Goal: Task Accomplishment & Management: Complete application form

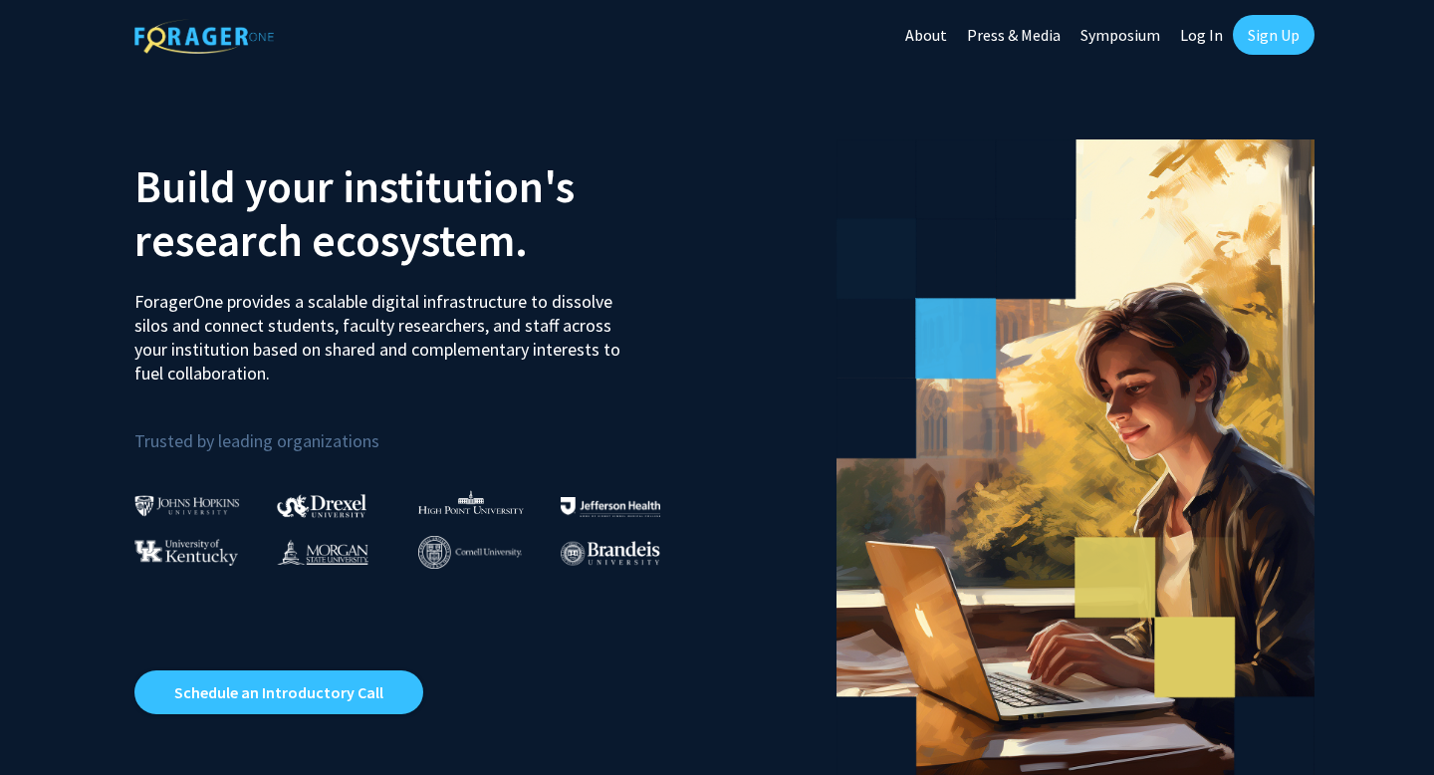
click at [1262, 35] on link "Sign Up" at bounding box center [1273, 35] width 82 height 40
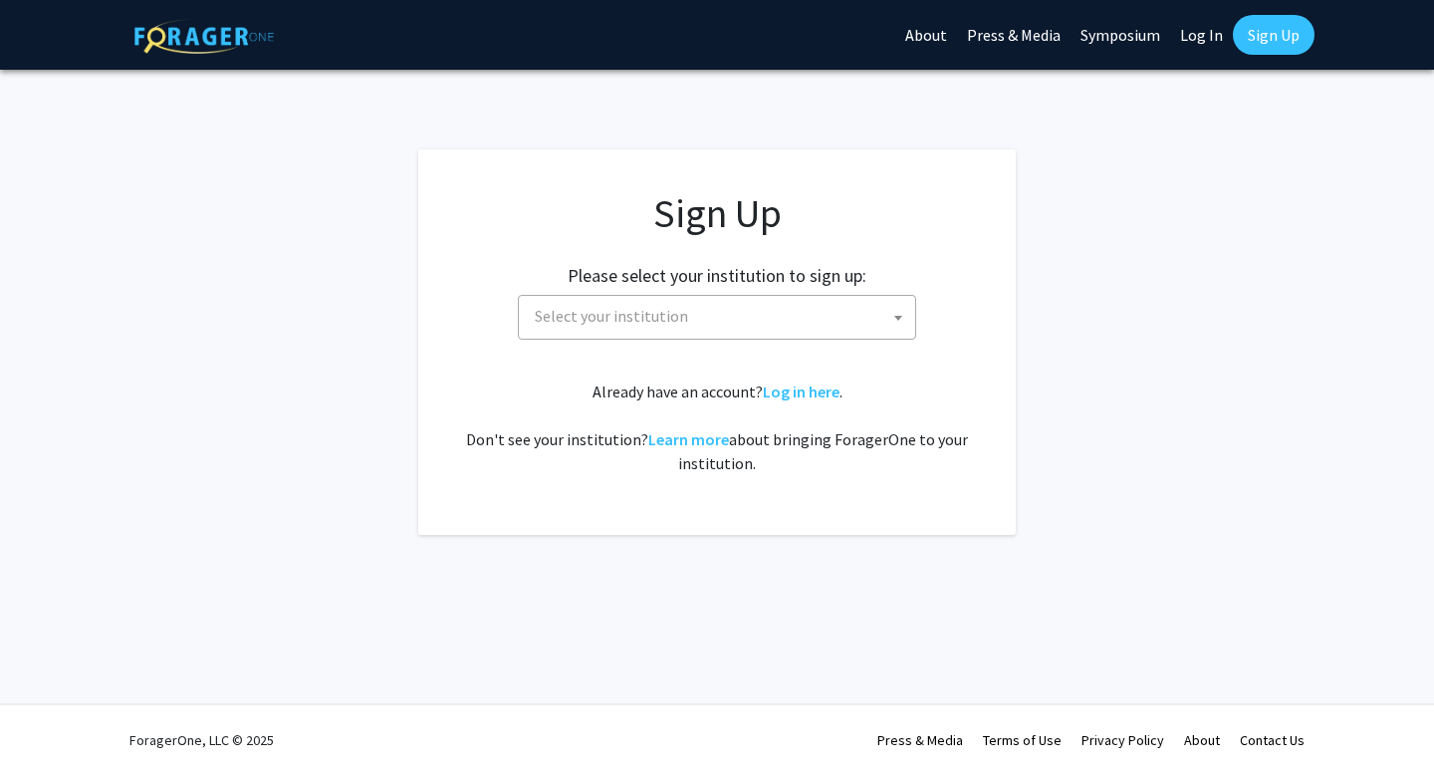
click at [666, 328] on span "Select your institution" at bounding box center [721, 316] width 388 height 41
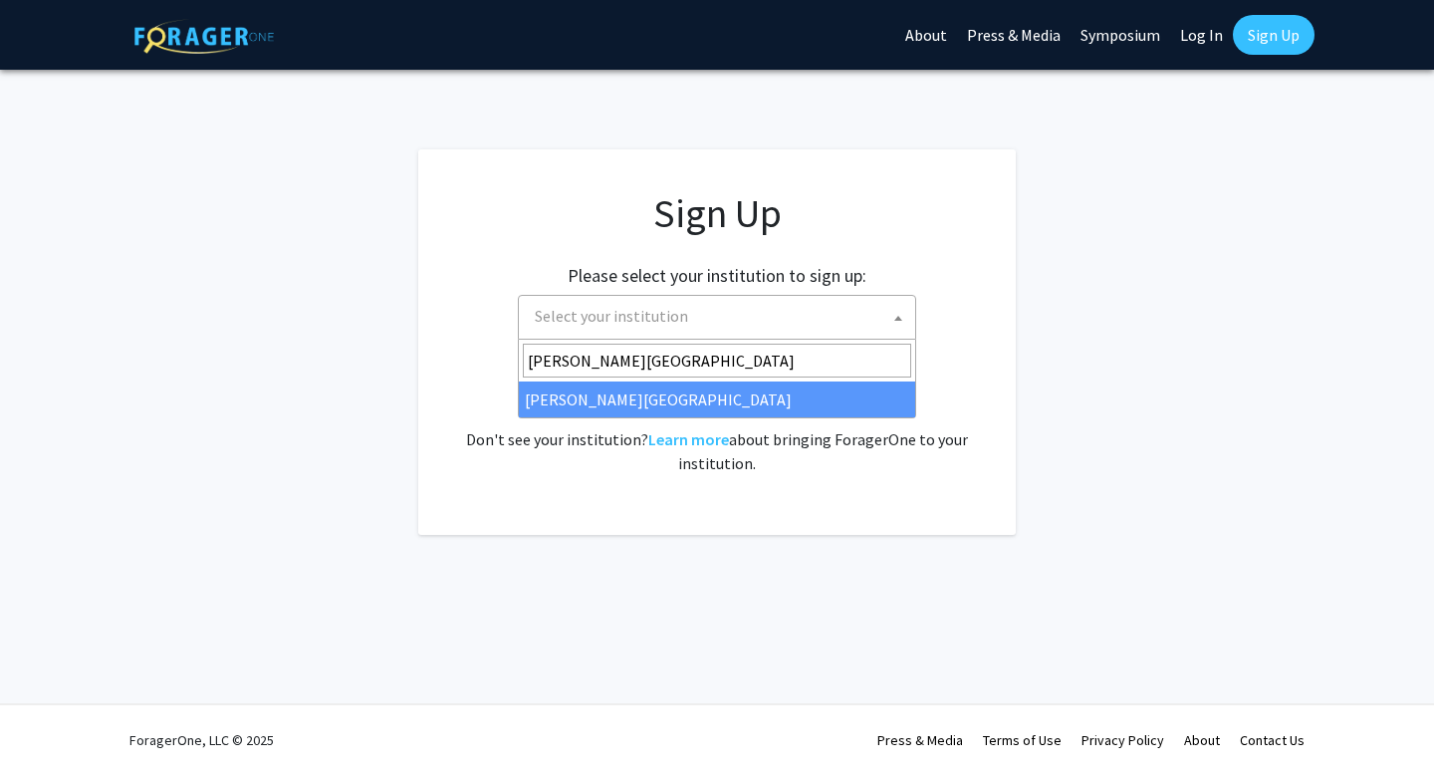
type input "wayne state university"
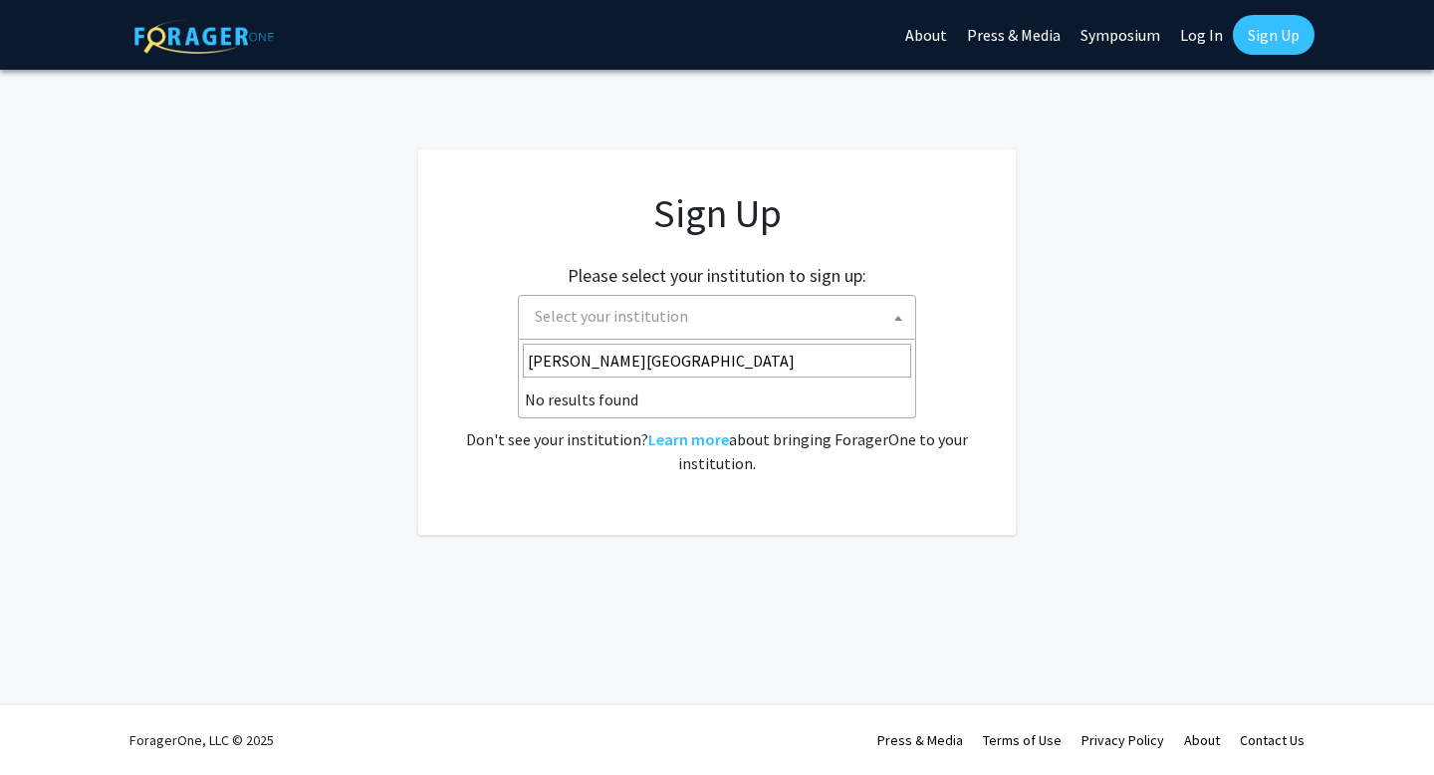
click at [615, 361] on input "wayne state university" at bounding box center [717, 360] width 388 height 34
click at [712, 359] on input "wayne state university" at bounding box center [717, 360] width 388 height 34
click at [632, 361] on input "wayne state university" at bounding box center [717, 360] width 388 height 34
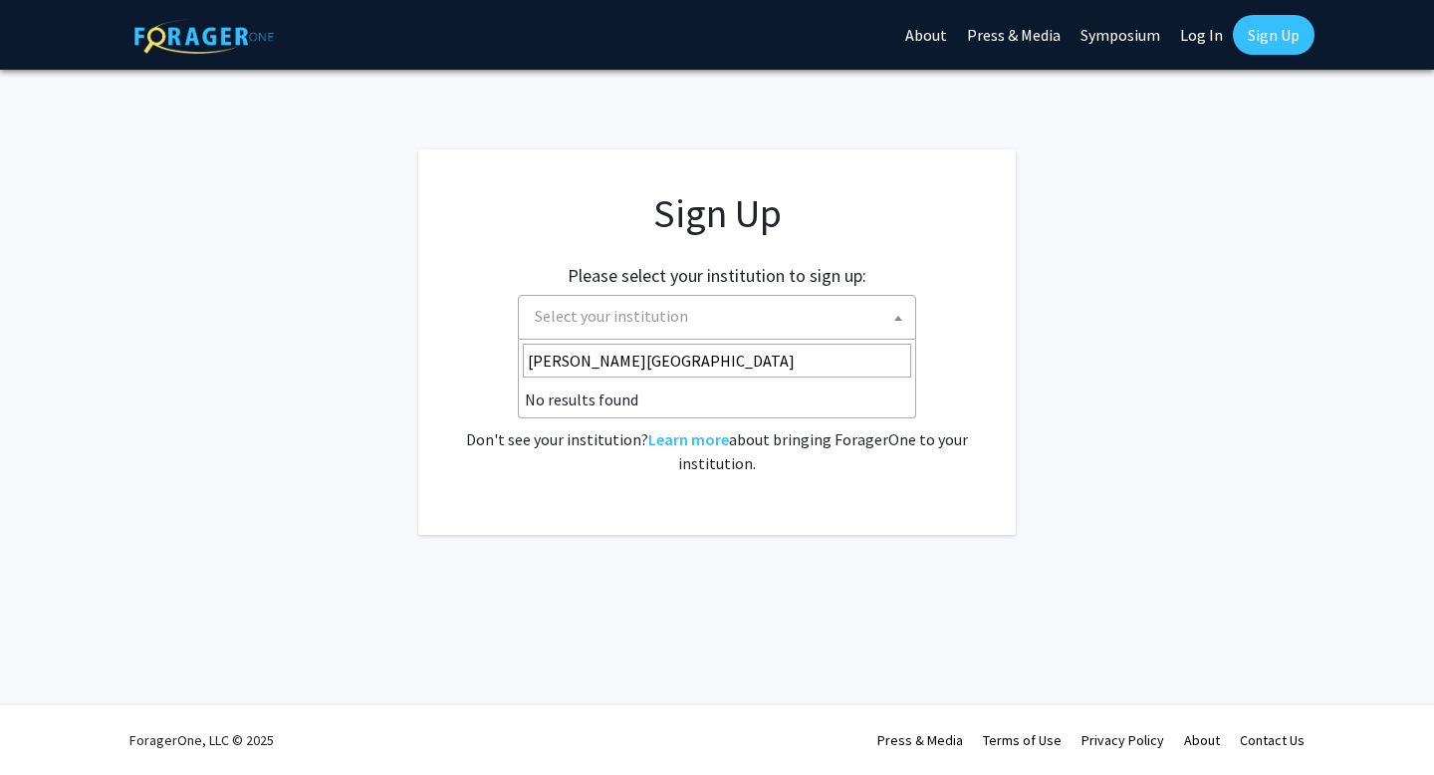
click at [632, 361] on input "wayne state university" at bounding box center [717, 360] width 388 height 34
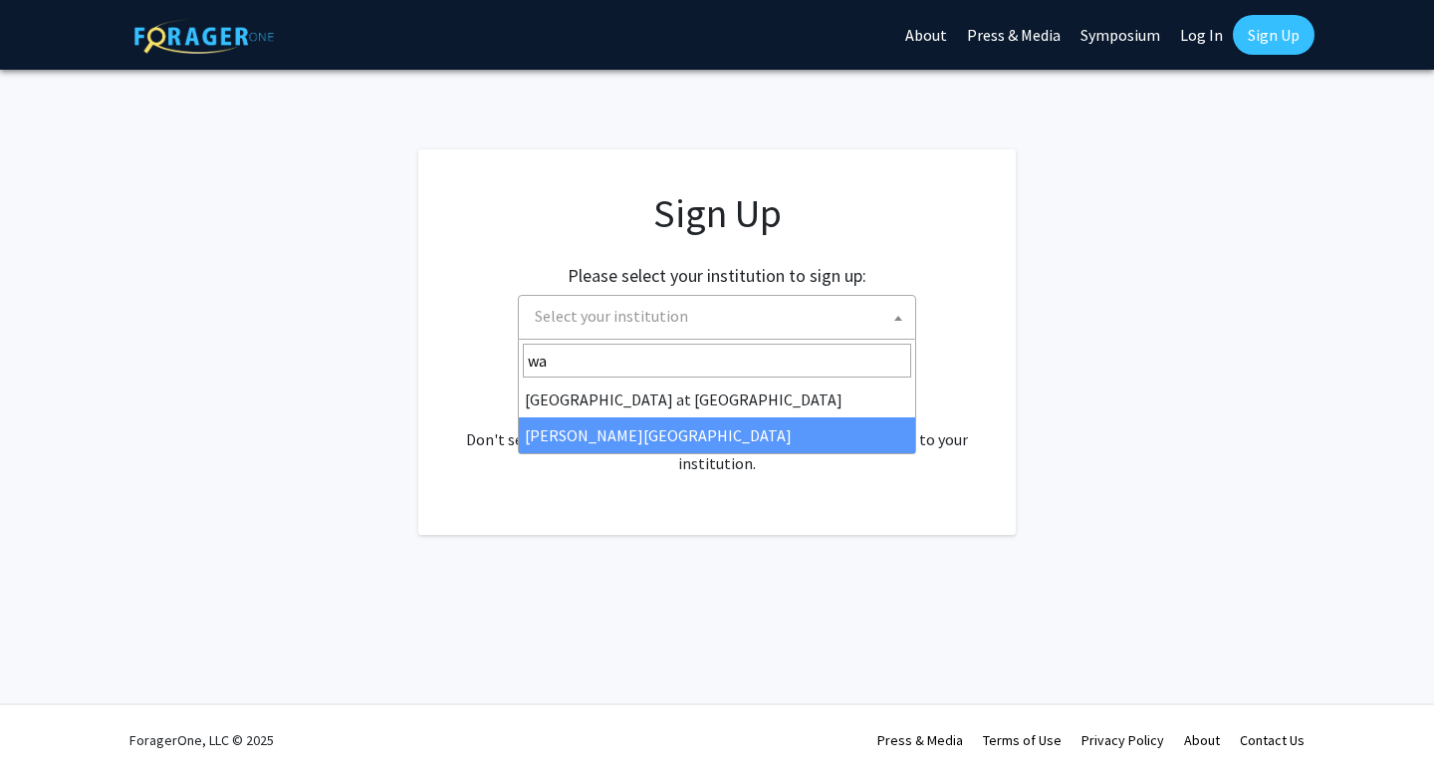
type input "wa"
select select "21"
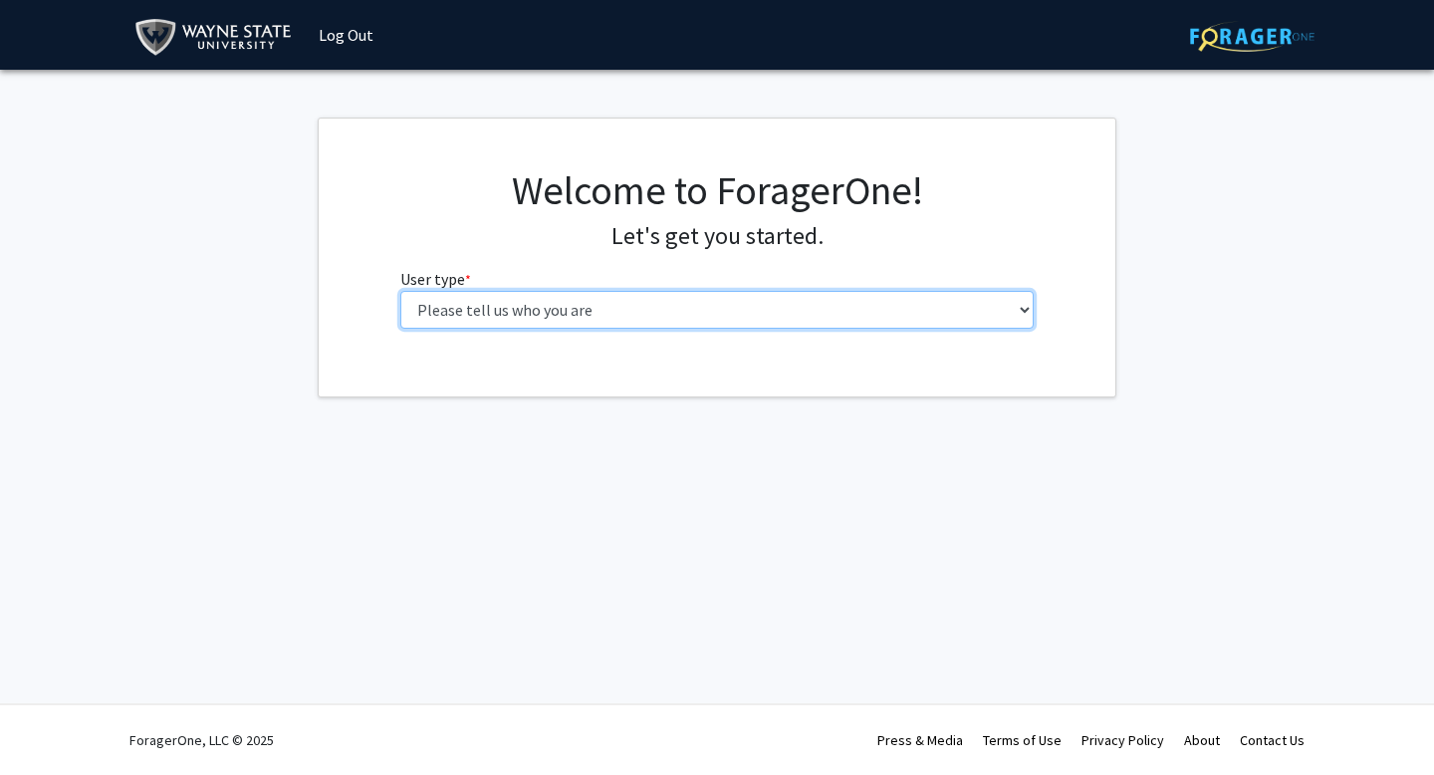
click at [563, 317] on select "Please tell us who you are Undergraduate Student Master's Student Doctoral Cand…" at bounding box center [717, 310] width 634 height 38
select select "1: undergrad"
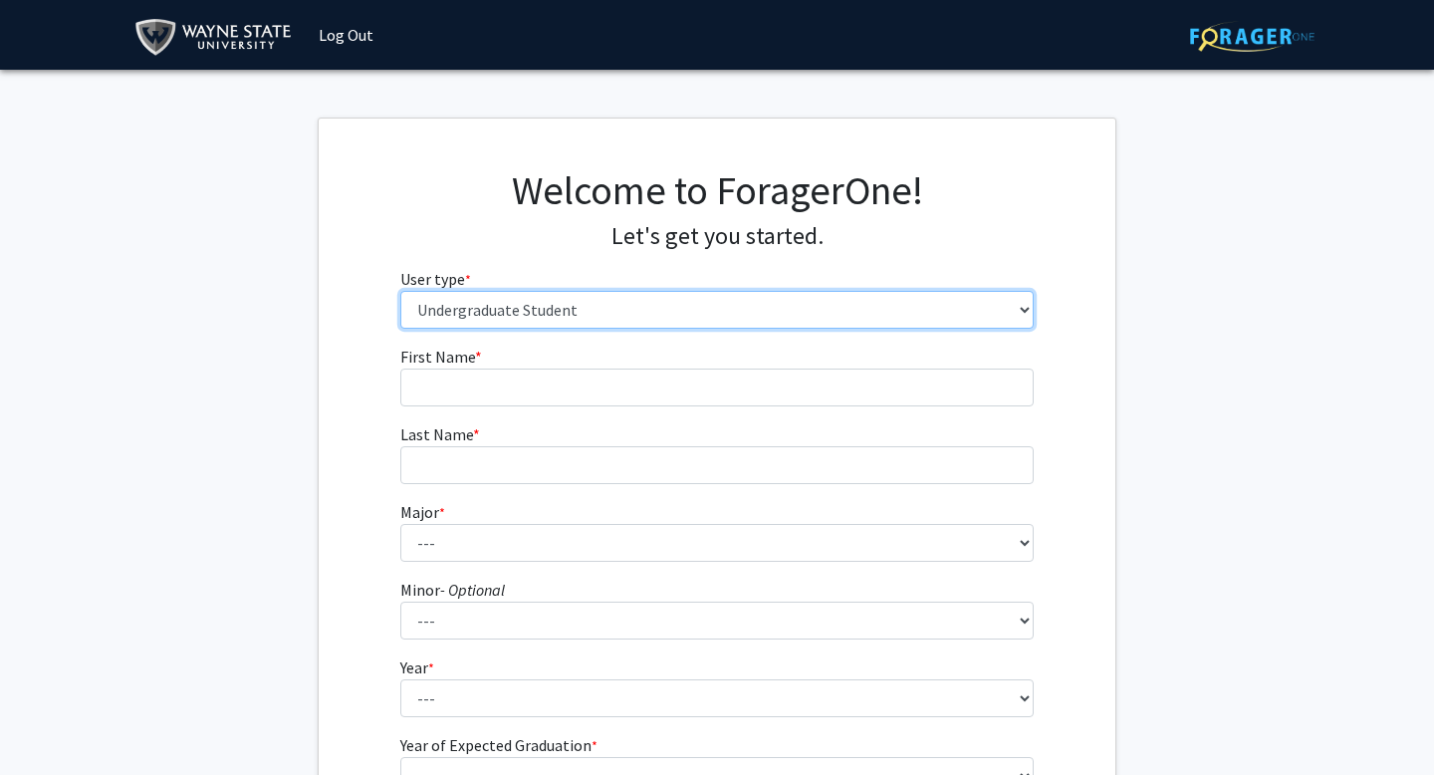
click at [543, 313] on select "Please tell us who you are Undergraduate Student Master's Student Doctoral Cand…" at bounding box center [717, 310] width 634 height 38
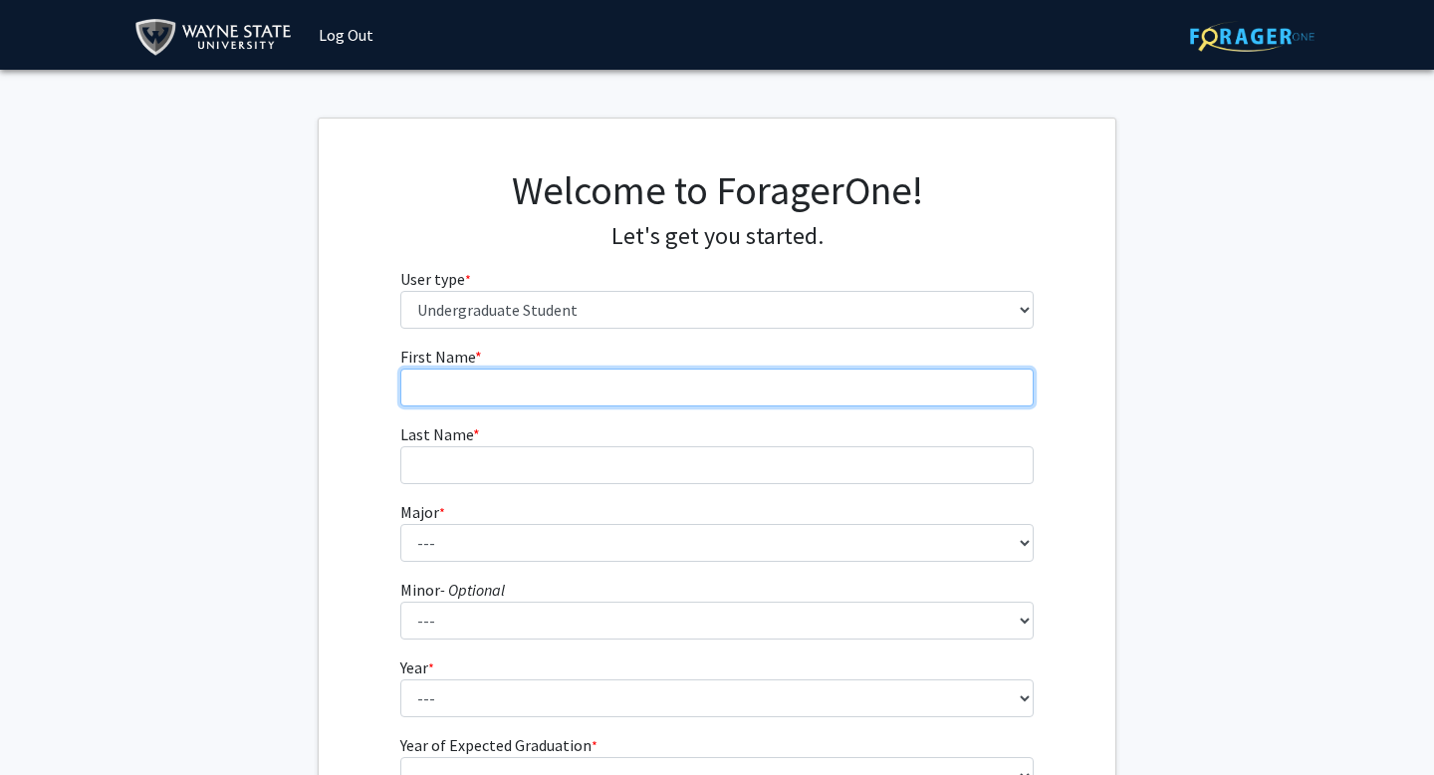
click at [525, 393] on input "First Name * required" at bounding box center [717, 387] width 634 height 38
type input "rayan"
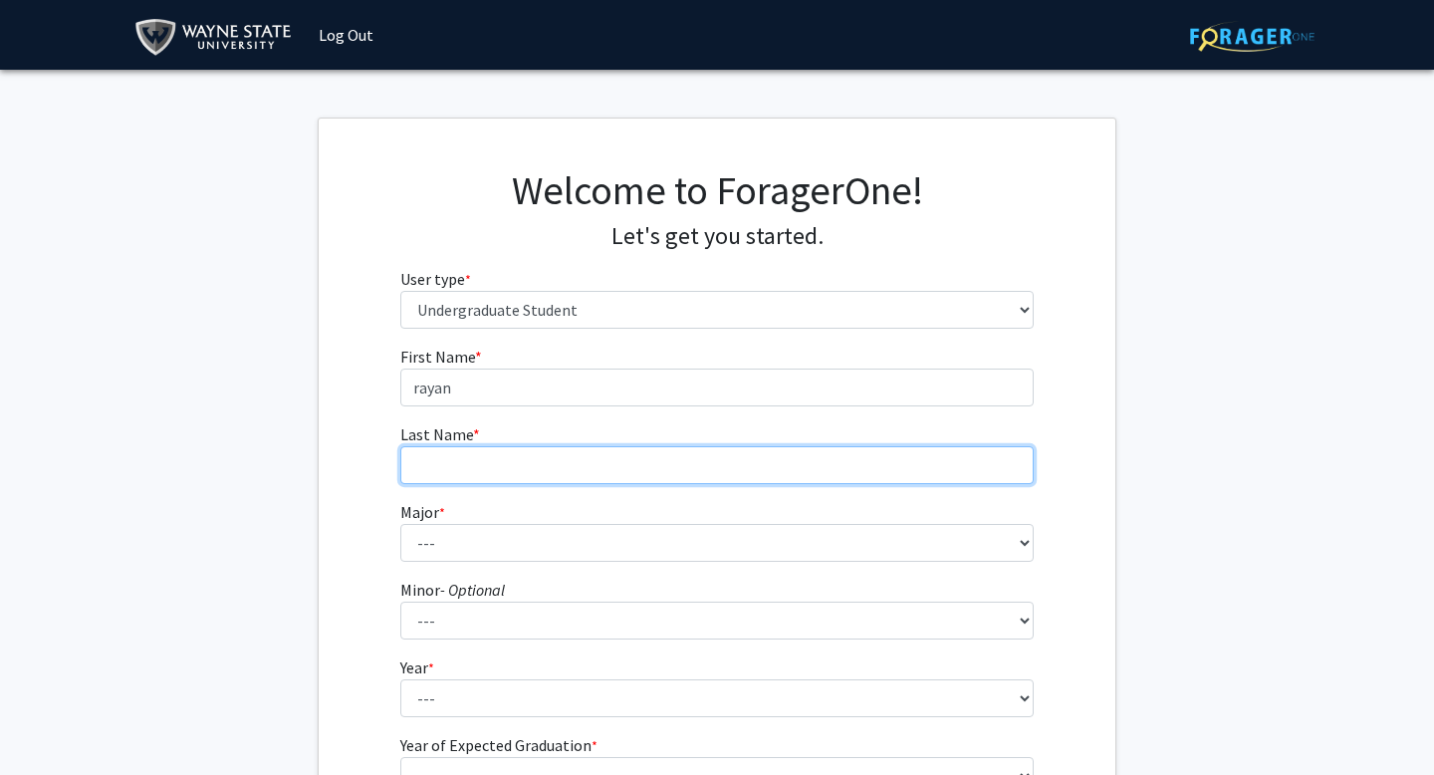
click at [524, 475] on input "Last Name * required" at bounding box center [717, 465] width 634 height 38
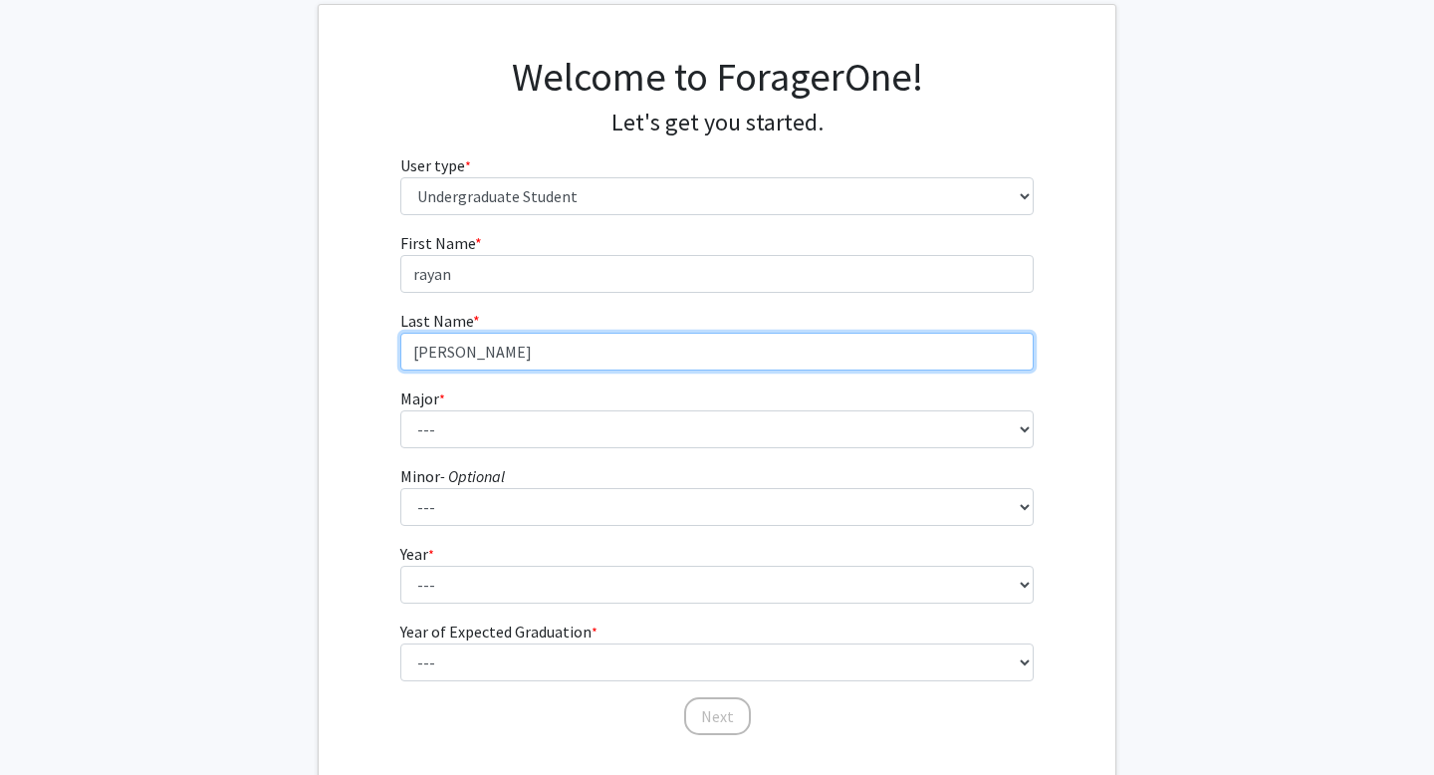
scroll to position [115, 0]
type input "[PERSON_NAME]"
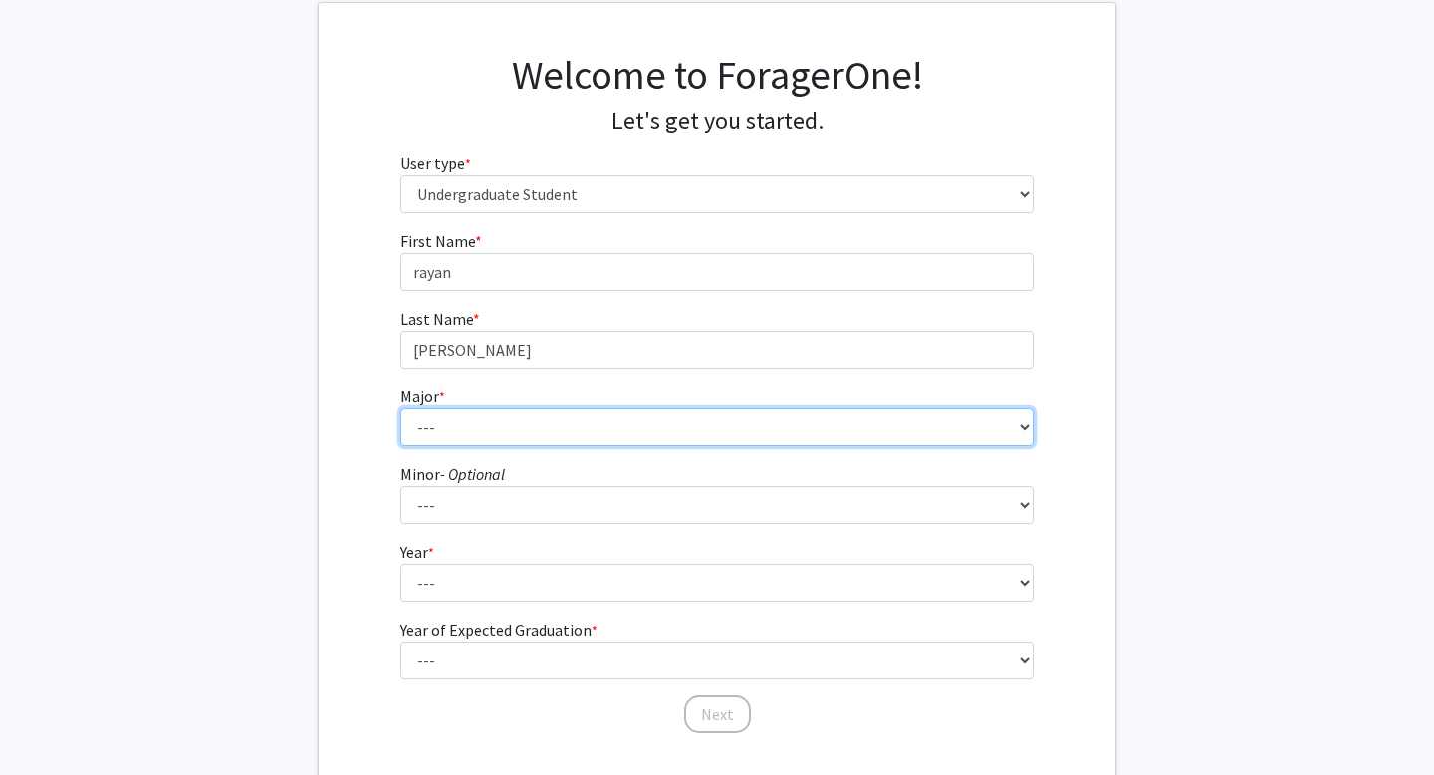
click at [524, 432] on select "--- Accounting African American Studies Anthropology [MEDICAL_DATA] Arabic for …" at bounding box center [717, 427] width 634 height 38
click at [531, 423] on select "--- Accounting African American Studies Anthropology [MEDICAL_DATA] Arabic for …" at bounding box center [717, 427] width 634 height 38
select select "69: 1849"
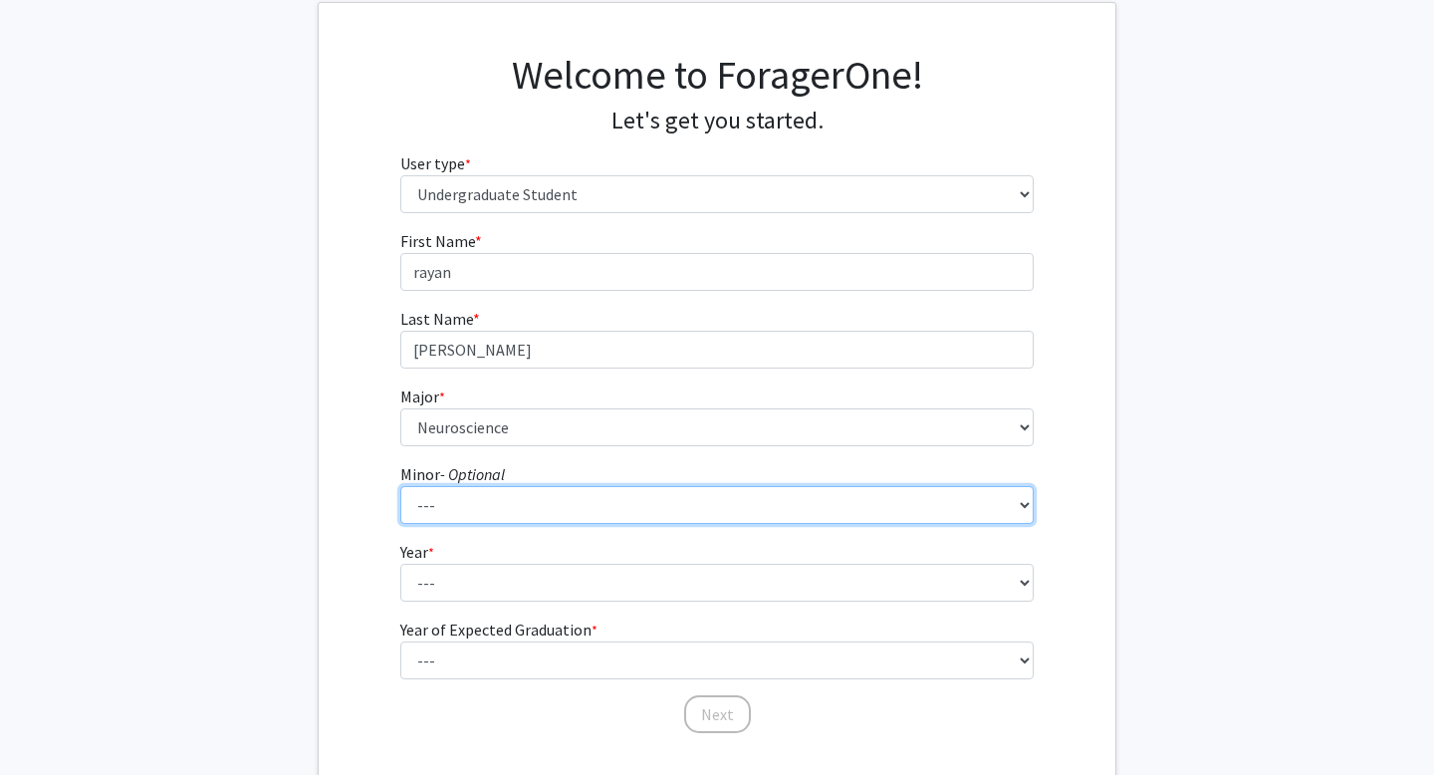
click at [494, 497] on select "--- African American Studies Africana Theatre and Dance Animation and Interacti…" at bounding box center [717, 505] width 634 height 38
click at [475, 506] on select "--- African American Studies Africana Theatre and Dance Animation and Interacti…" at bounding box center [717, 505] width 634 height 38
select select "110: 1475"
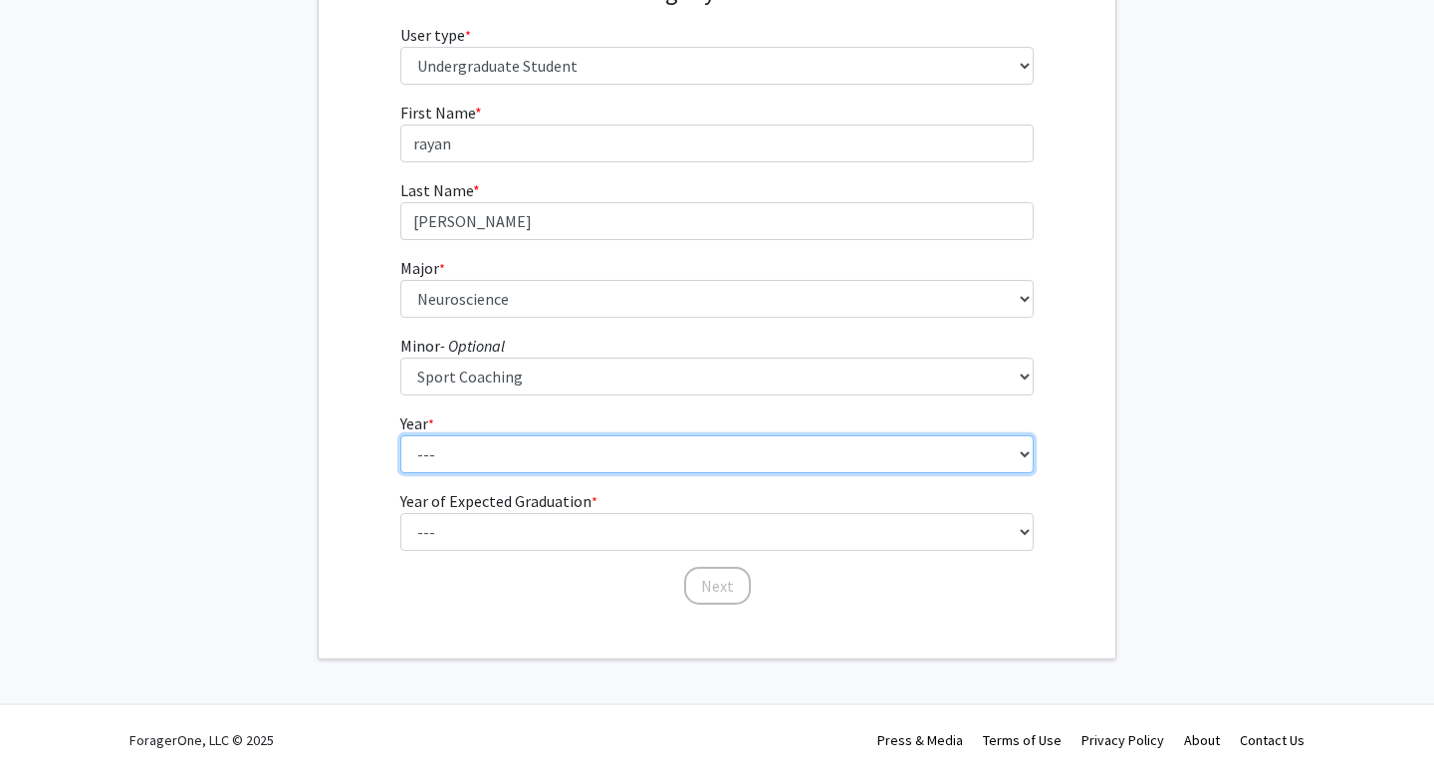
click at [591, 460] on select "--- First-year Sophomore Junior Senior Postbaccalaureate Certificate" at bounding box center [717, 454] width 634 height 38
select select "3: junior"
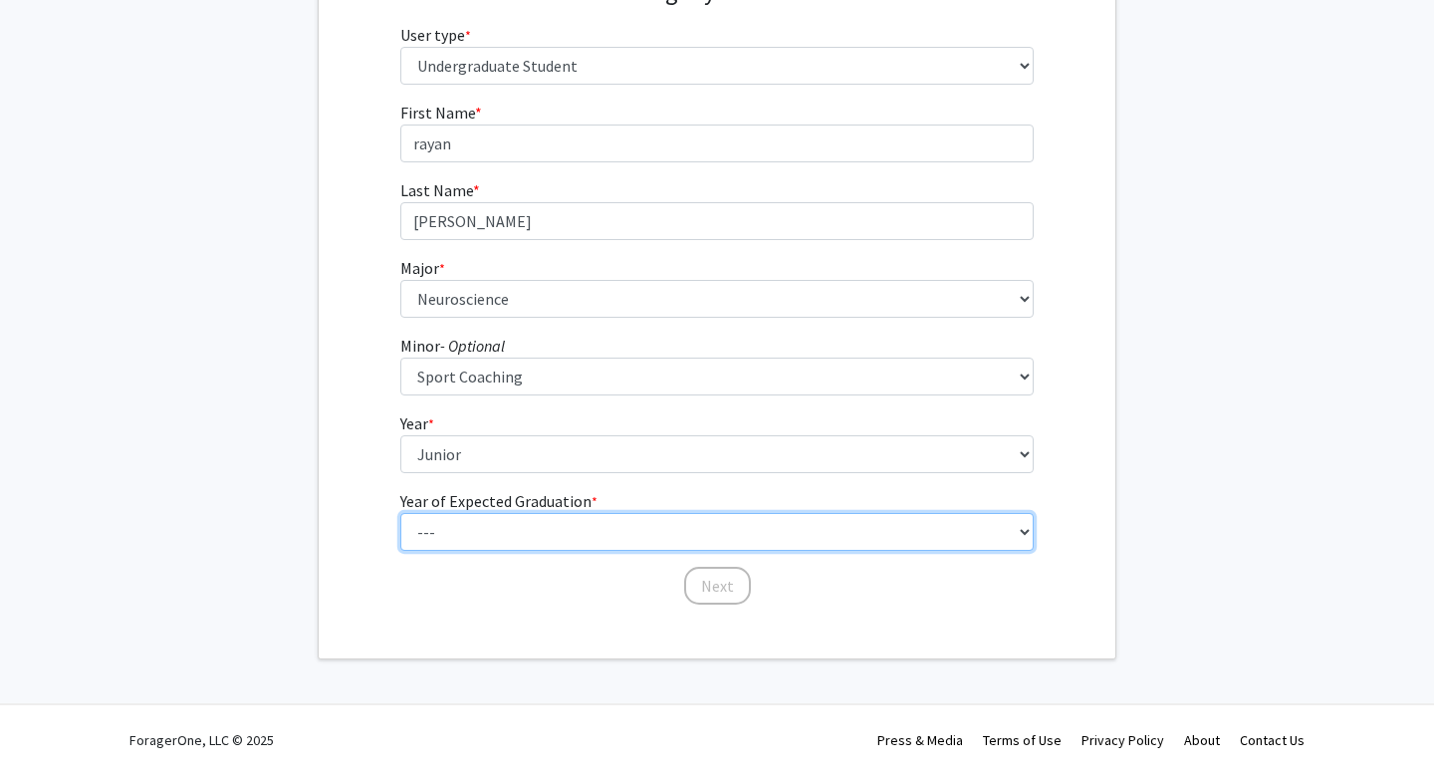
click at [626, 533] on select "--- 2025 2026 2027 2028 2029 2030 2031 2032 2033 2034" at bounding box center [717, 532] width 634 height 38
select select "3: 2027"
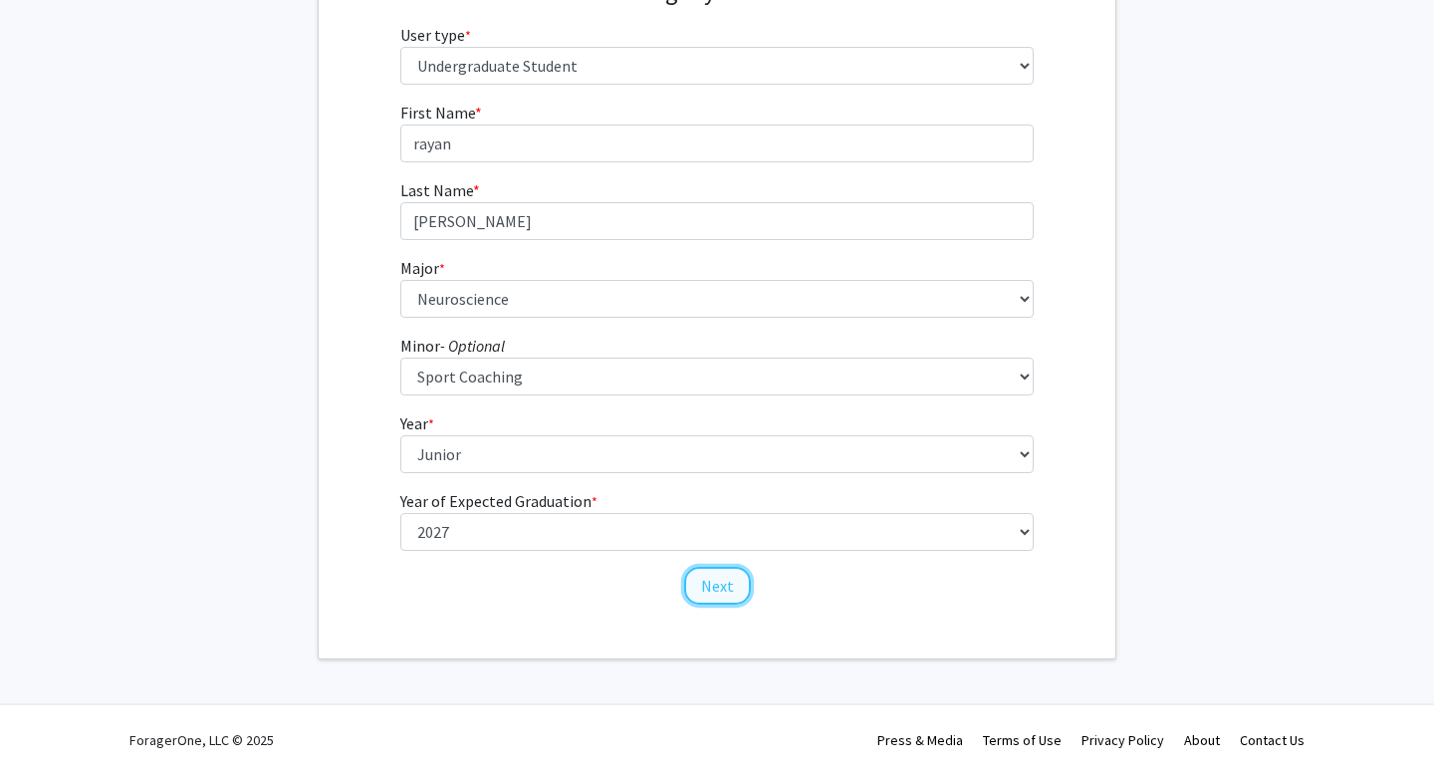
click at [709, 583] on button "Next" at bounding box center [717, 585] width 67 height 38
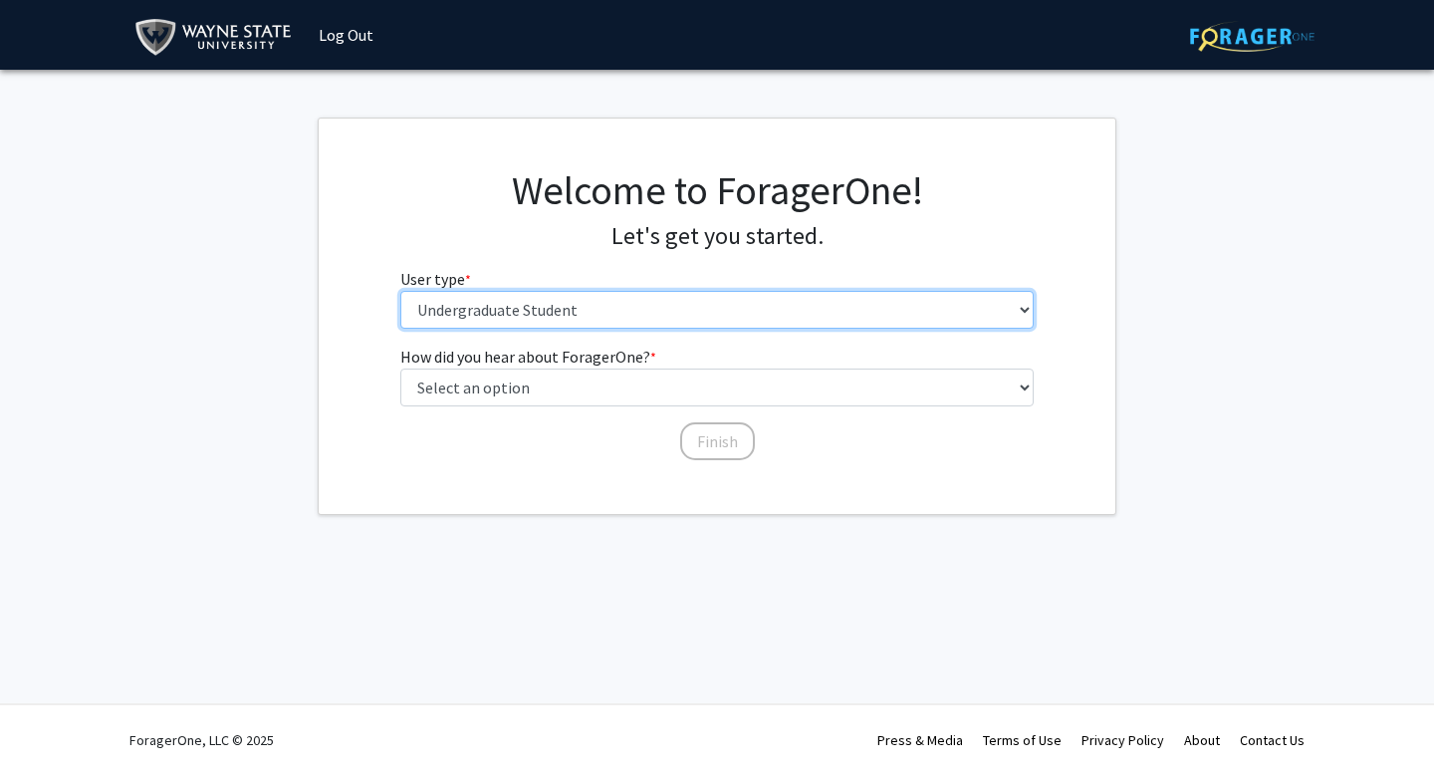
click at [652, 315] on select "Please tell us who you are Undergraduate Student Master's Student Doctoral Cand…" at bounding box center [717, 310] width 634 height 38
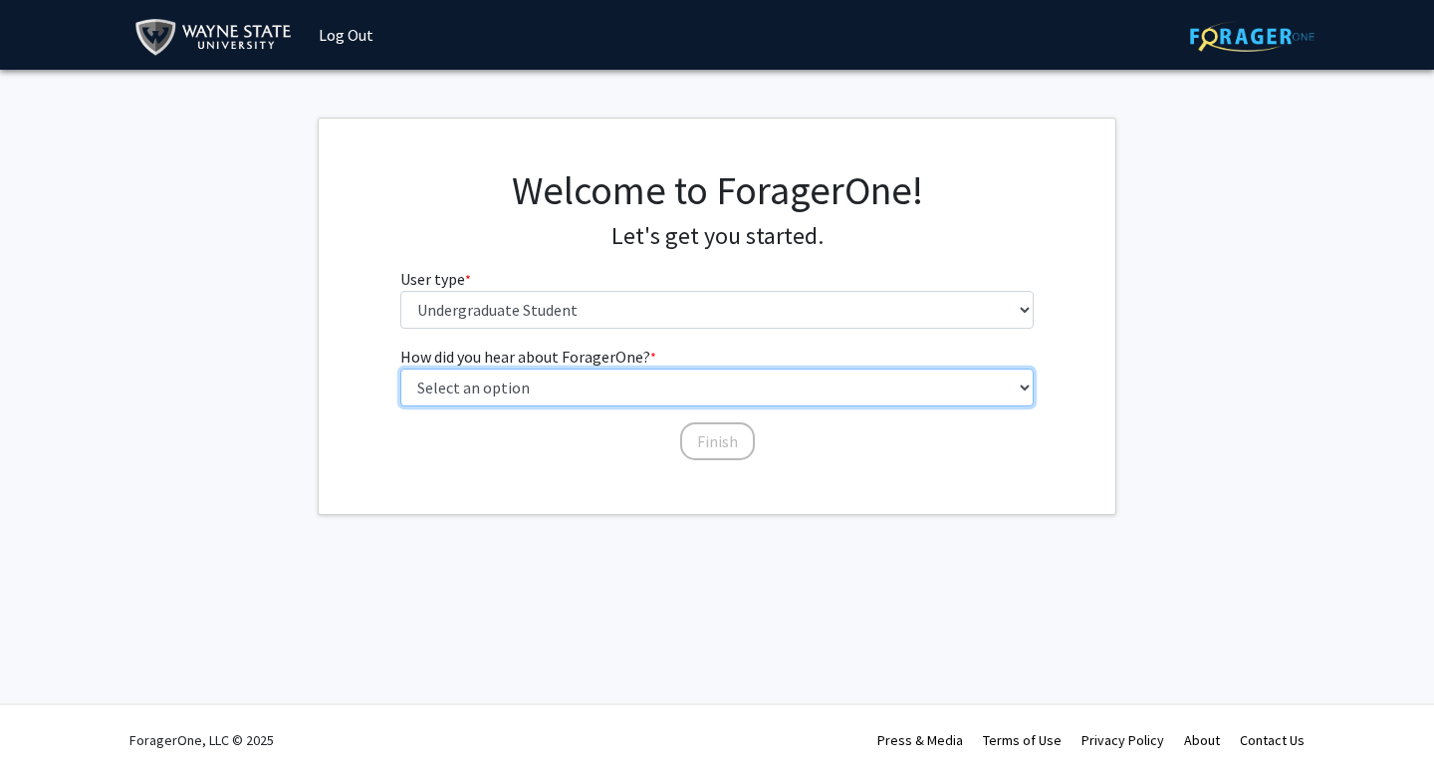
click at [588, 390] on select "Select an option Peer/student recommendation Faculty/staff recommendation Unive…" at bounding box center [717, 387] width 634 height 38
select select "1: peer_recommendation"
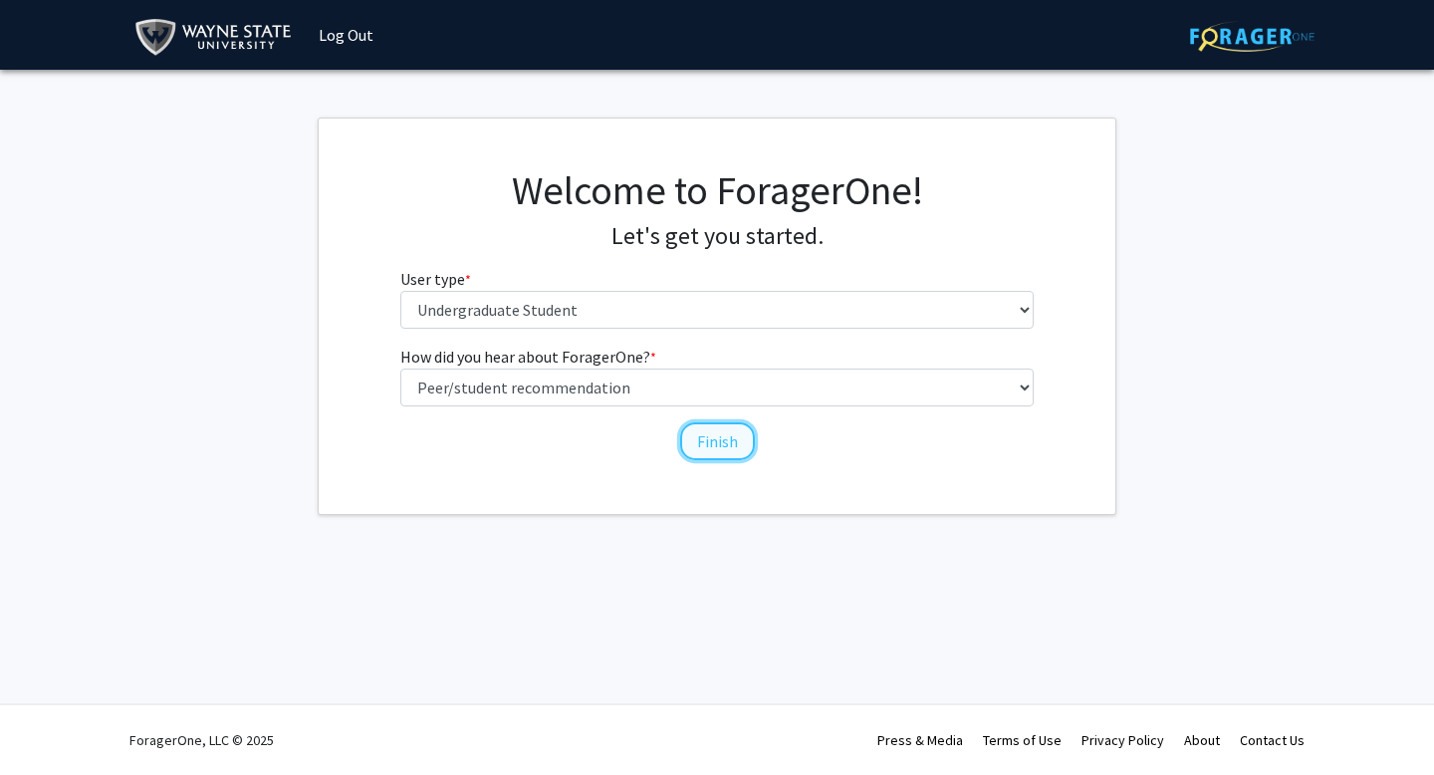
click at [721, 433] on button "Finish" at bounding box center [717, 441] width 75 height 38
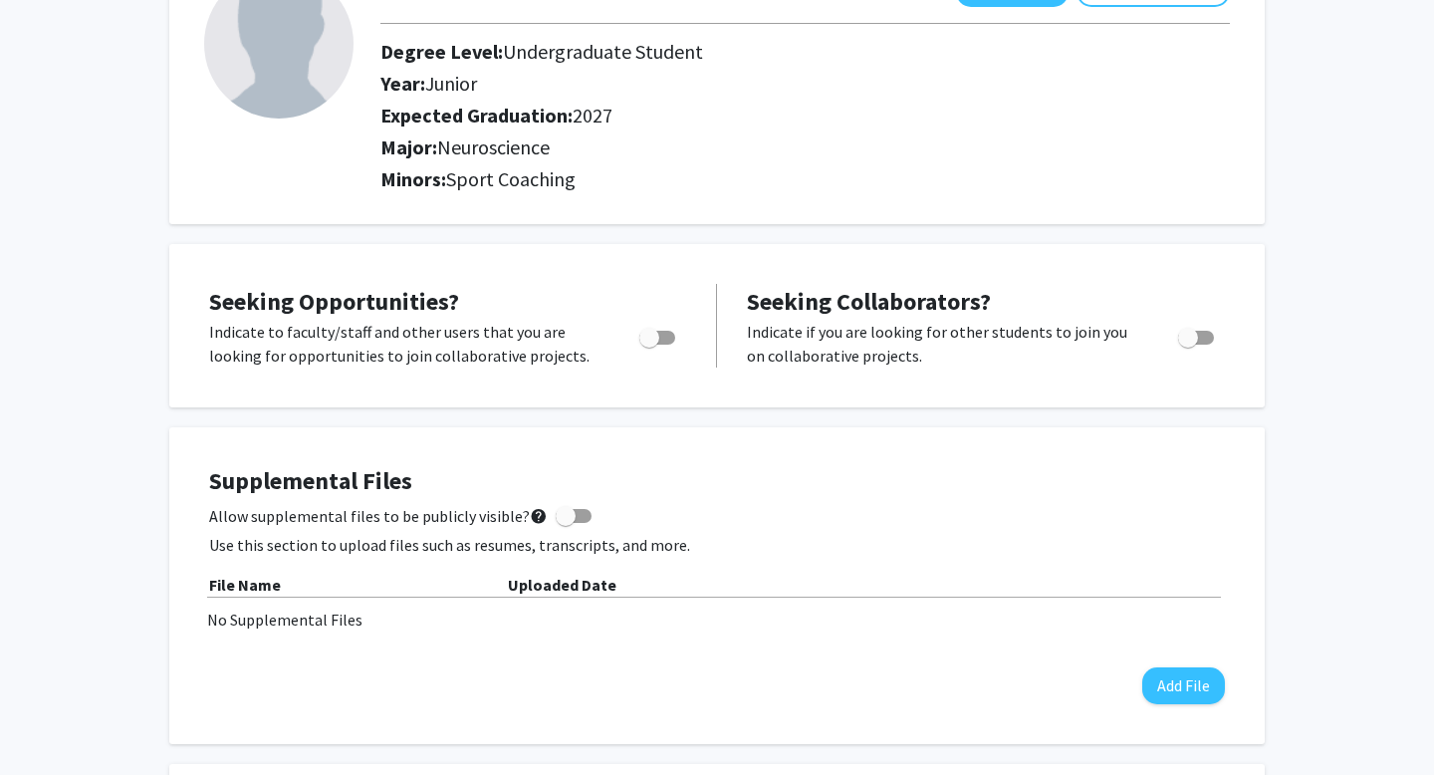
scroll to position [163, 0]
click at [653, 340] on span "Toggle" at bounding box center [649, 337] width 20 height 20
click at [649, 343] on input "Are you actively seeking opportunities?" at bounding box center [648, 343] width 1 height 1
checkbox input "true"
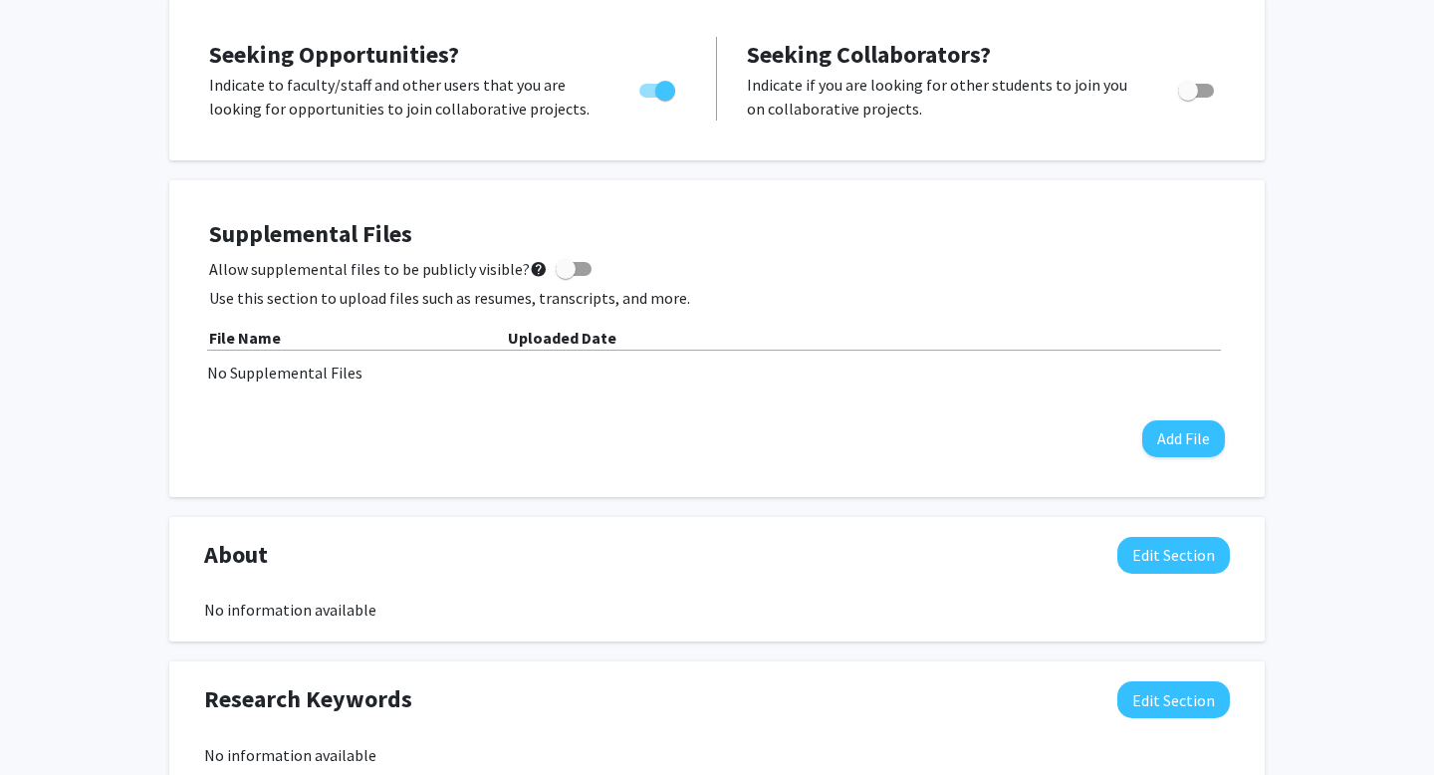
scroll to position [436, 0]
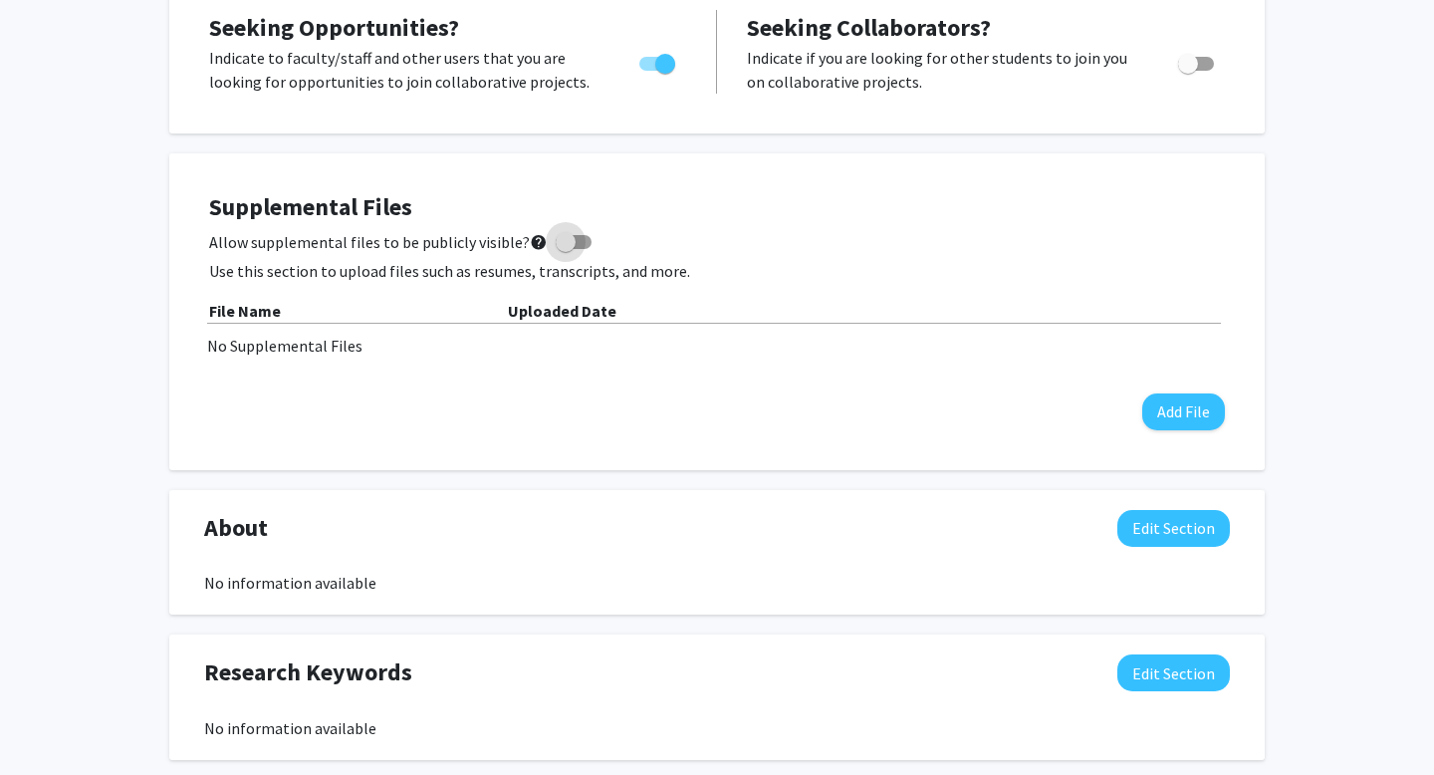
click at [555, 246] on span at bounding box center [565, 242] width 20 height 20
click at [564, 249] on input "Allow supplemental files to be publicly visible? help" at bounding box center [564, 249] width 1 height 1
click at [557, 246] on span at bounding box center [573, 242] width 36 height 14
click at [564, 249] on input "Allow supplemental files to be publicly visible? help" at bounding box center [564, 249] width 1 height 1
click at [556, 239] on span at bounding box center [565, 242] width 20 height 20
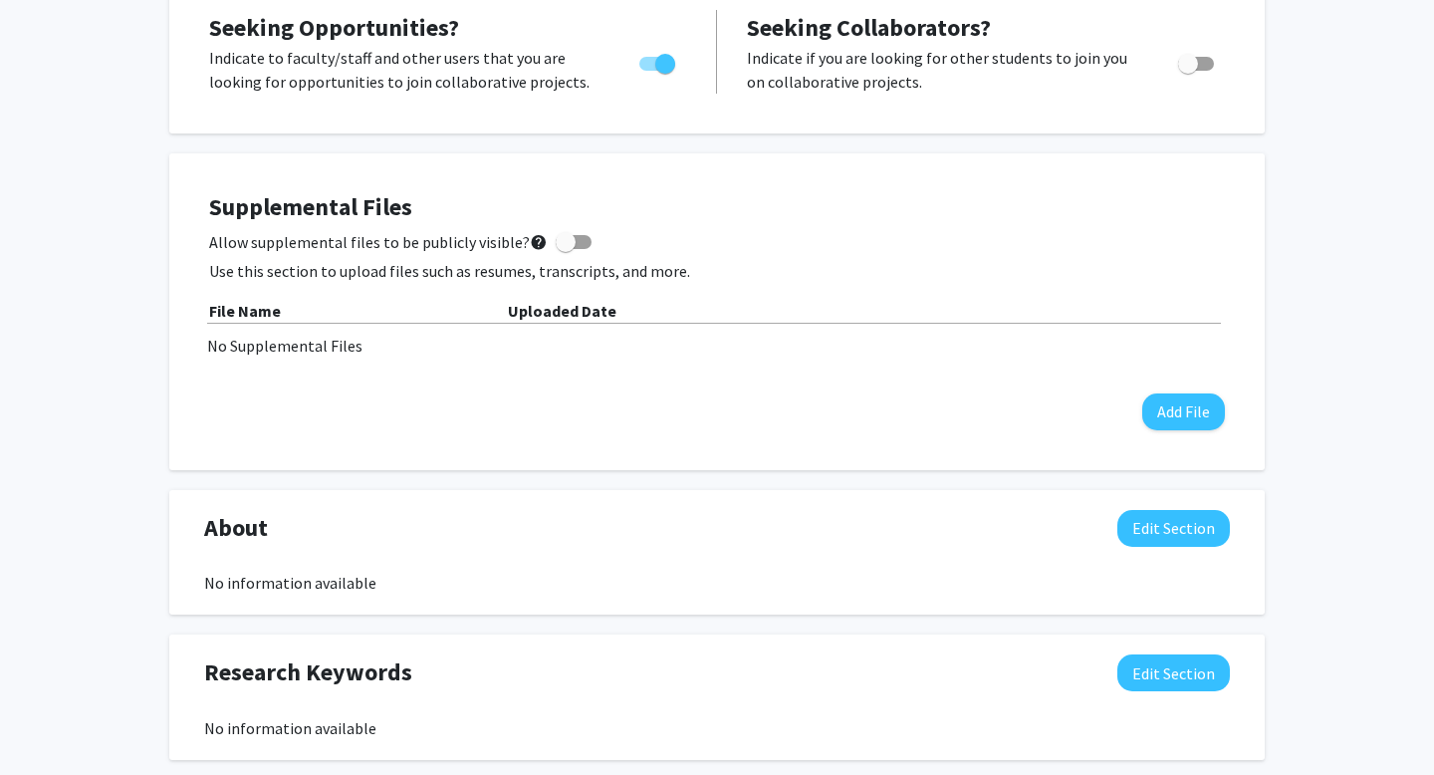
click at [564, 249] on input "Allow supplemental files to be publicly visible? help" at bounding box center [564, 249] width 1 height 1
click at [1195, 426] on button "Add File" at bounding box center [1183, 411] width 83 height 37
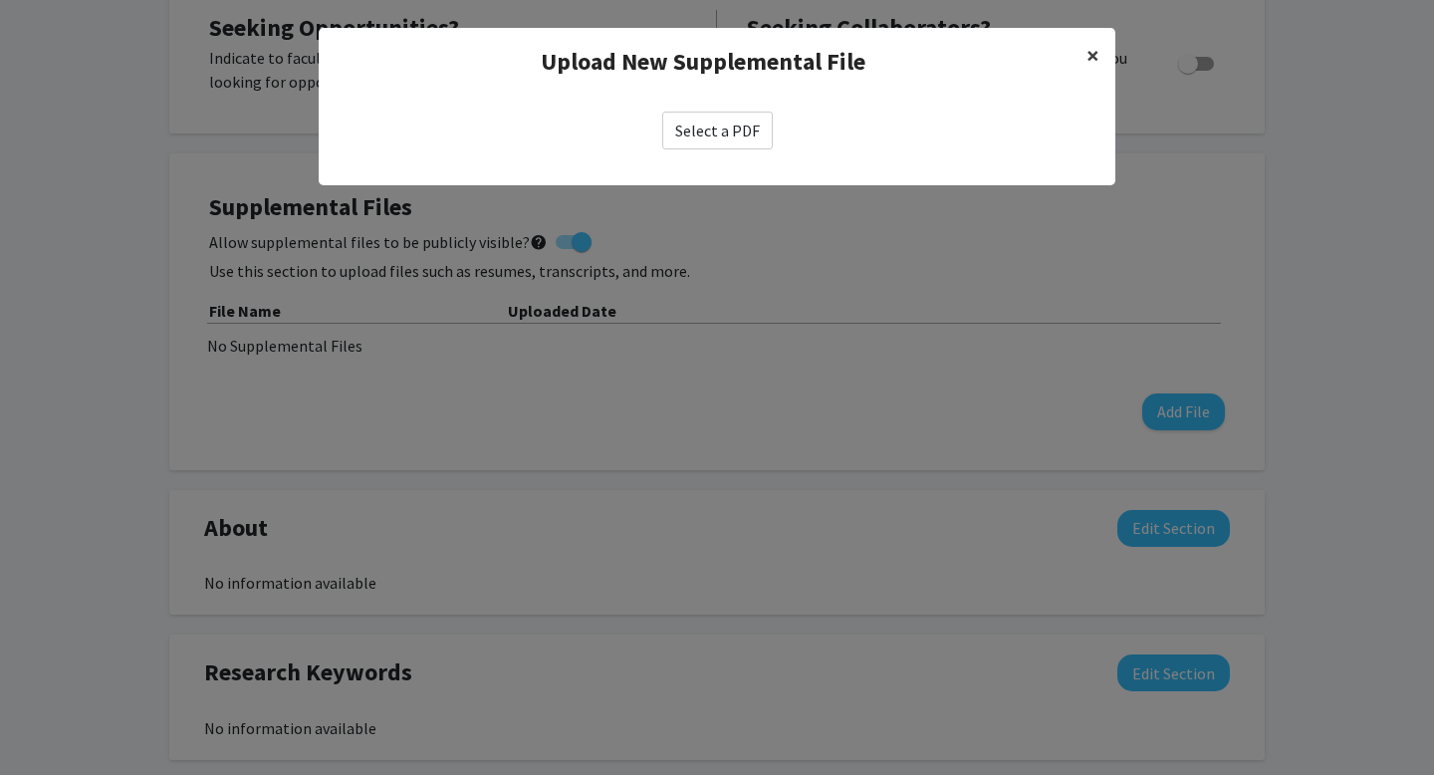
click at [1088, 58] on span "×" at bounding box center [1092, 55] width 13 height 31
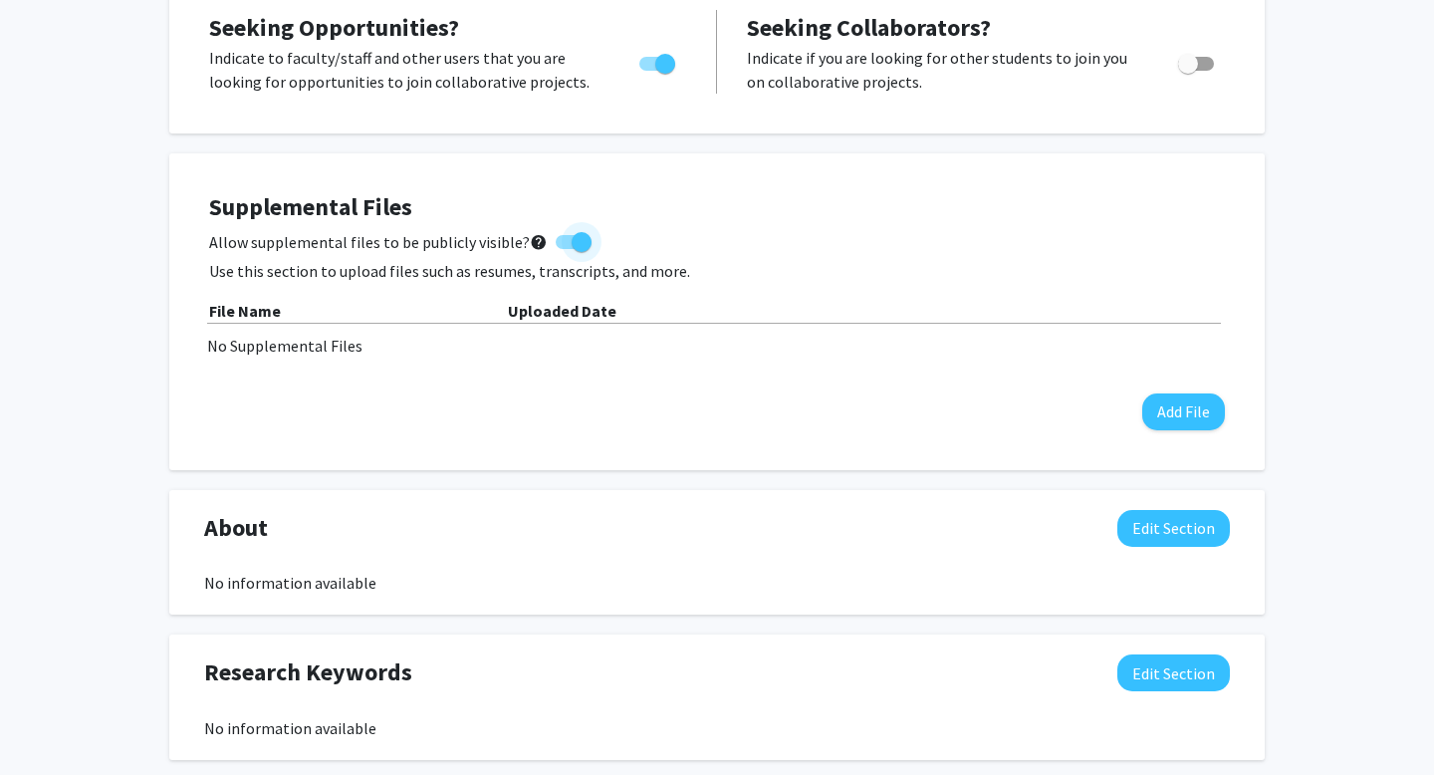
click at [571, 235] on span at bounding box center [581, 242] width 20 height 20
click at [565, 249] on input "Allow supplemental files to be publicly visible? help" at bounding box center [564, 249] width 1 height 1
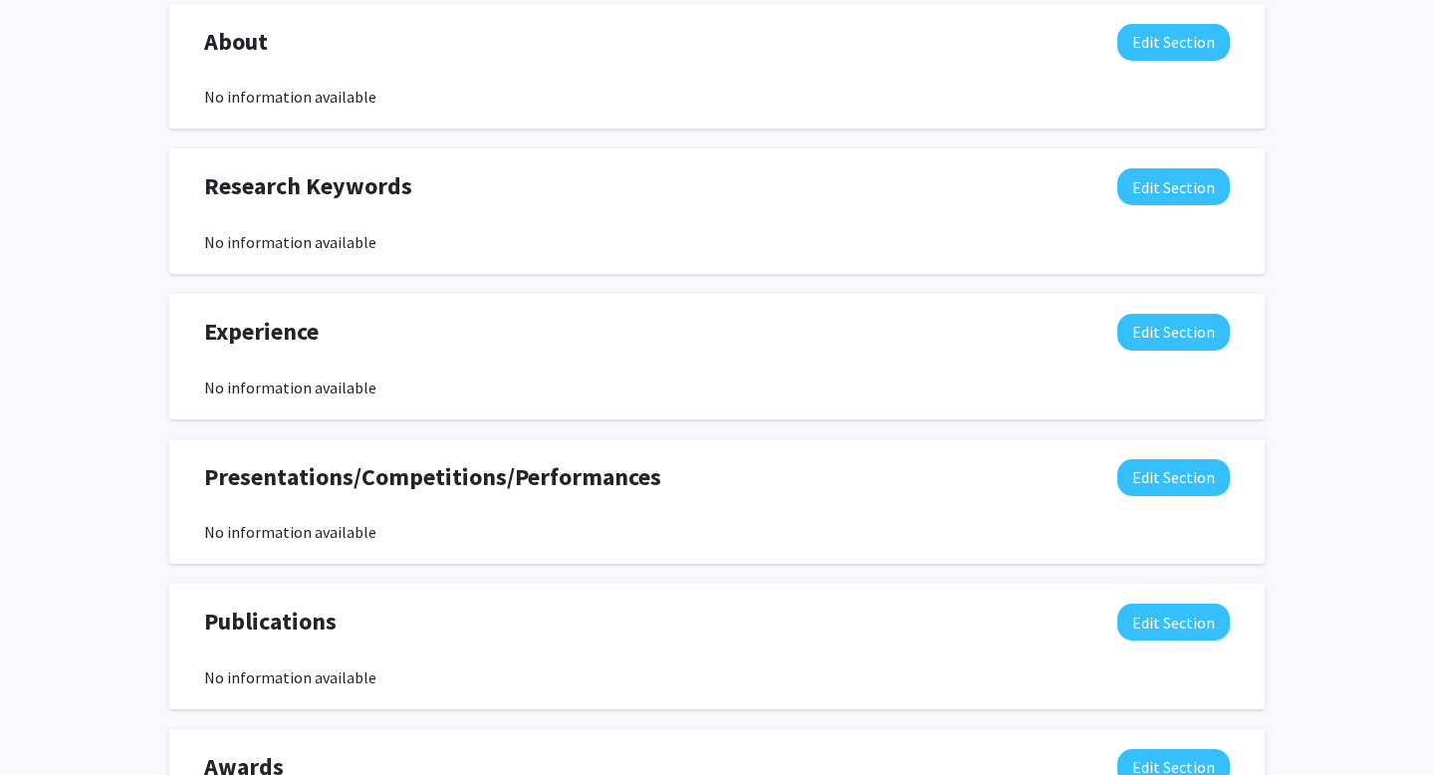
scroll to position [965, 0]
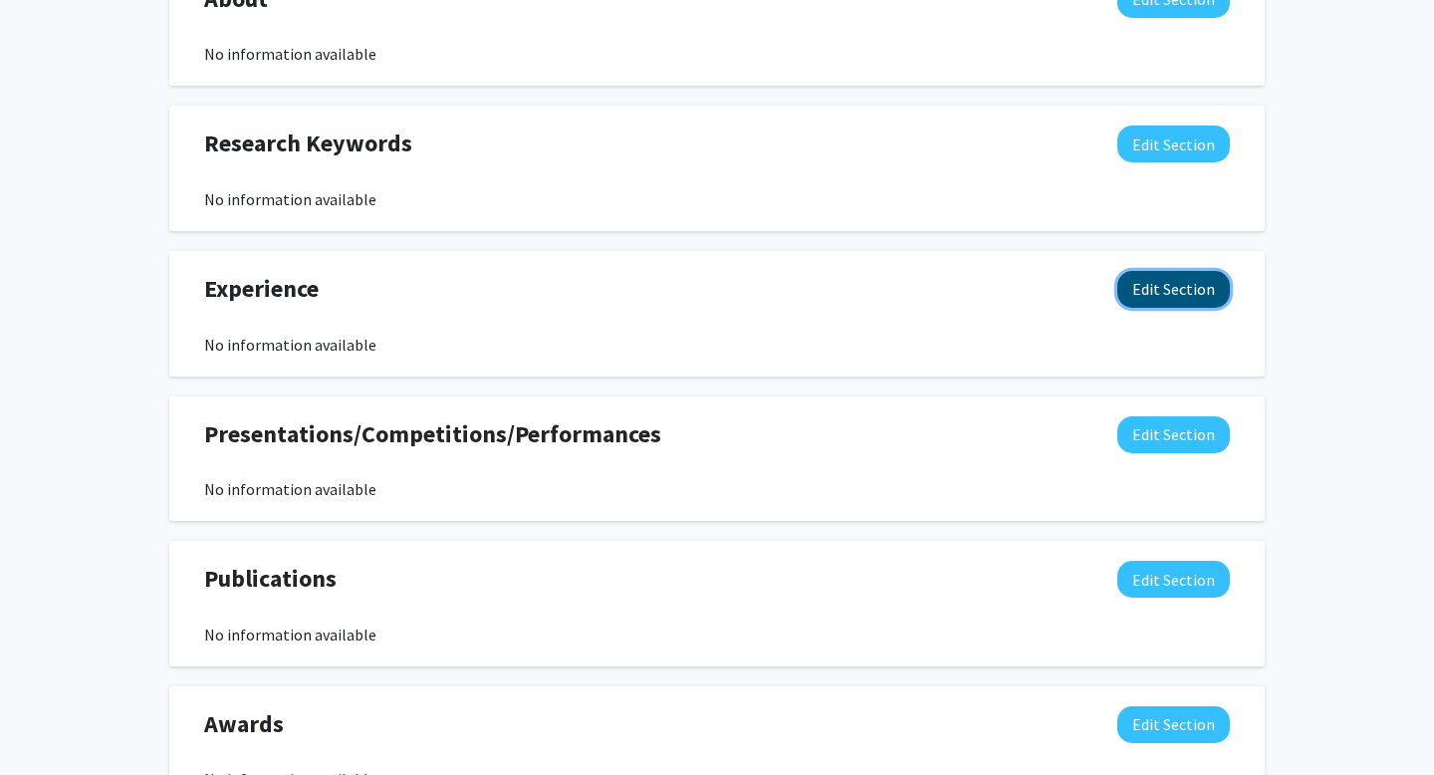
click at [1169, 286] on button "Edit Section" at bounding box center [1173, 289] width 112 height 37
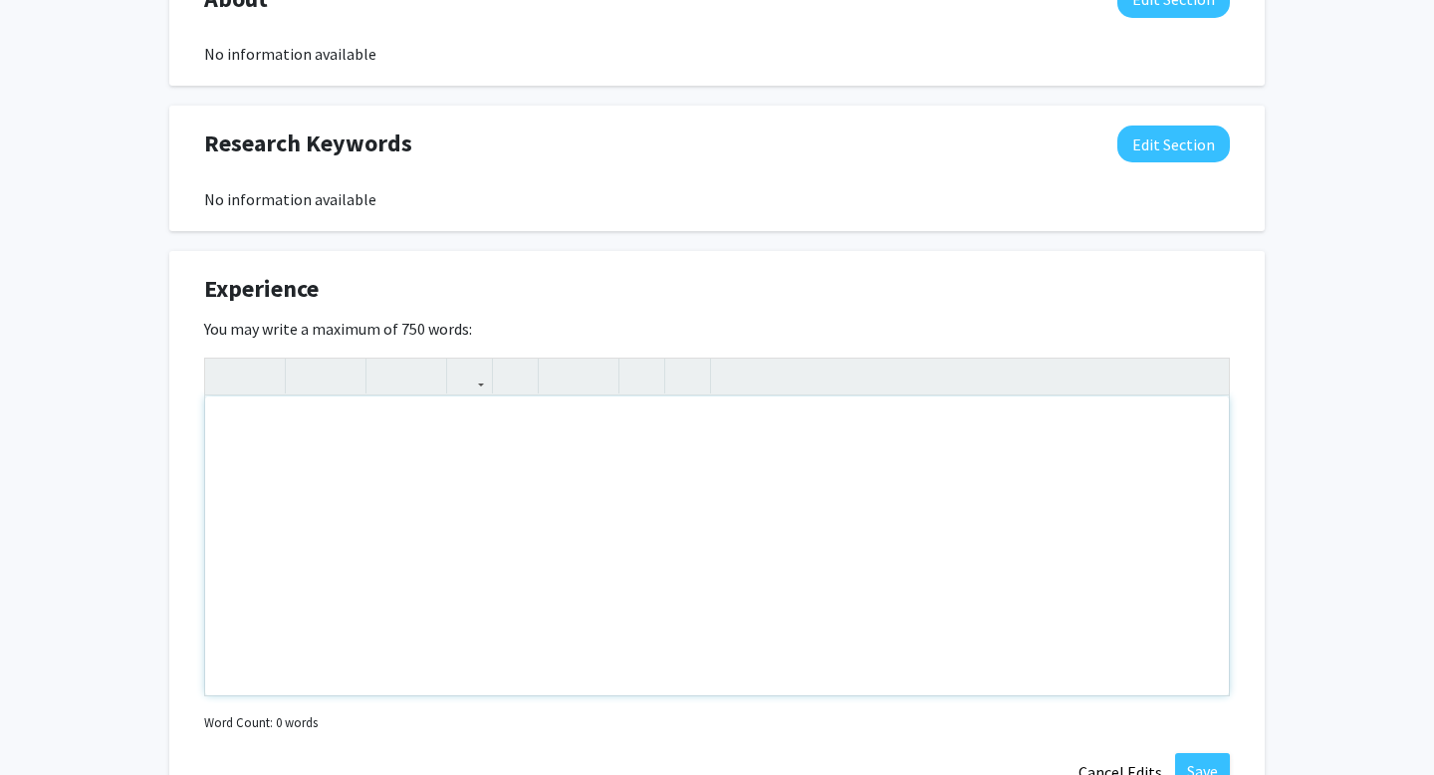
click at [722, 464] on div "Note to users with screen readers: Please deactivate our accessibility plugin f…" at bounding box center [716, 545] width 1023 height 299
click at [717, 318] on div "You may write a maximum of 750 words: Insert link Remove link Word Count: 0 wor…" at bounding box center [716, 527] width 1025 height 420
click at [737, 256] on div "Experience Edit Section You may write a maximum of 750 words: Insert link Remov…" at bounding box center [716, 530] width 1095 height 559
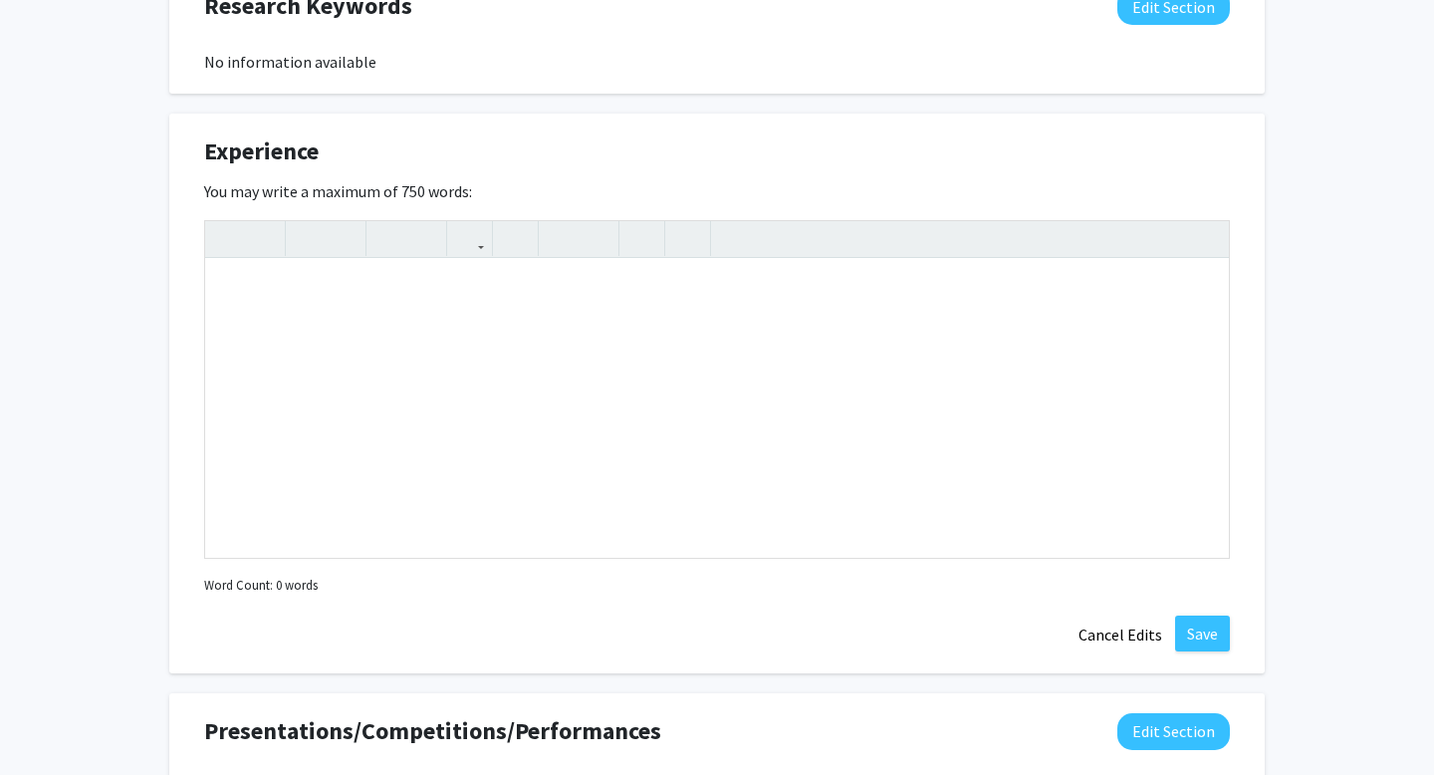
scroll to position [1131, 0]
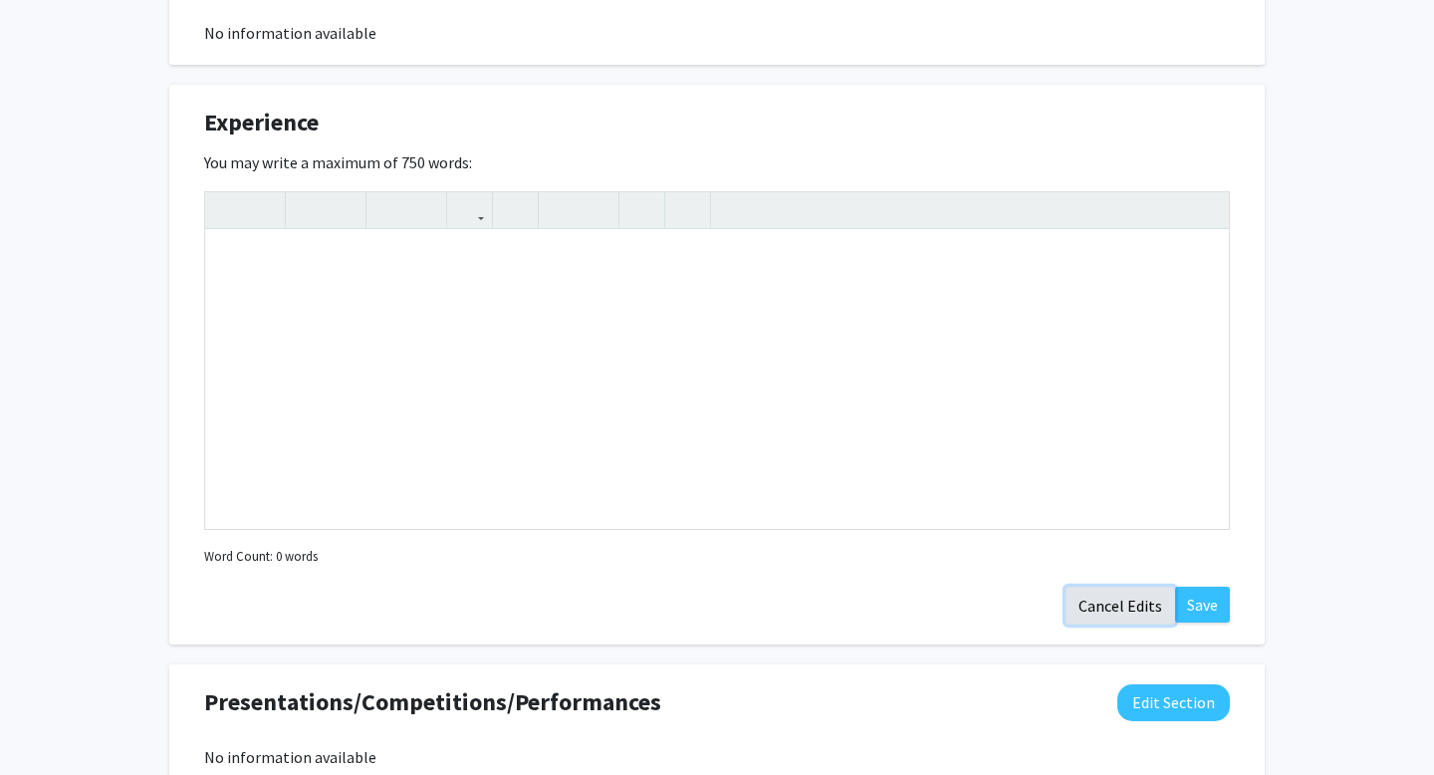
click at [1122, 614] on button "Cancel Edits" at bounding box center [1120, 605] width 110 height 38
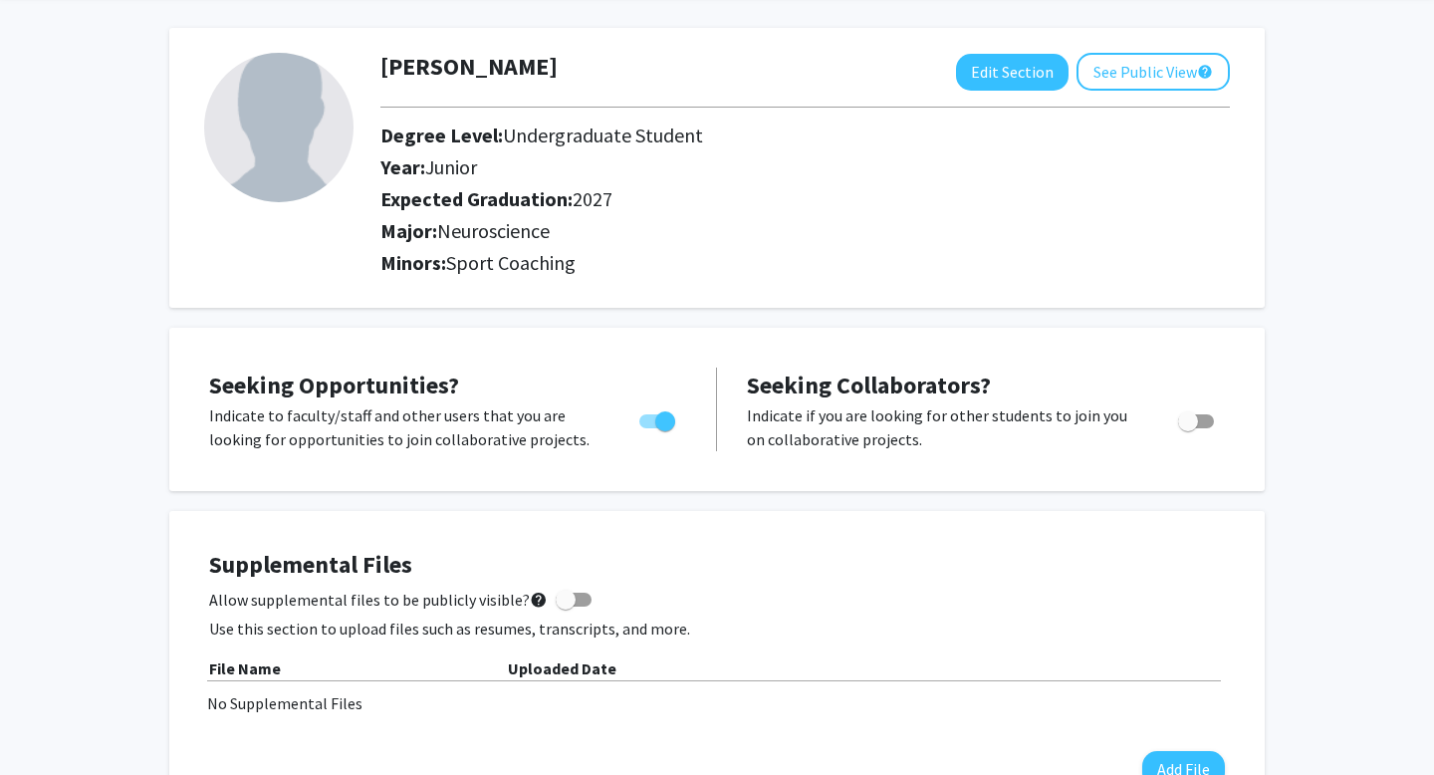
scroll to position [76, 0]
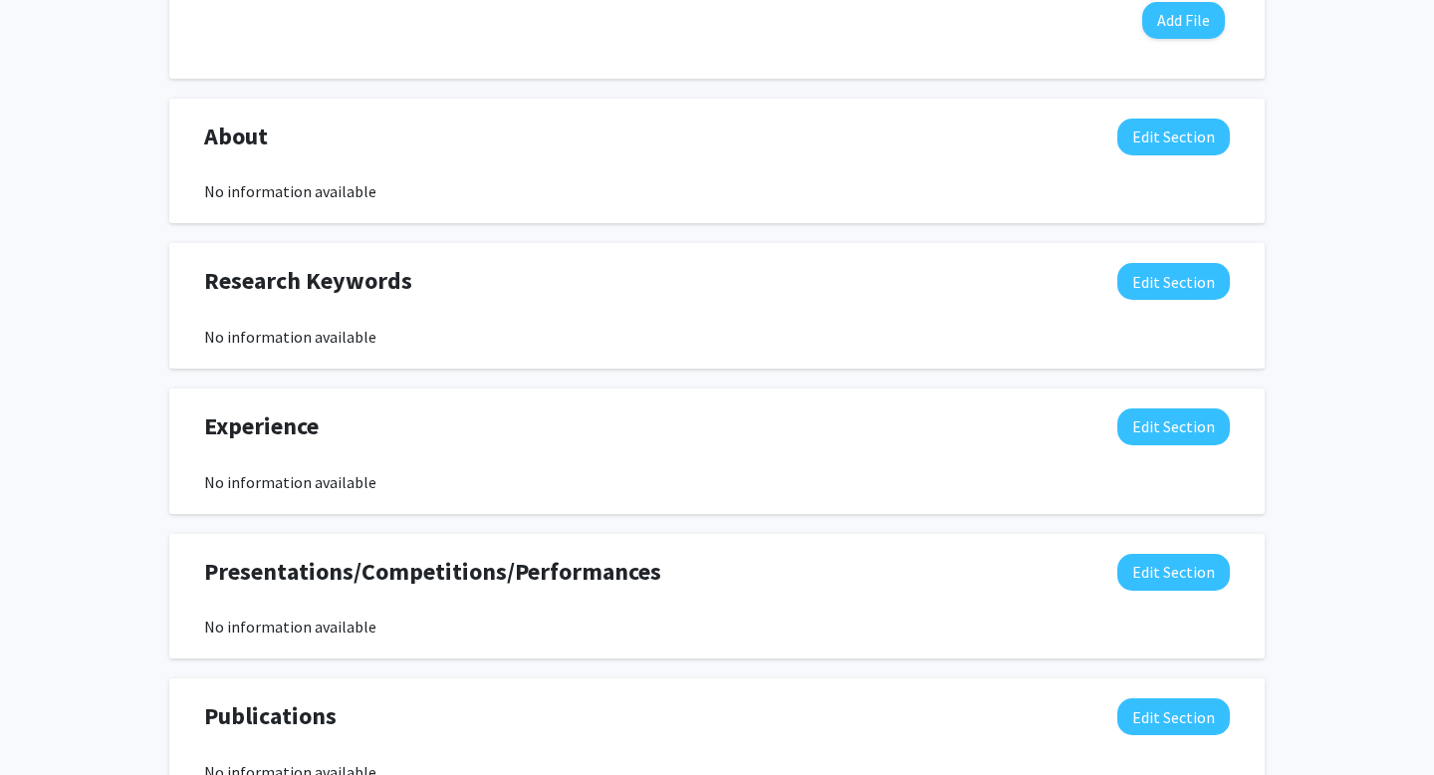
scroll to position [828, 0]
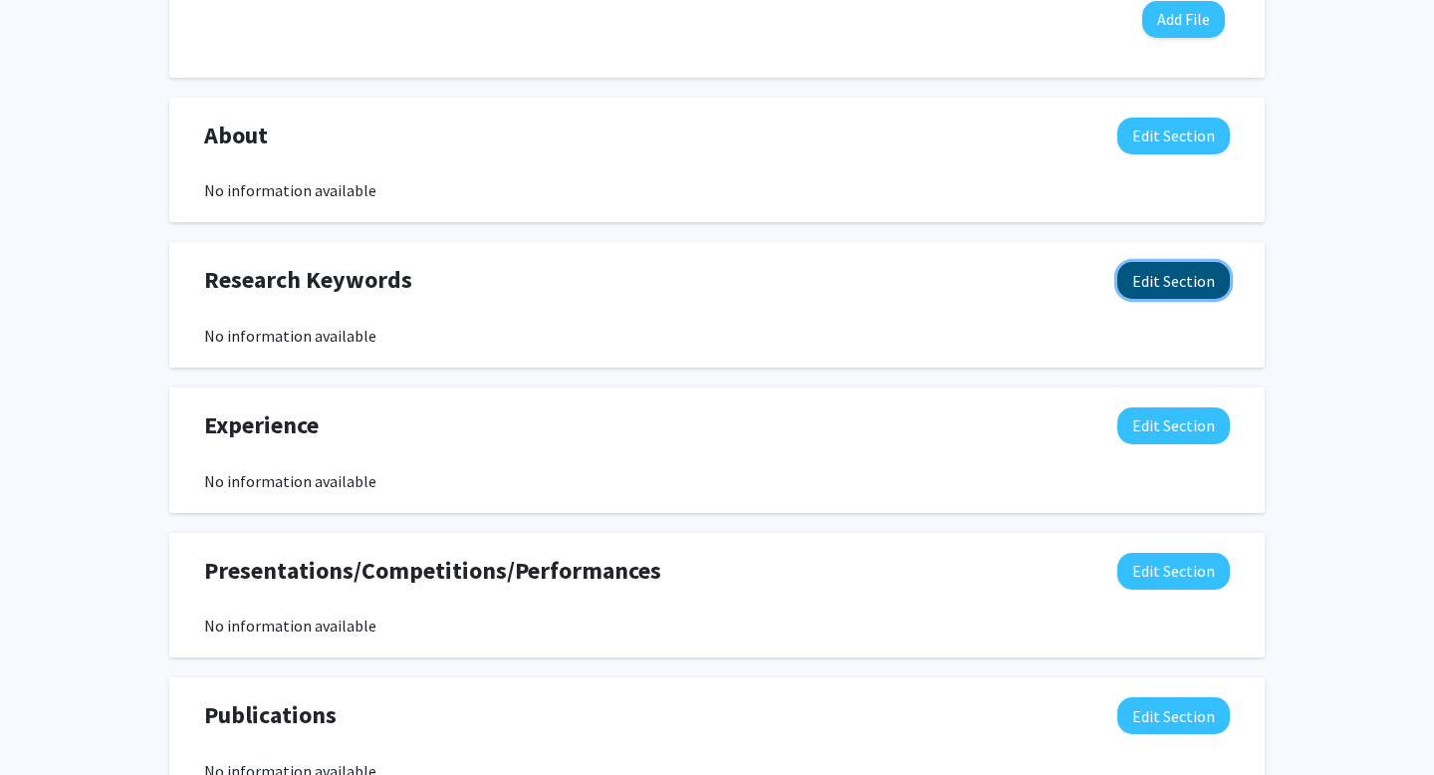
click at [1152, 290] on button "Edit Section" at bounding box center [1173, 280] width 112 height 37
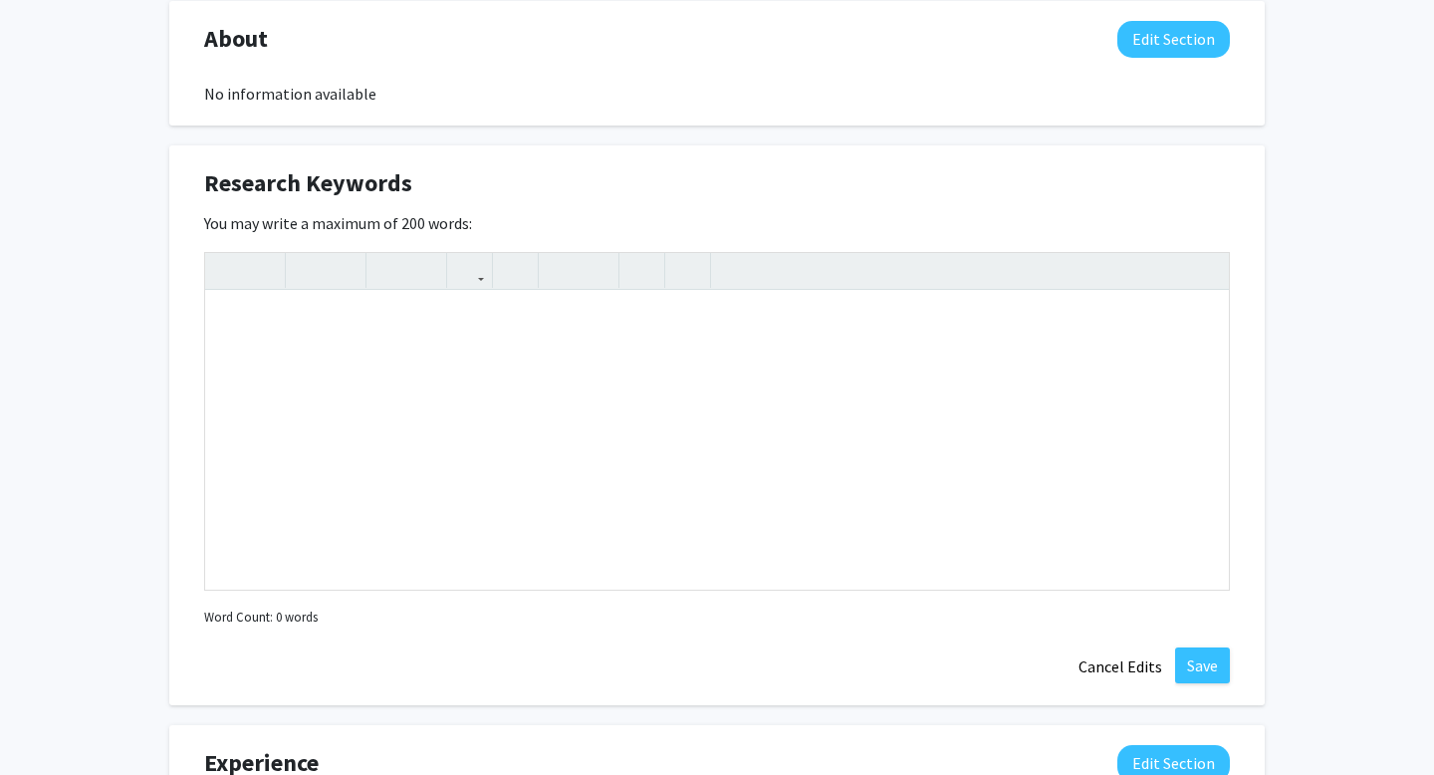
scroll to position [932, 0]
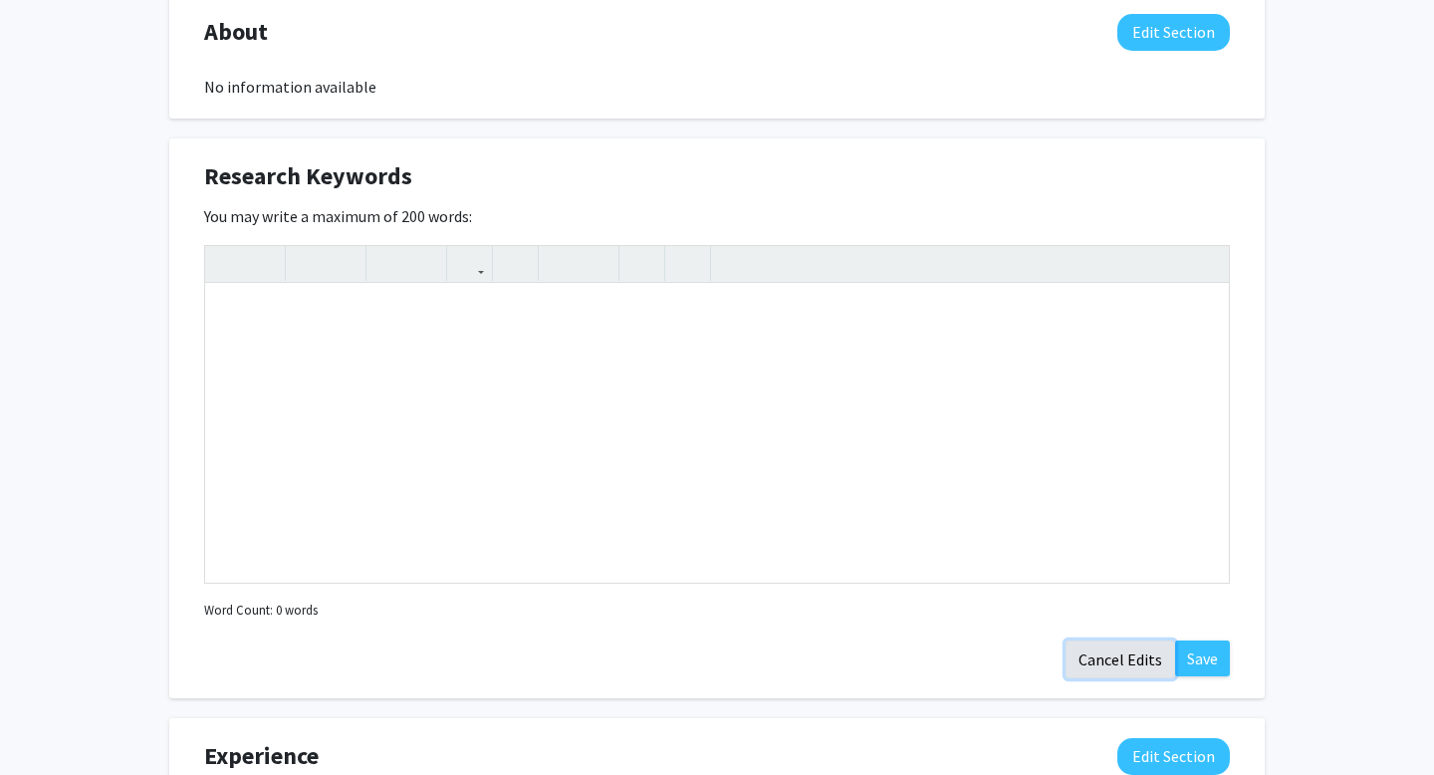
click at [1125, 652] on button "Cancel Edits" at bounding box center [1120, 659] width 110 height 38
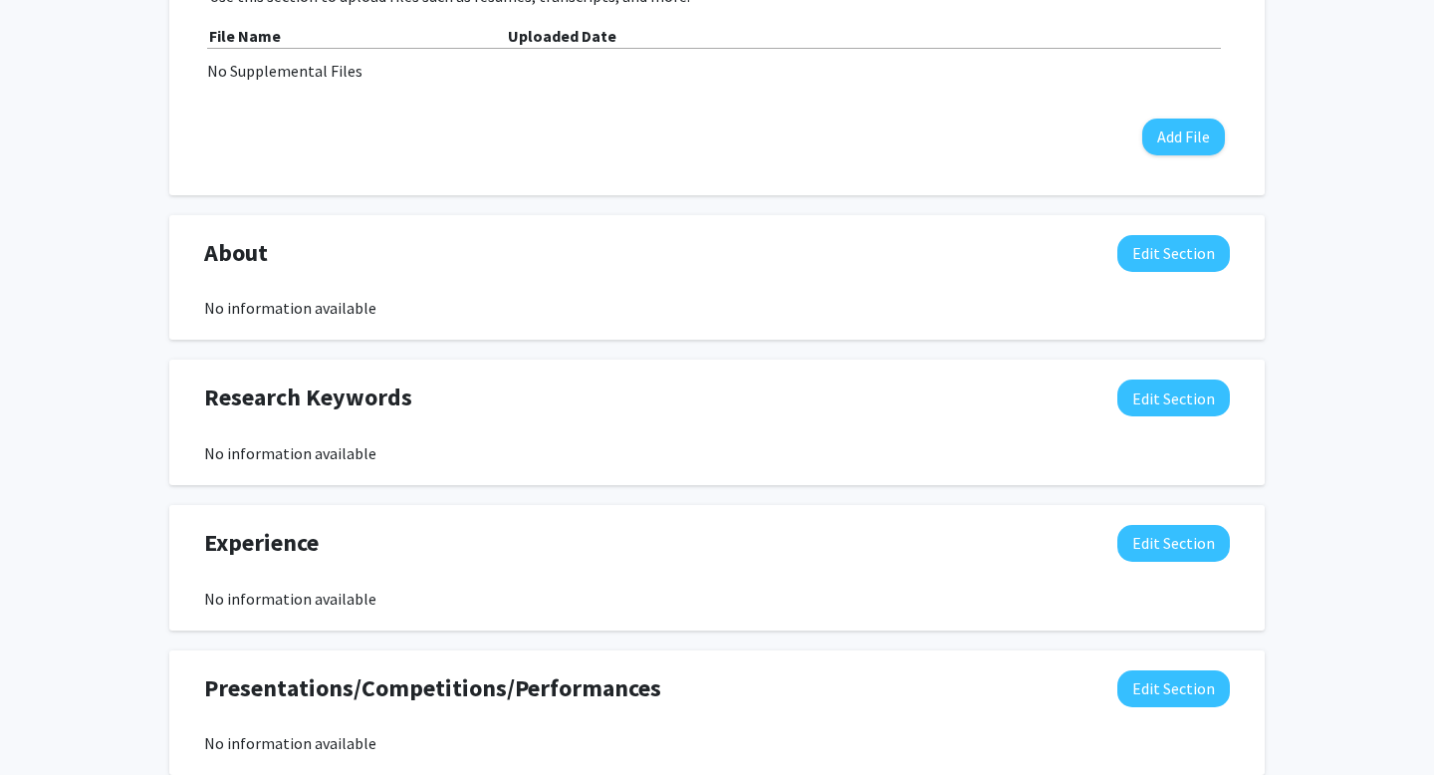
scroll to position [712, 0]
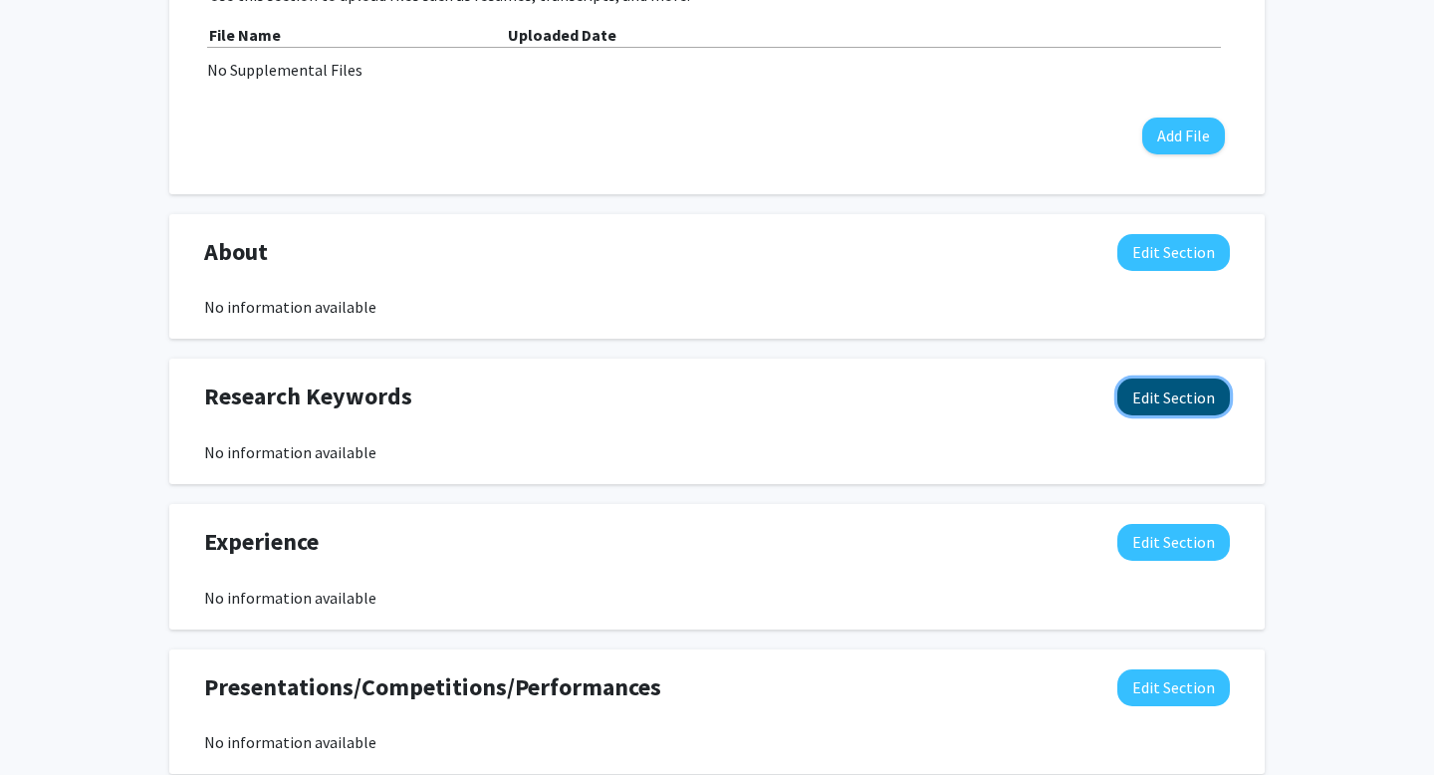
click at [1134, 396] on button "Edit Section" at bounding box center [1173, 396] width 112 height 37
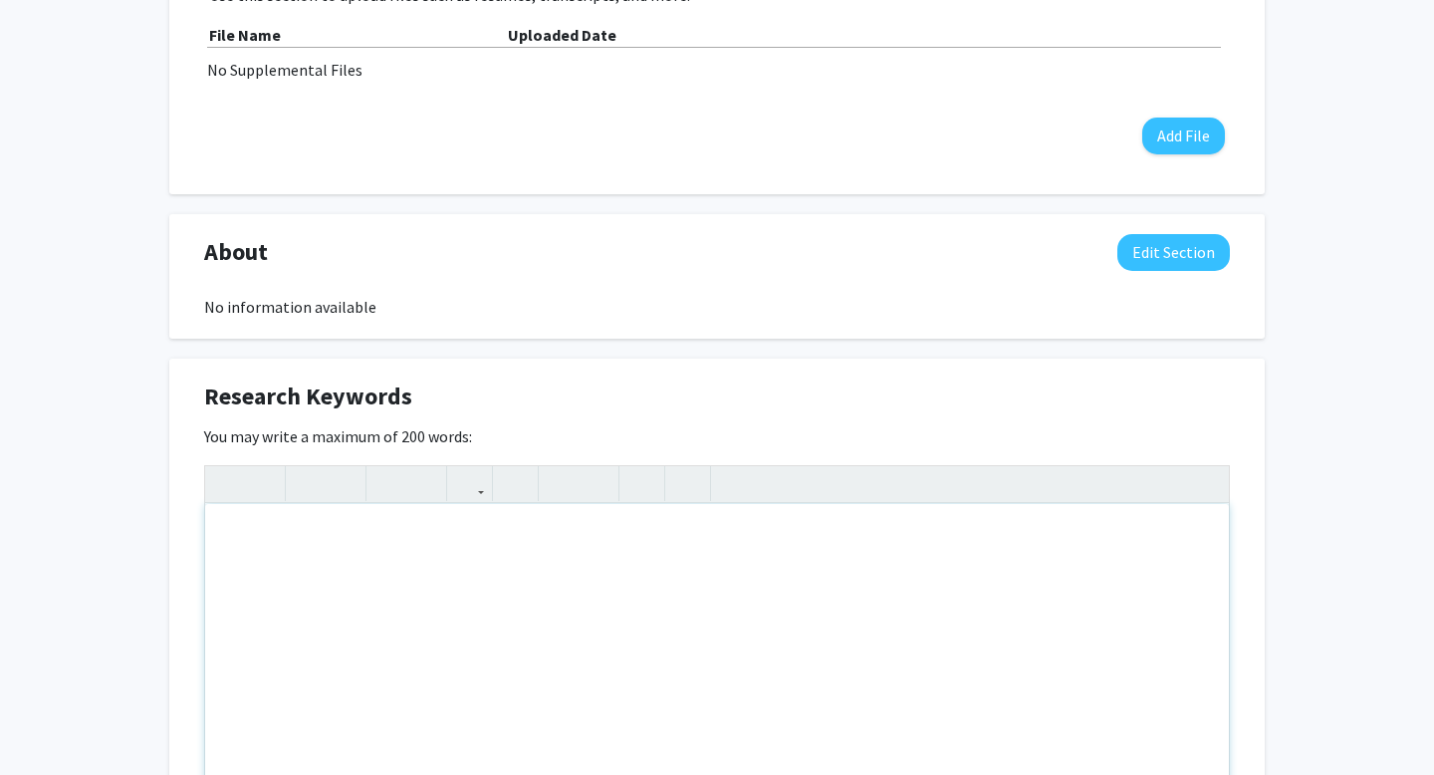
click at [537, 618] on div "Note to users with screen readers: Please deactivate our accessibility plugin f…" at bounding box center [716, 653] width 1023 height 299
click at [546, 440] on div "You may write a maximum of 200 words: Insert link Remove link Word Count: 0 wor…" at bounding box center [716, 634] width 1025 height 420
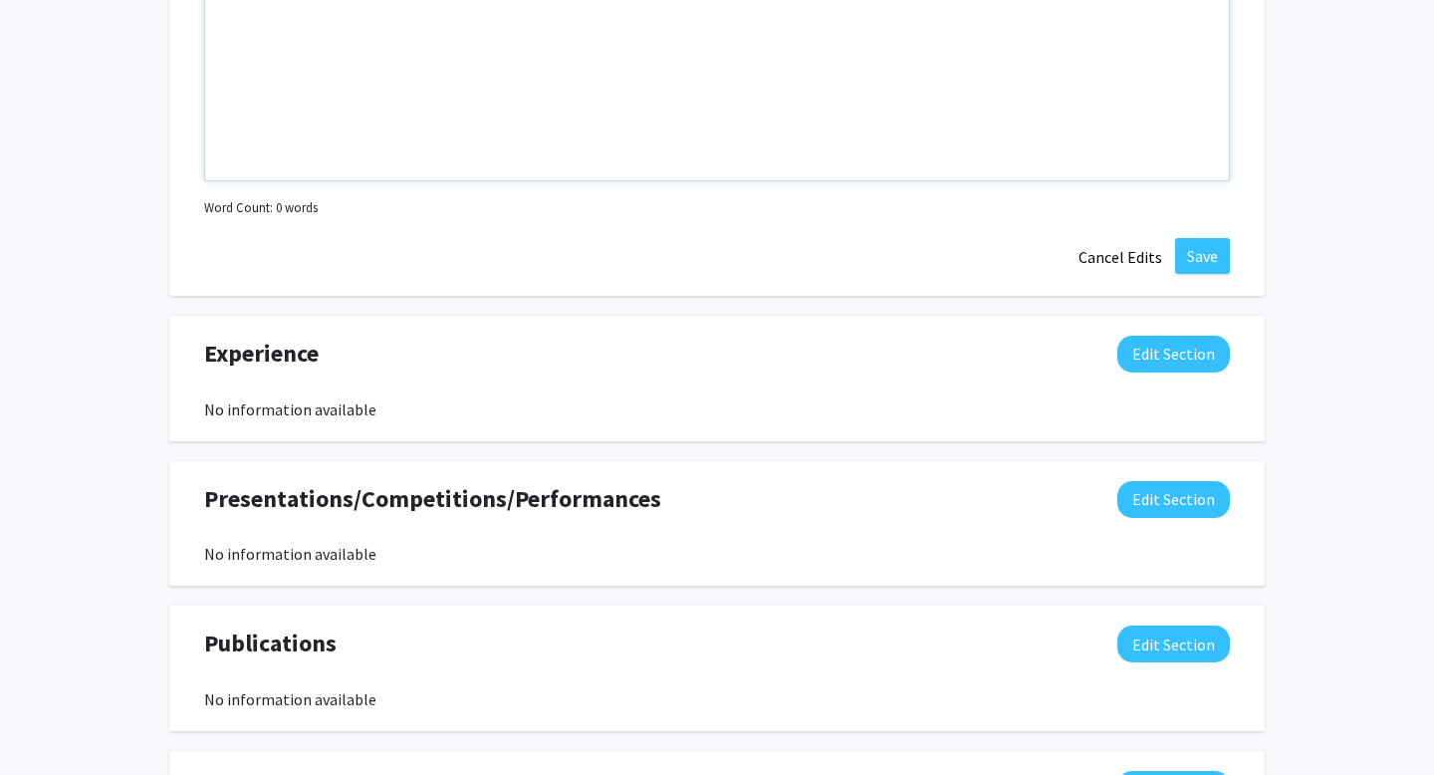
scroll to position [1335, 0]
click at [1128, 255] on button "Cancel Edits" at bounding box center [1120, 256] width 110 height 38
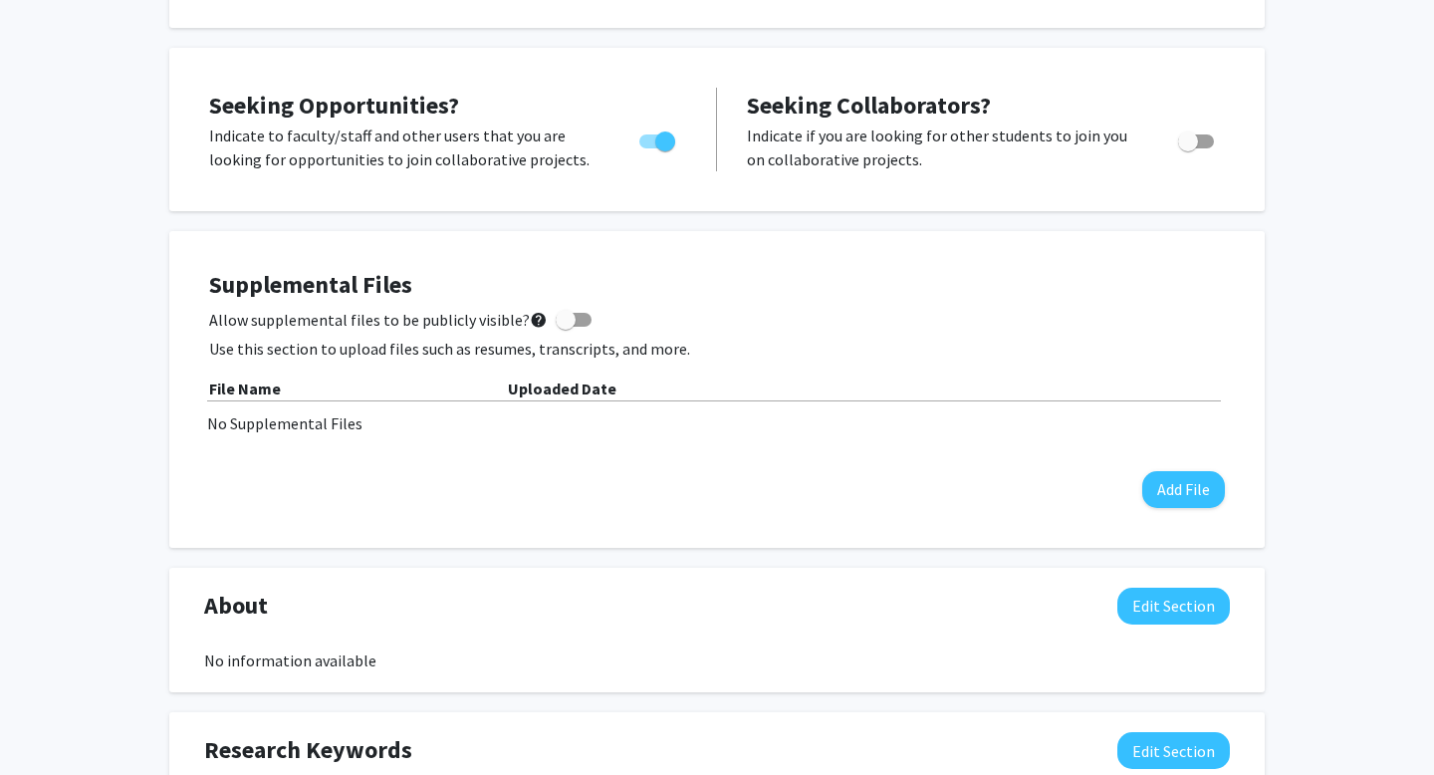
scroll to position [359, 0]
click at [555, 316] on span at bounding box center [565, 319] width 20 height 20
click at [564, 326] on input "Allow supplemental files to be publicly visible? help" at bounding box center [564, 326] width 1 height 1
click at [571, 316] on span at bounding box center [581, 319] width 20 height 20
click at [565, 326] on input "Allow supplemental files to be publicly visible? help" at bounding box center [564, 326] width 1 height 1
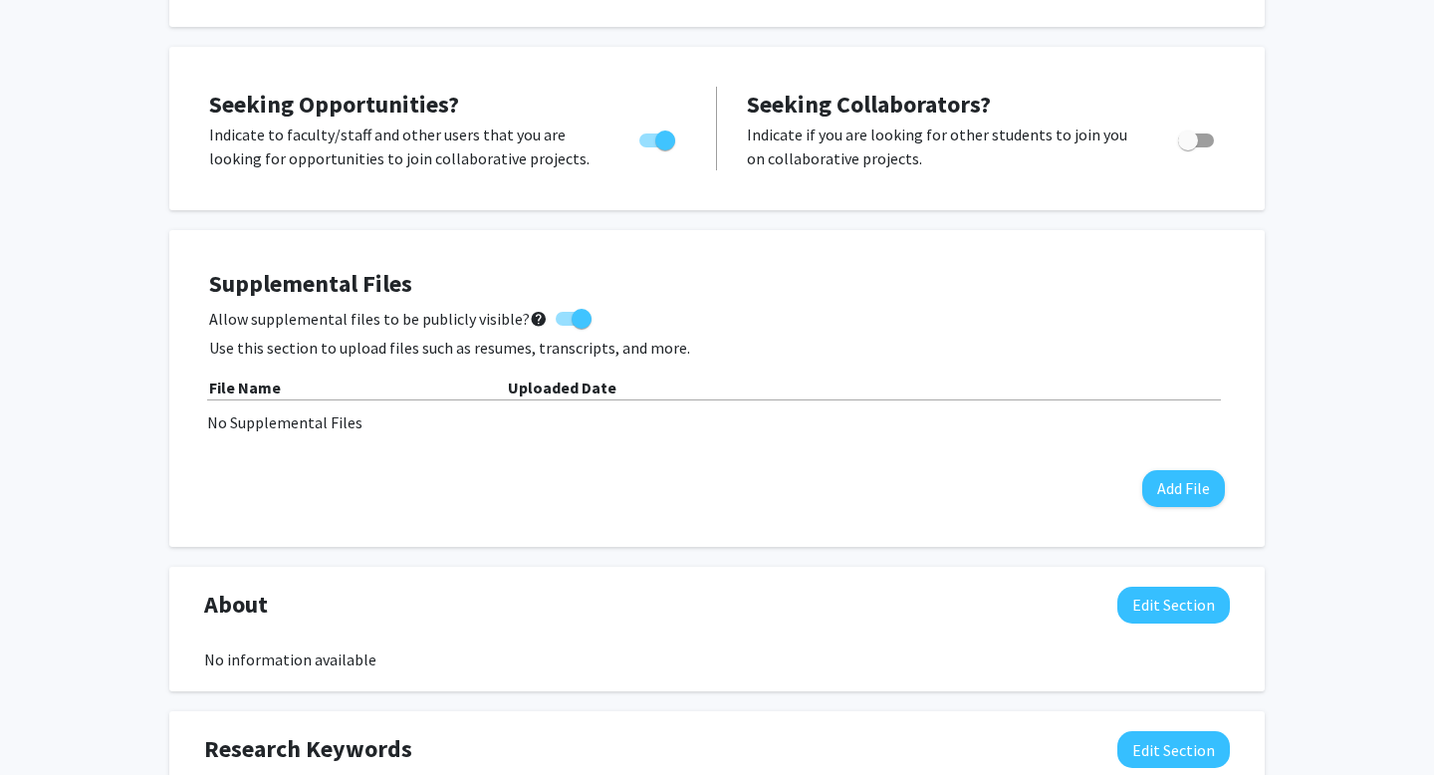
checkbox input "false"
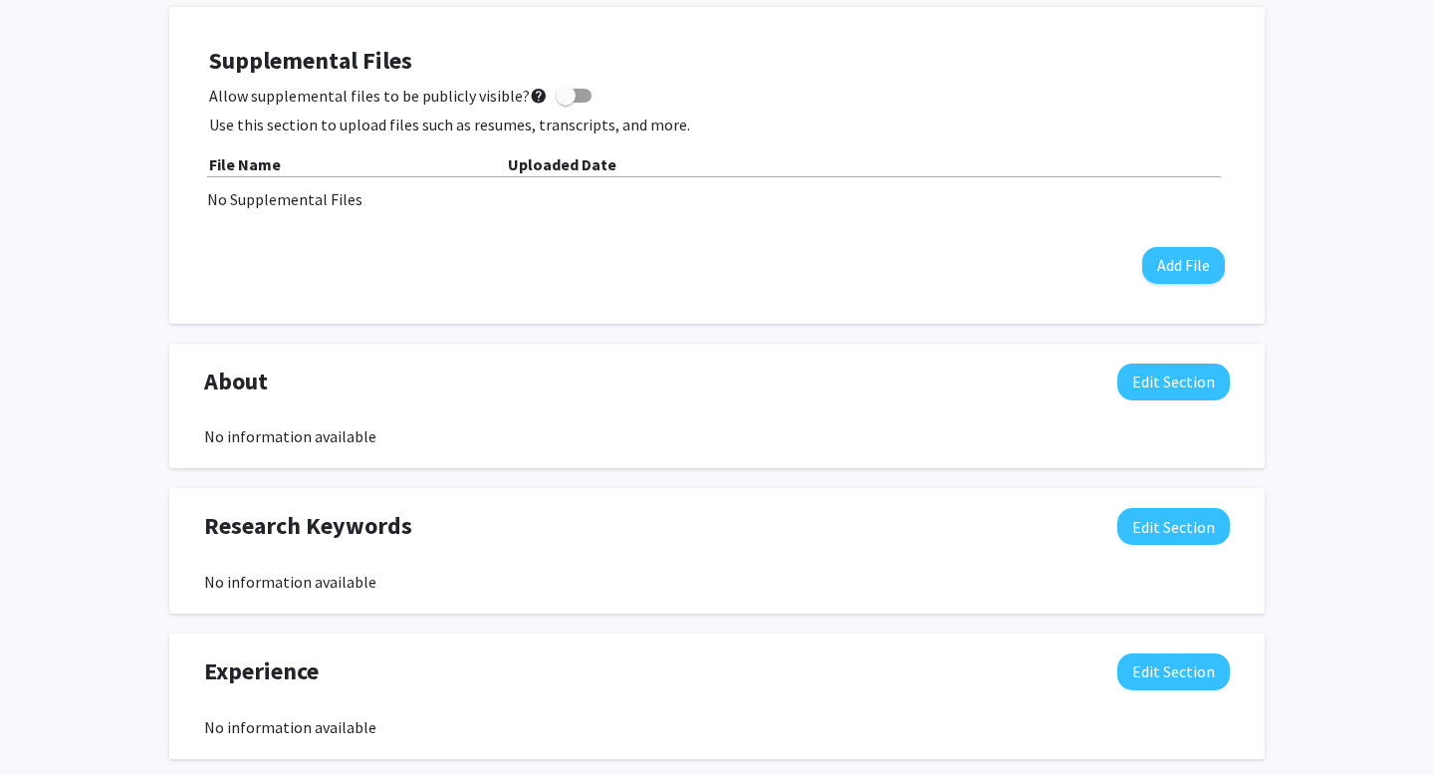
scroll to position [736, 0]
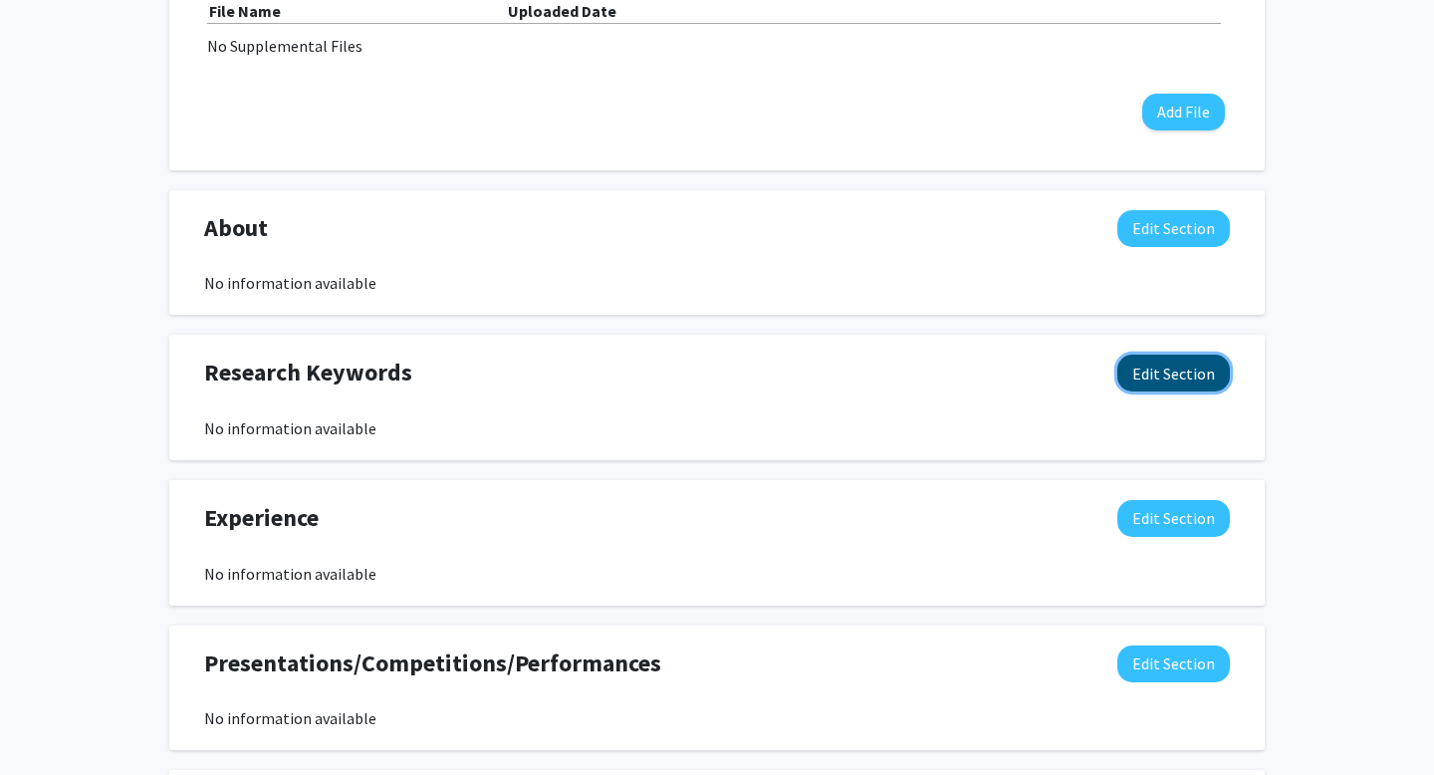
click at [1177, 368] on button "Edit Section" at bounding box center [1173, 372] width 112 height 37
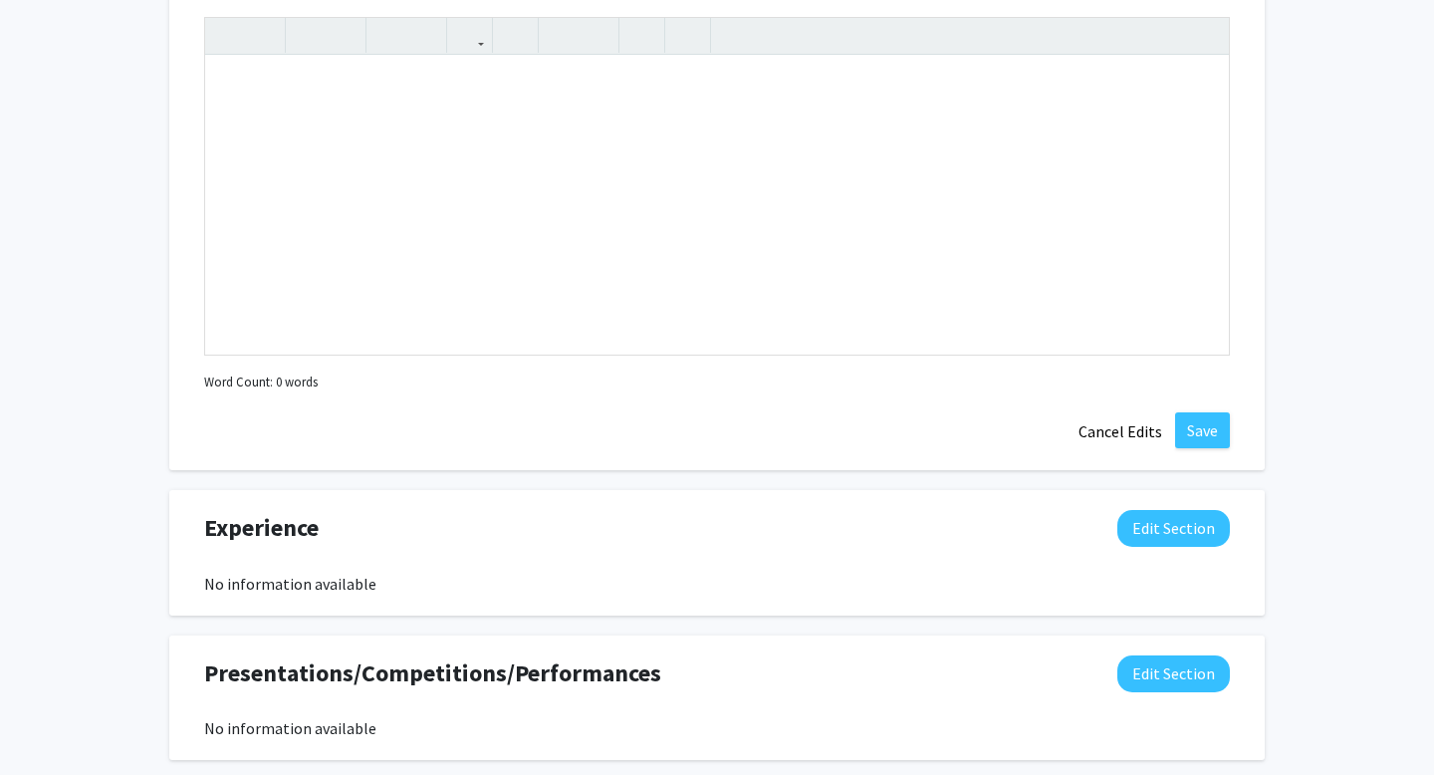
scroll to position [1167, 0]
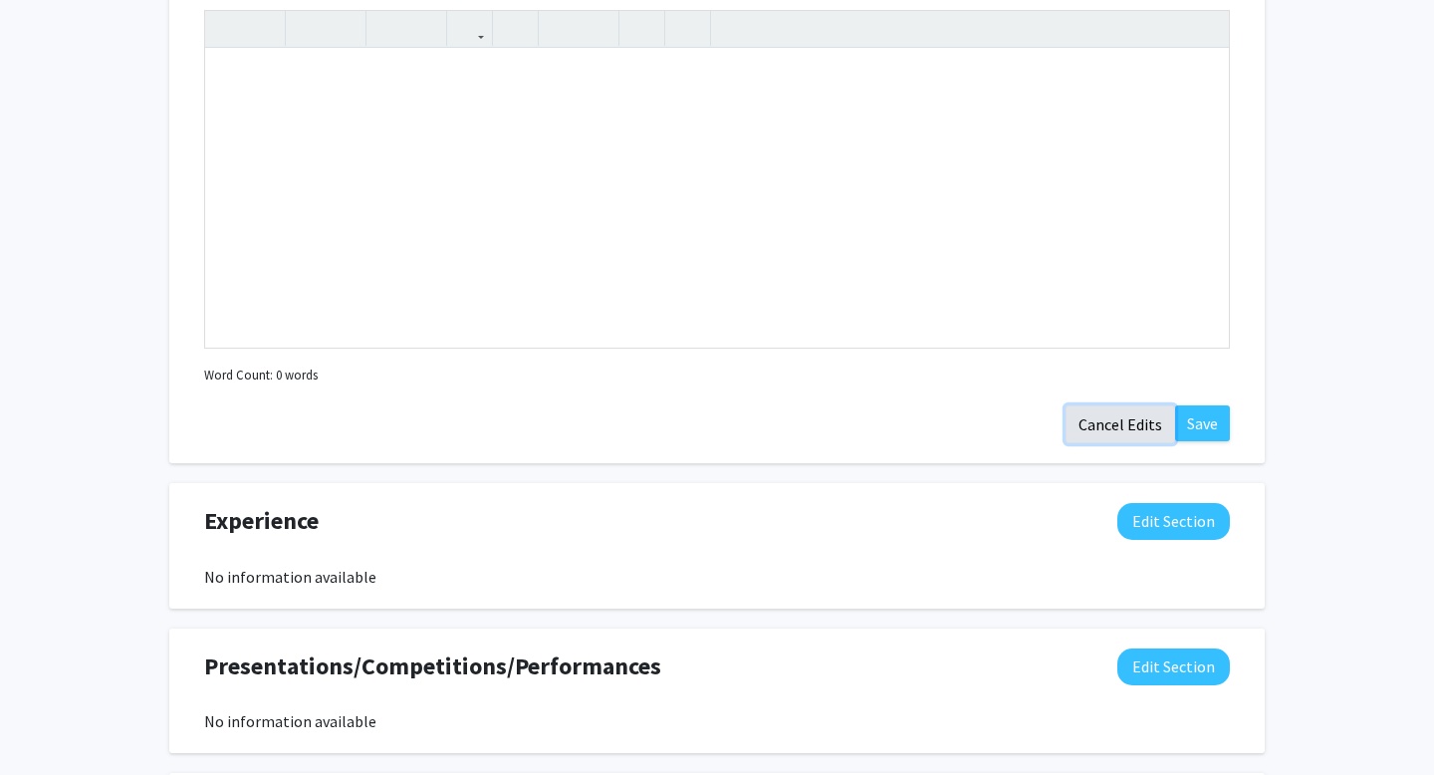
click at [1113, 414] on button "Cancel Edits" at bounding box center [1120, 424] width 110 height 38
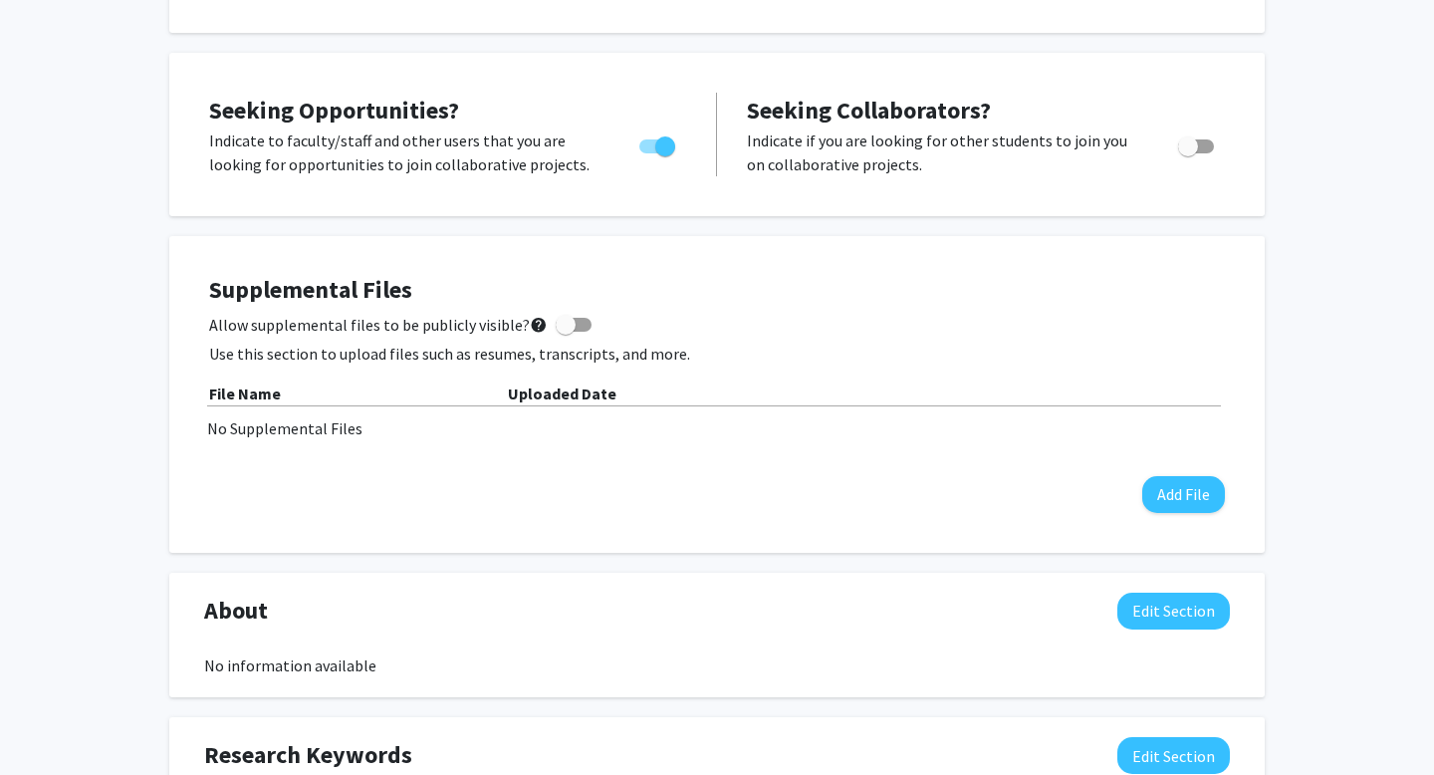
scroll to position [0, 0]
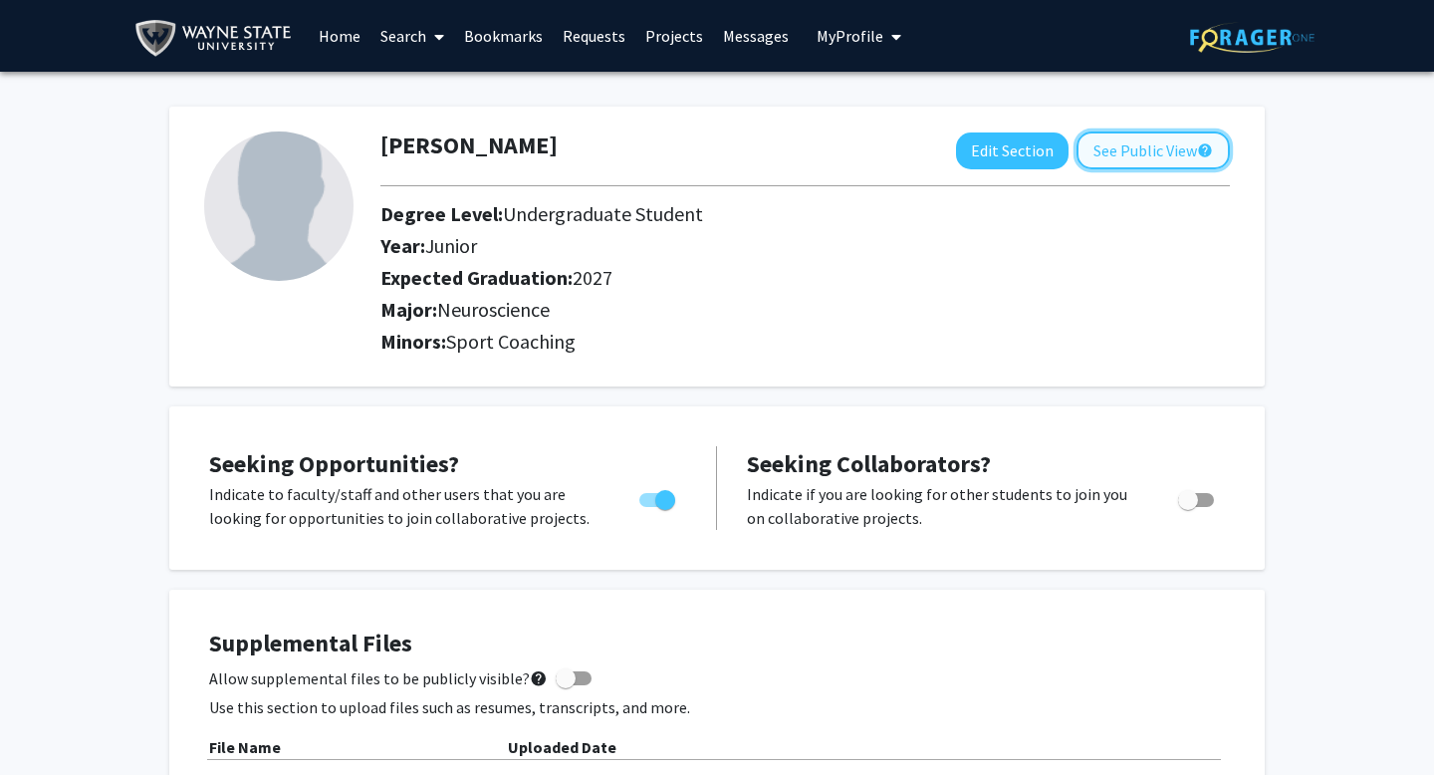
click at [1110, 150] on button "See Public View help" at bounding box center [1152, 150] width 153 height 38
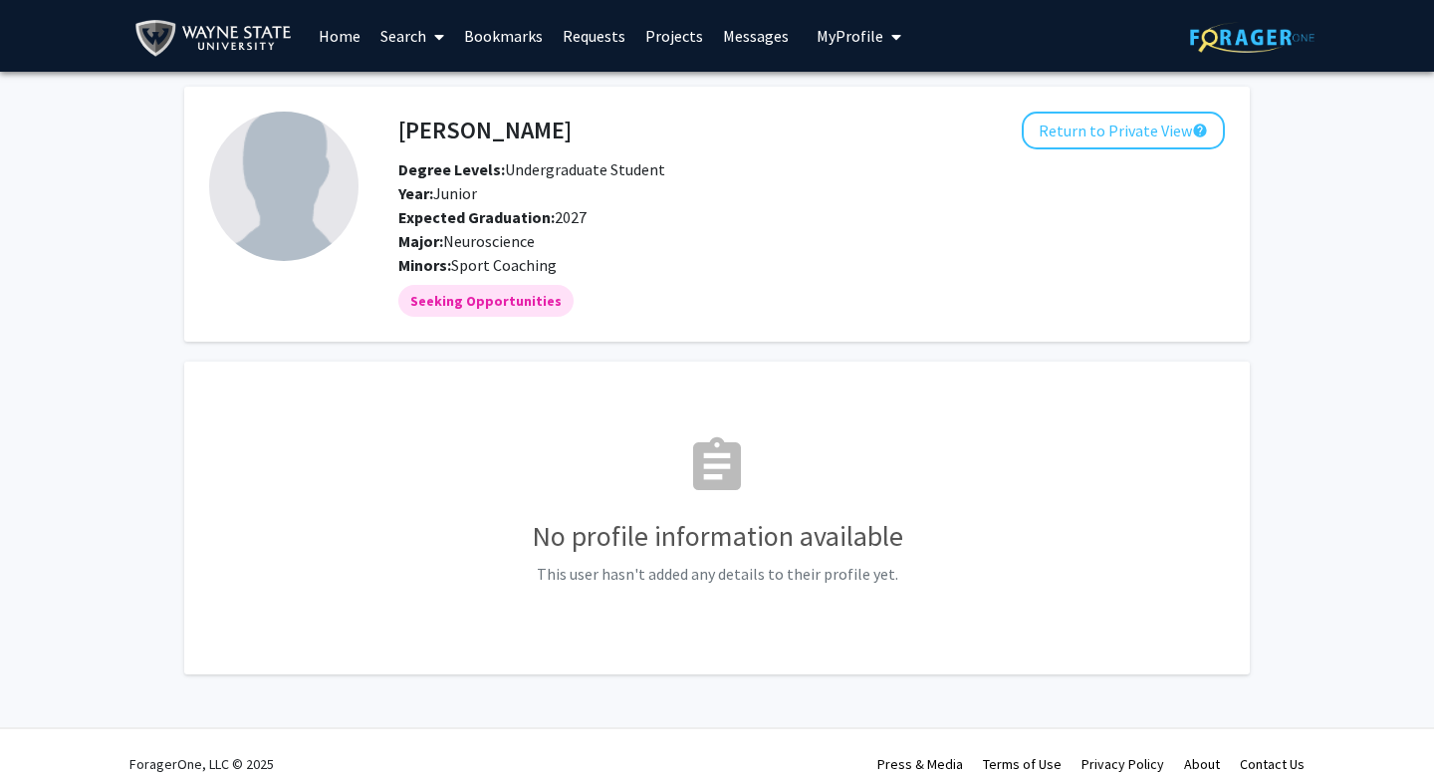
scroll to position [24, 0]
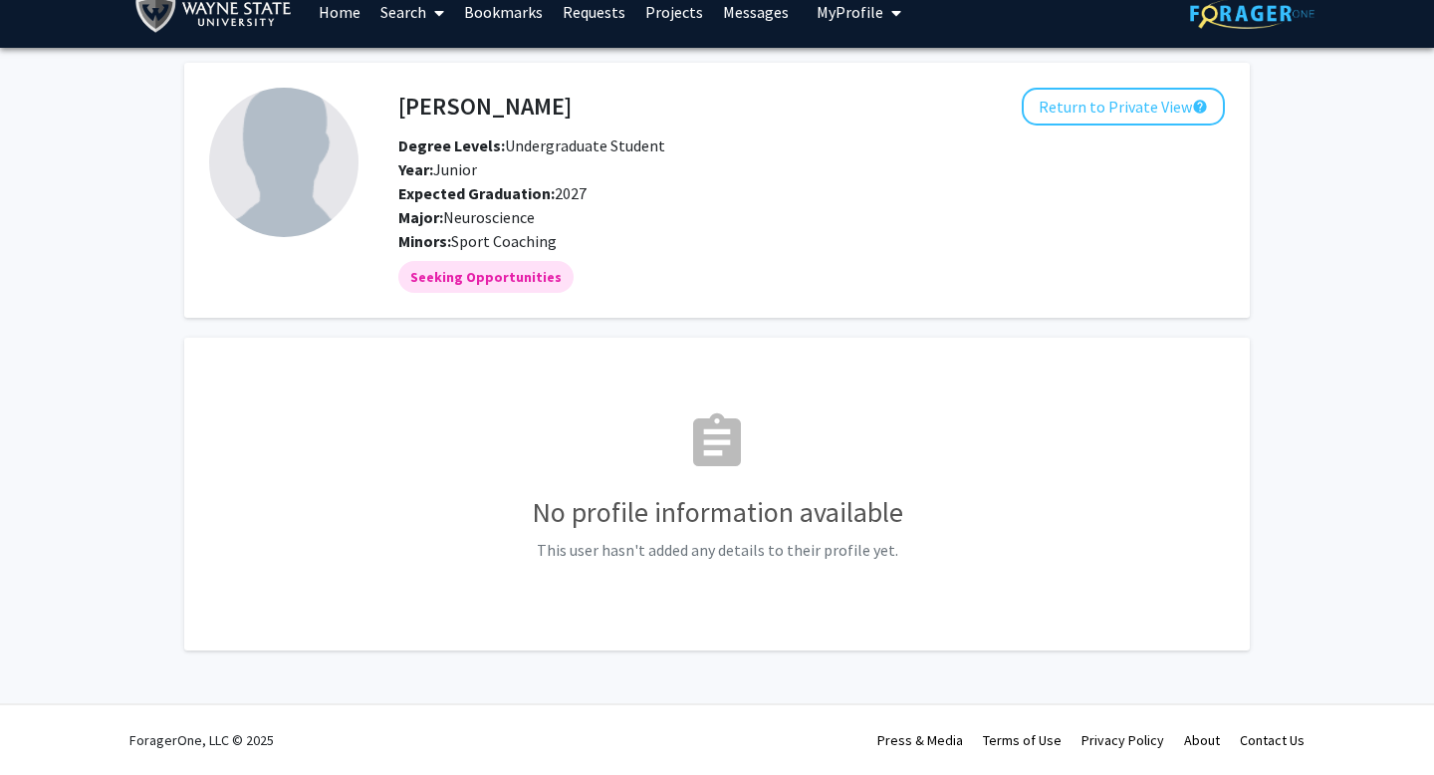
click at [734, 469] on mat-icon "assignment" at bounding box center [717, 442] width 64 height 64
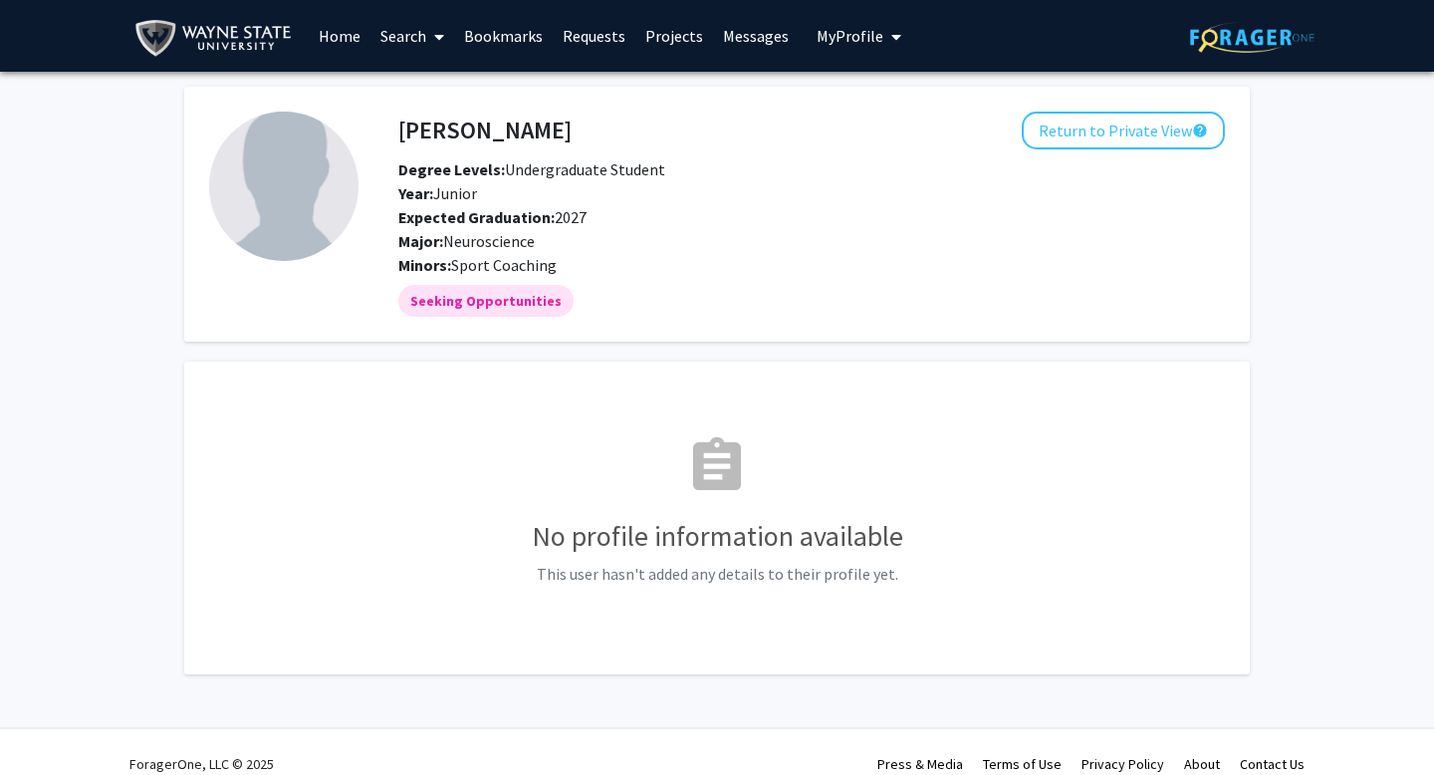
click at [423, 38] on link "Search" at bounding box center [412, 36] width 84 height 70
click at [431, 89] on span "Faculty/Staff" at bounding box center [443, 92] width 146 height 40
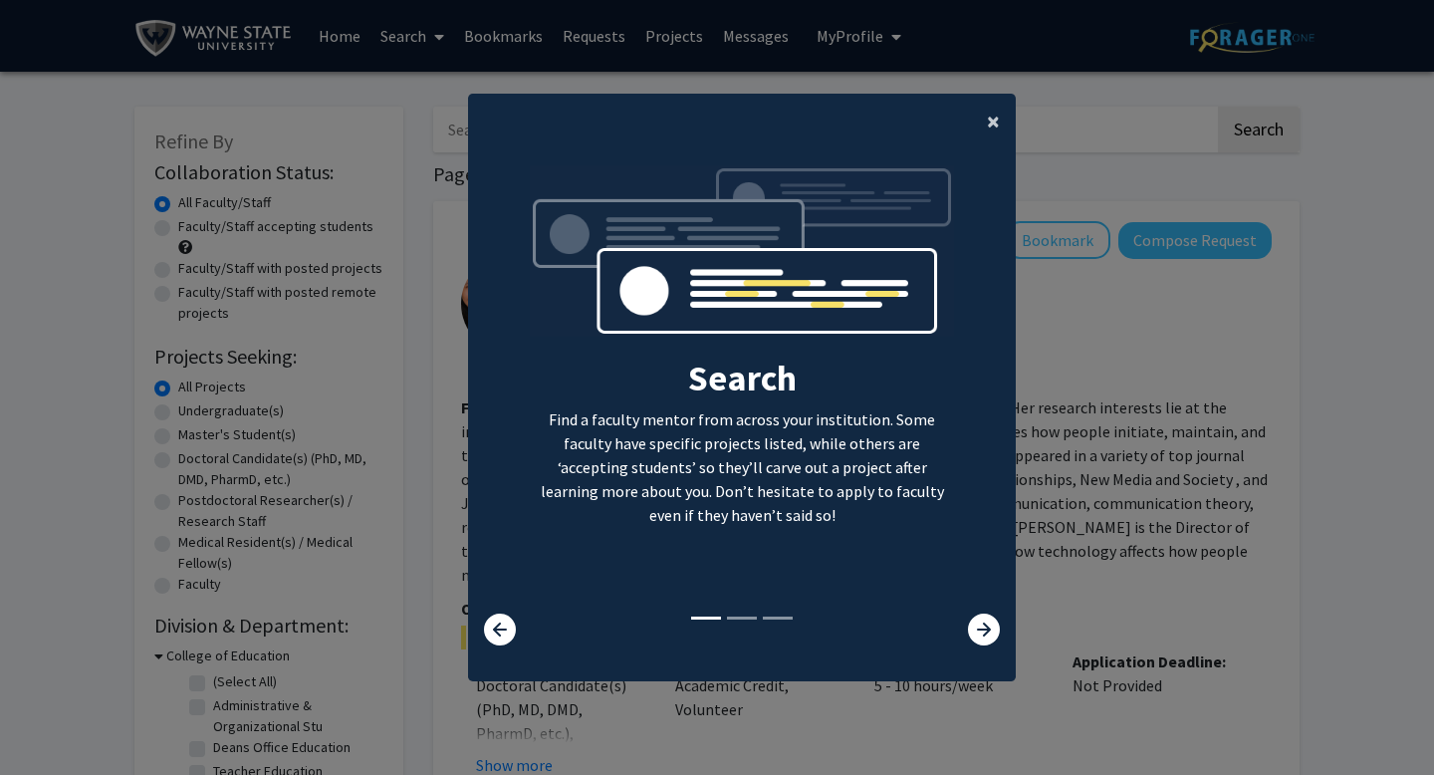
click at [991, 125] on span "×" at bounding box center [993, 121] width 13 height 31
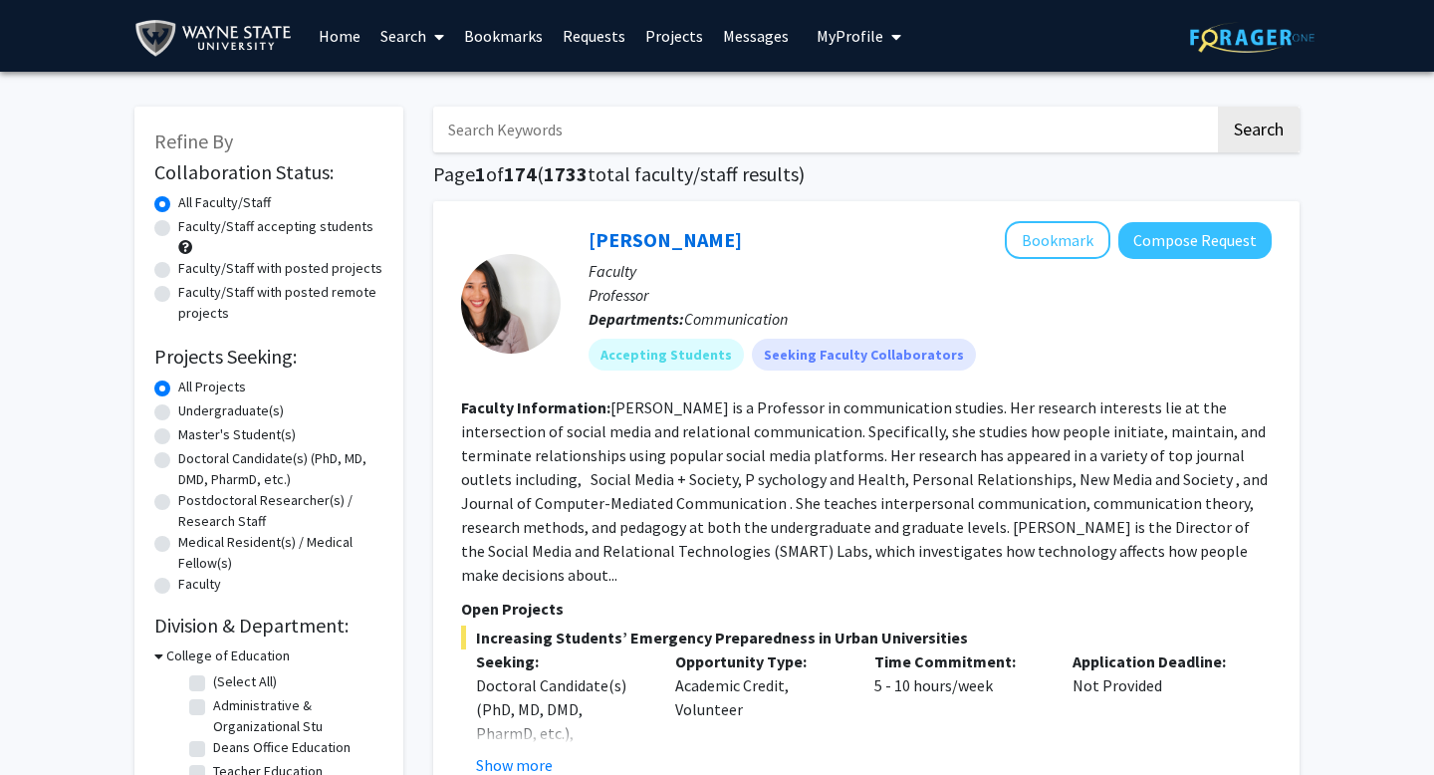
click at [178, 409] on label "Undergraduate(s)" at bounding box center [231, 410] width 106 height 21
click at [178, 409] on input "Undergraduate(s)" at bounding box center [184, 406] width 13 height 13
radio input "true"
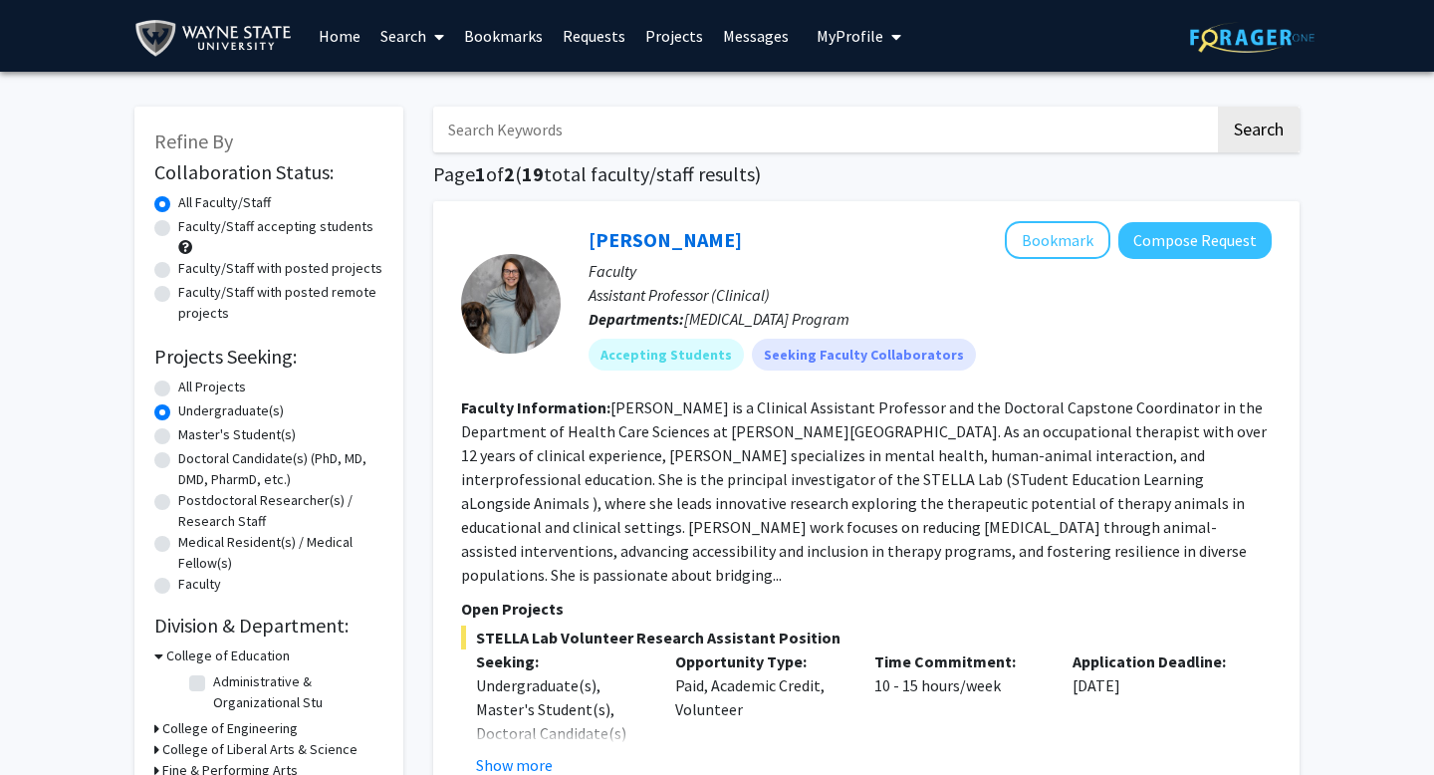
click at [178, 229] on label "Faculty/Staff accepting students" at bounding box center [275, 226] width 195 height 21
click at [178, 229] on input "Faculty/Staff accepting students" at bounding box center [184, 222] width 13 height 13
radio input "true"
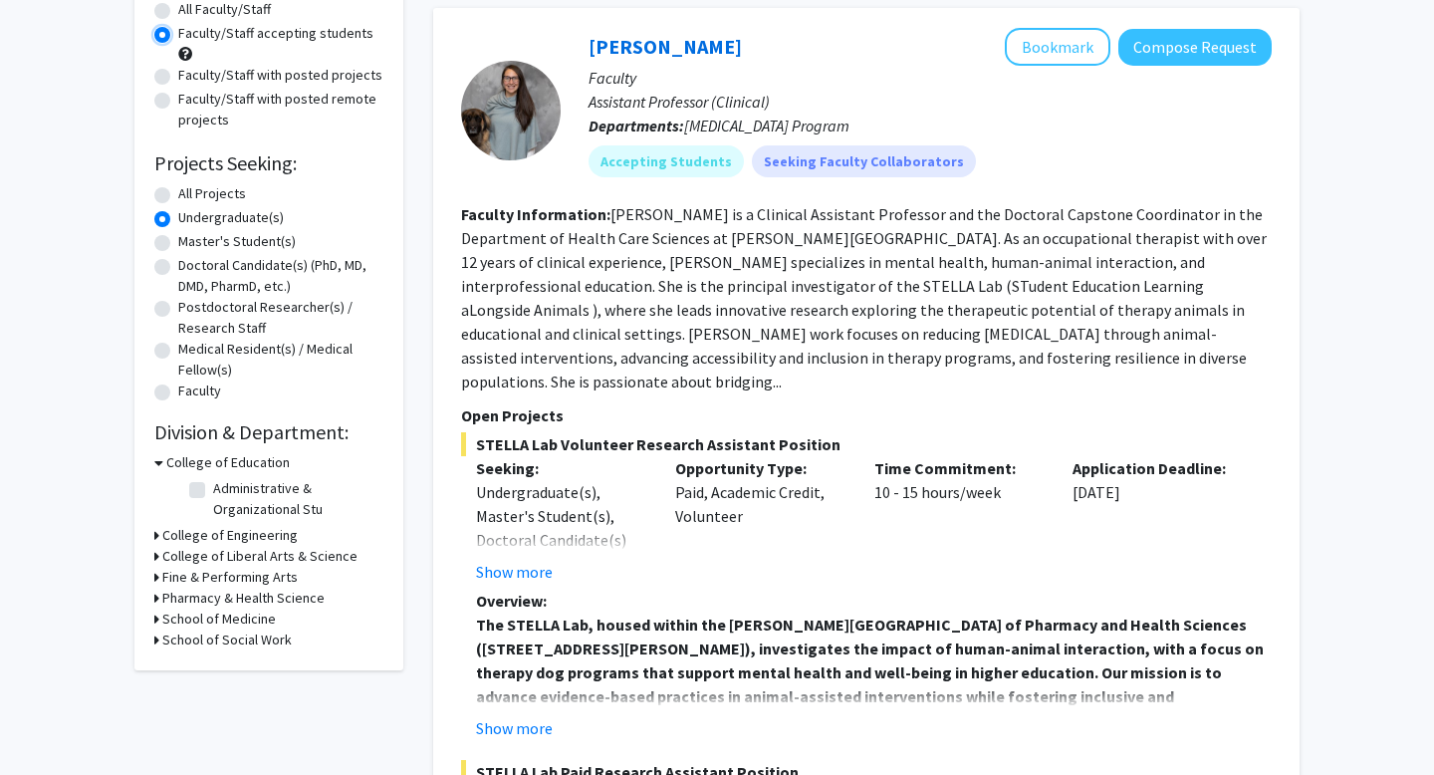
scroll to position [247, 0]
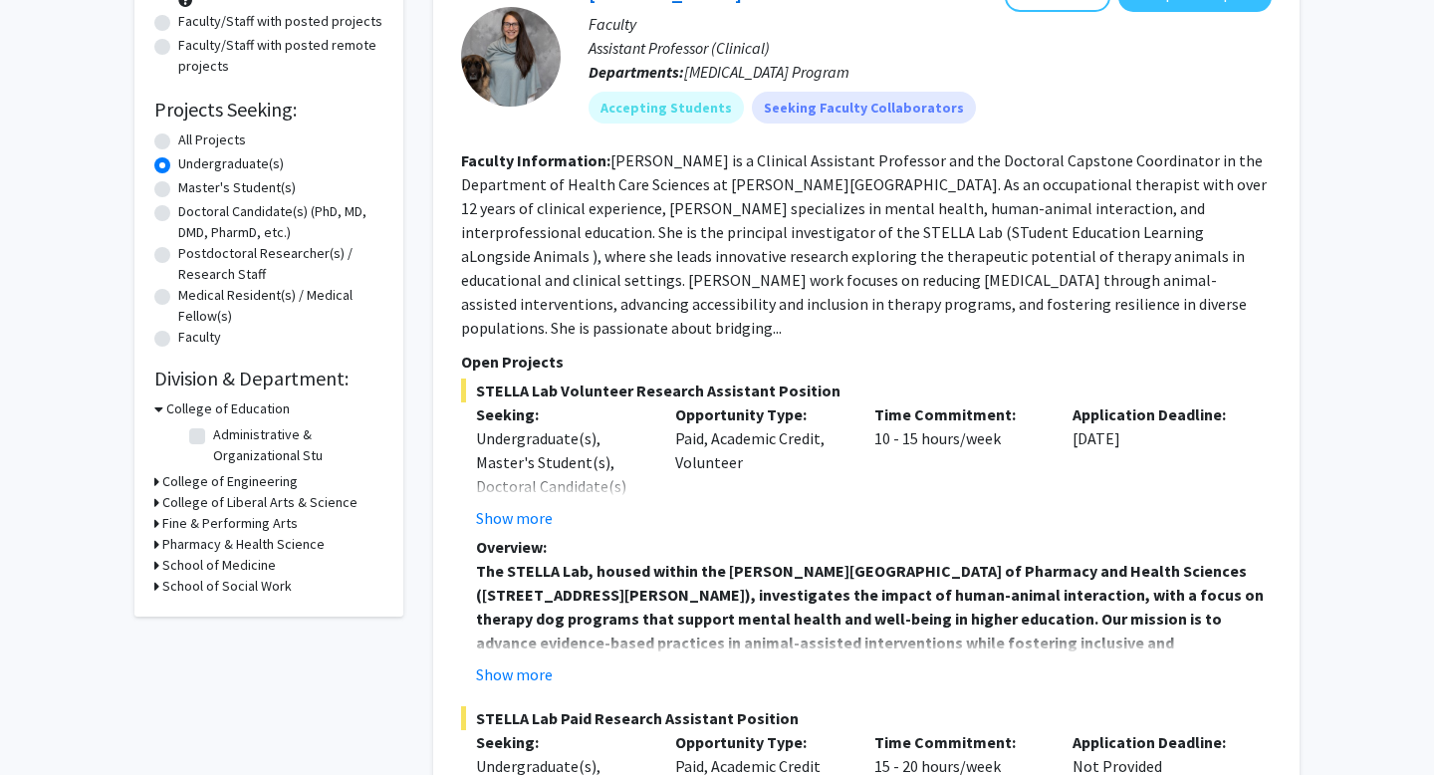
click at [156, 483] on icon at bounding box center [156, 481] width 5 height 21
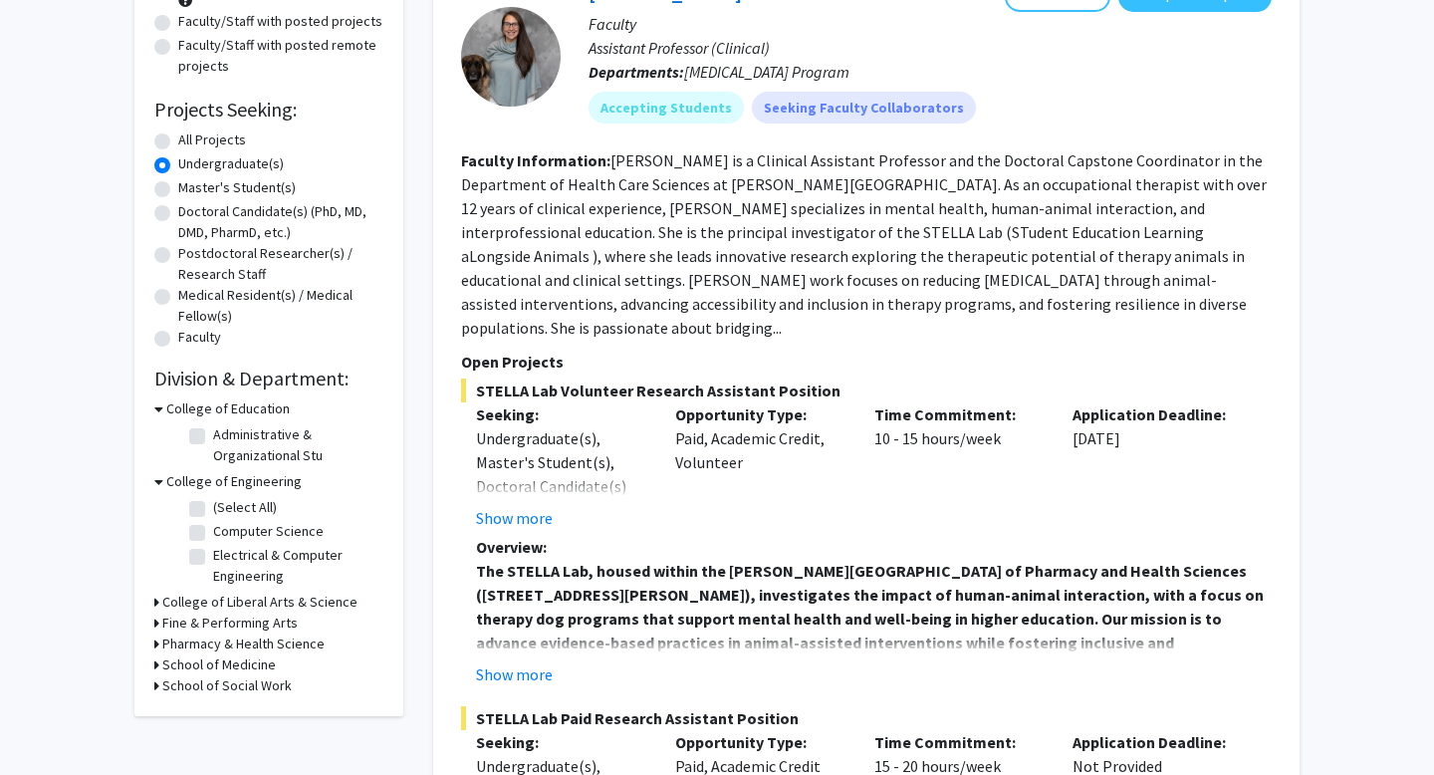
click at [156, 483] on icon at bounding box center [158, 481] width 9 height 21
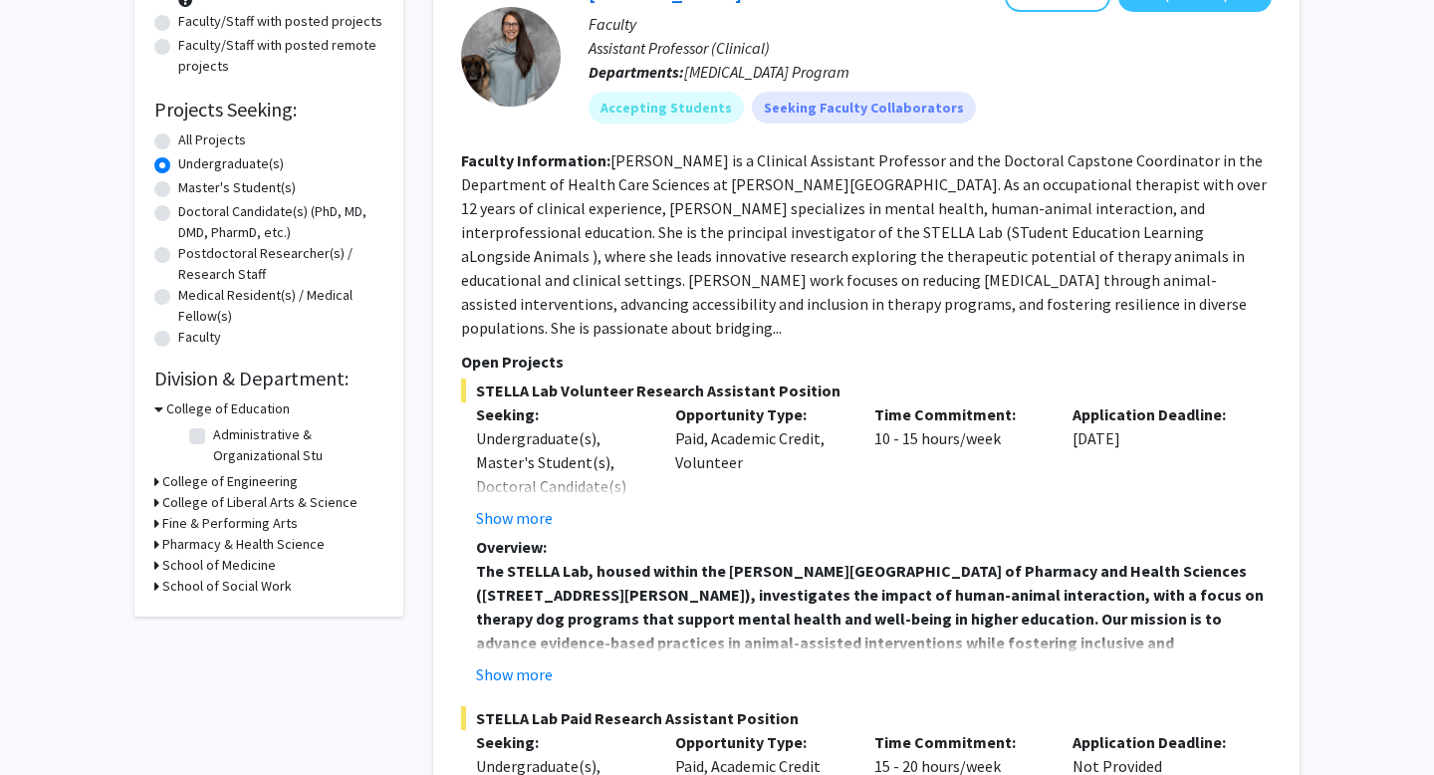
click at [156, 479] on icon at bounding box center [156, 481] width 5 height 21
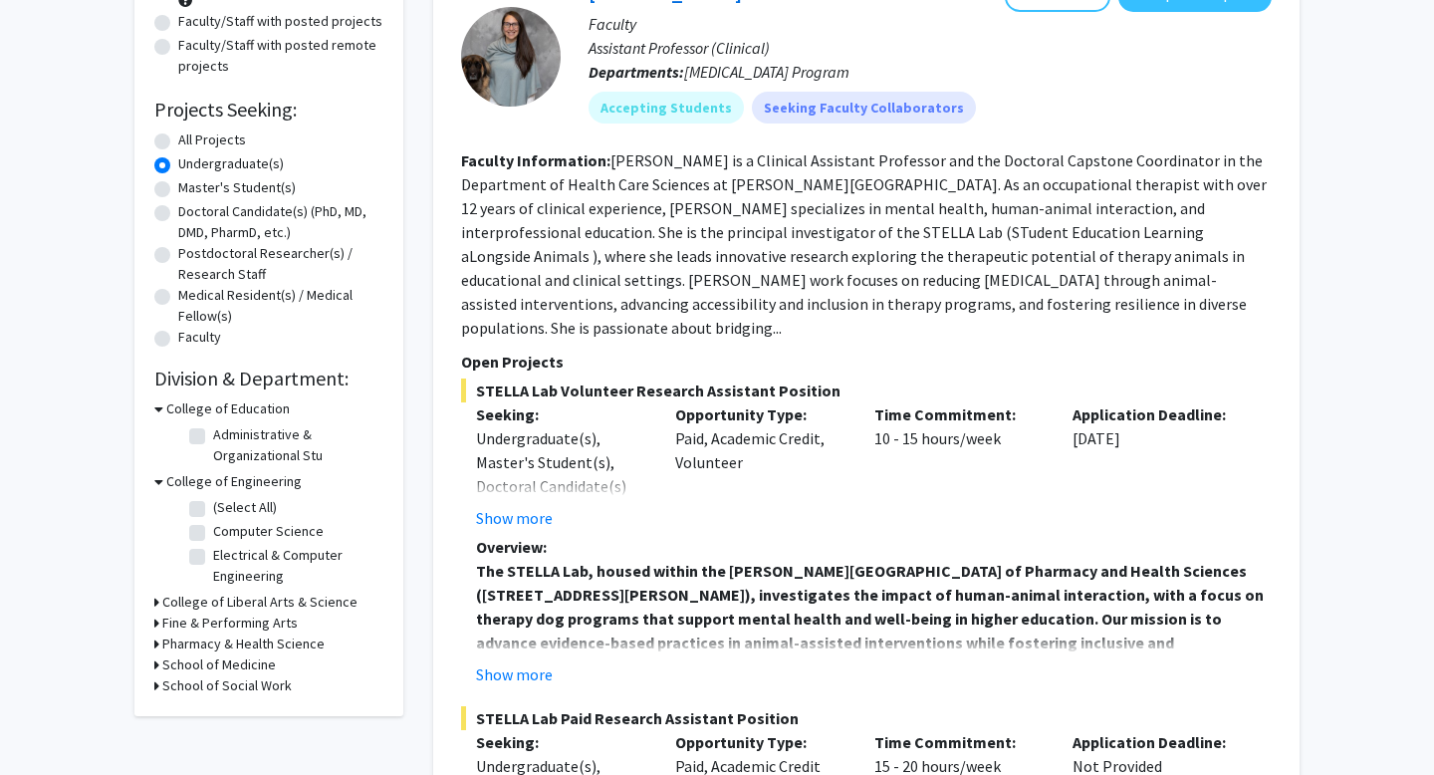
click at [156, 479] on icon at bounding box center [158, 481] width 9 height 21
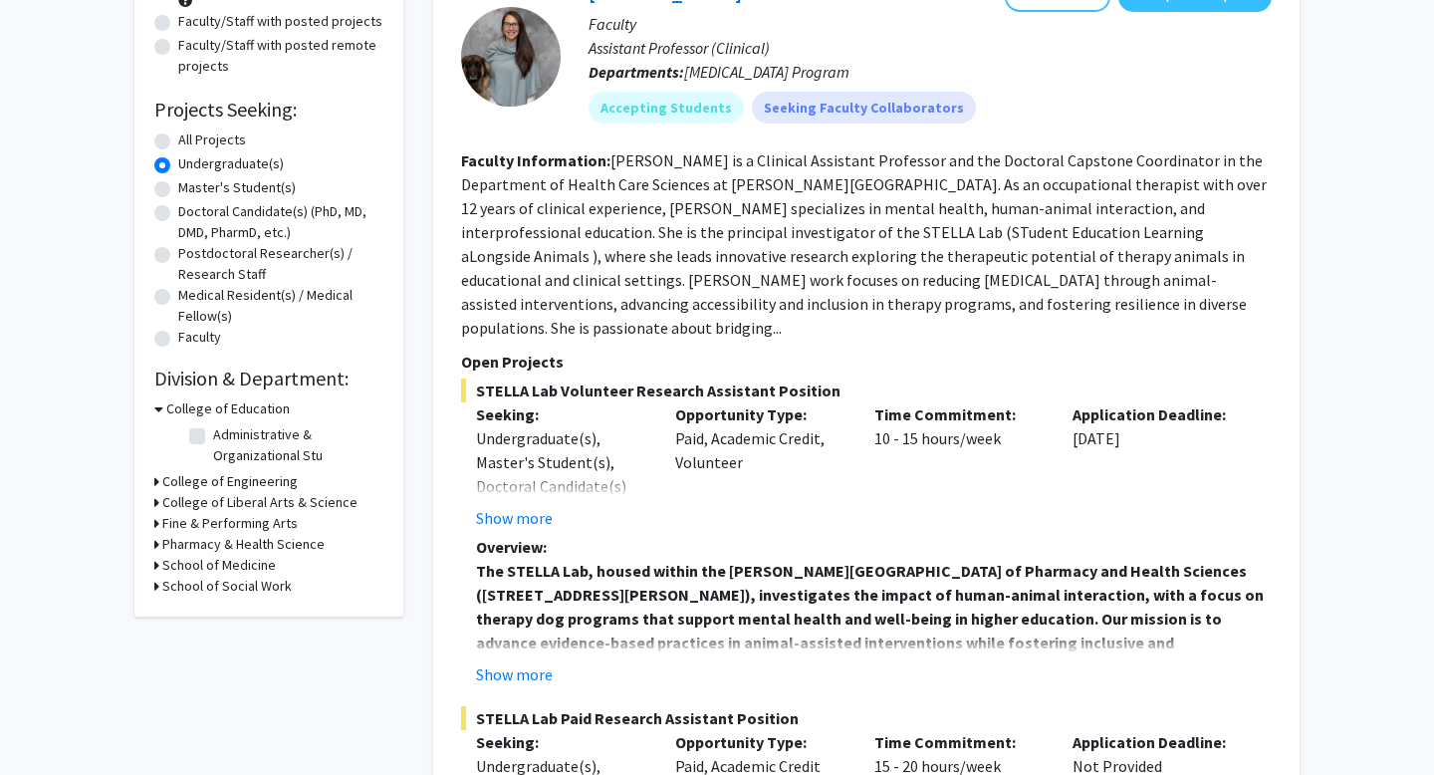
click at [156, 502] on icon at bounding box center [156, 502] width 5 height 21
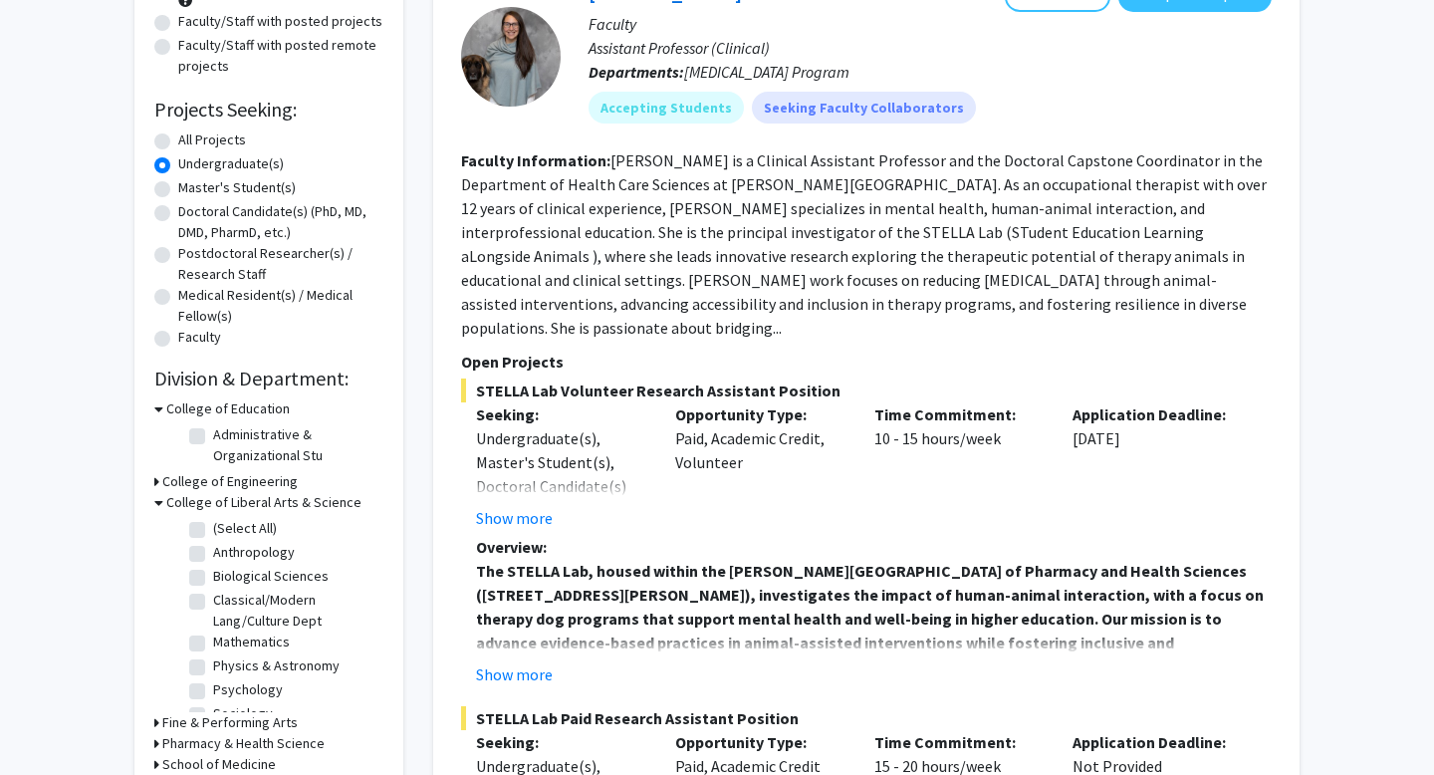
scroll to position [20, 0]
click at [213, 557] on label "Biological Sciences" at bounding box center [270, 556] width 115 height 21
click at [213, 557] on input "Biological Sciences" at bounding box center [219, 552] width 13 height 13
checkbox input "true"
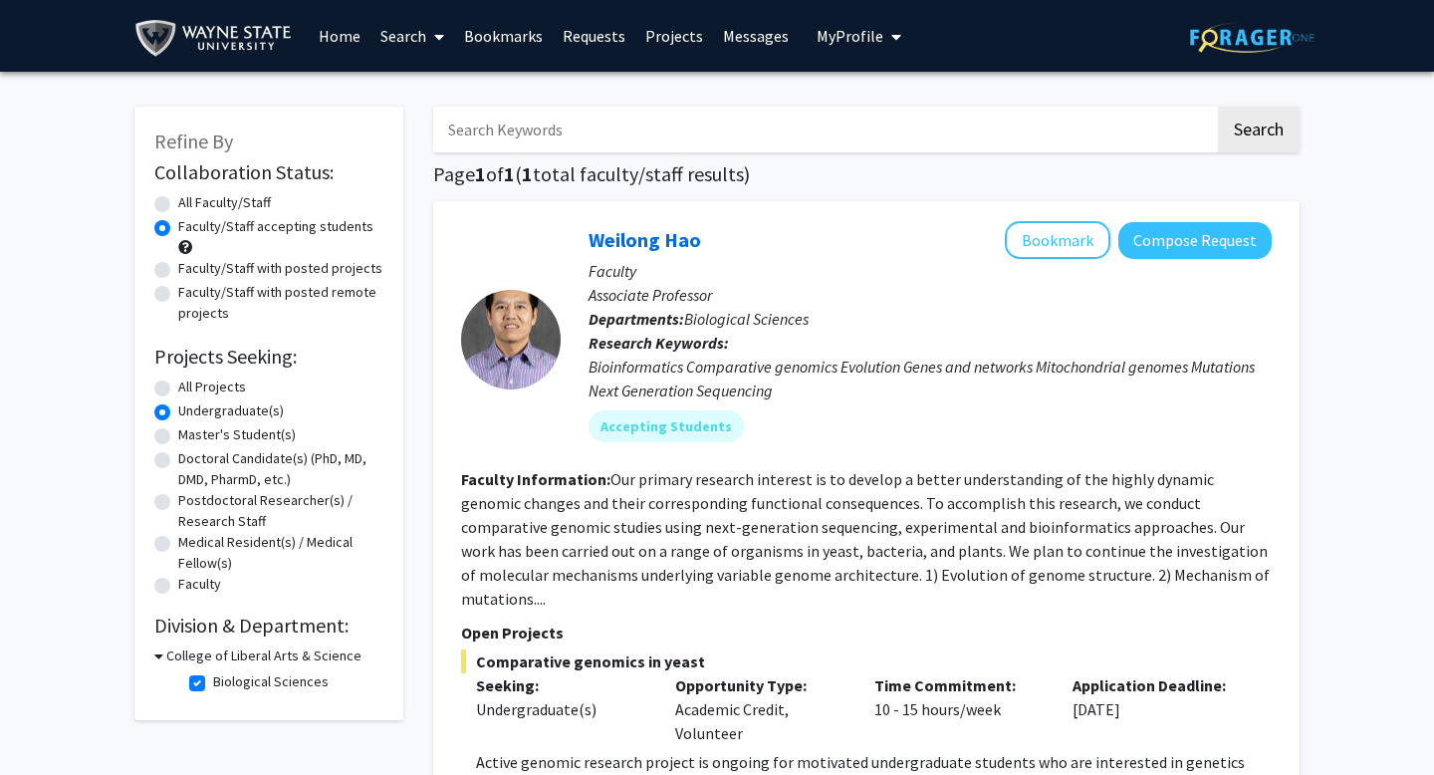
click at [163, 657] on div "College of Liberal Arts & Science" at bounding box center [268, 655] width 229 height 21
click at [154, 655] on icon at bounding box center [158, 655] width 9 height 21
click at [154, 655] on icon at bounding box center [156, 655] width 5 height 21
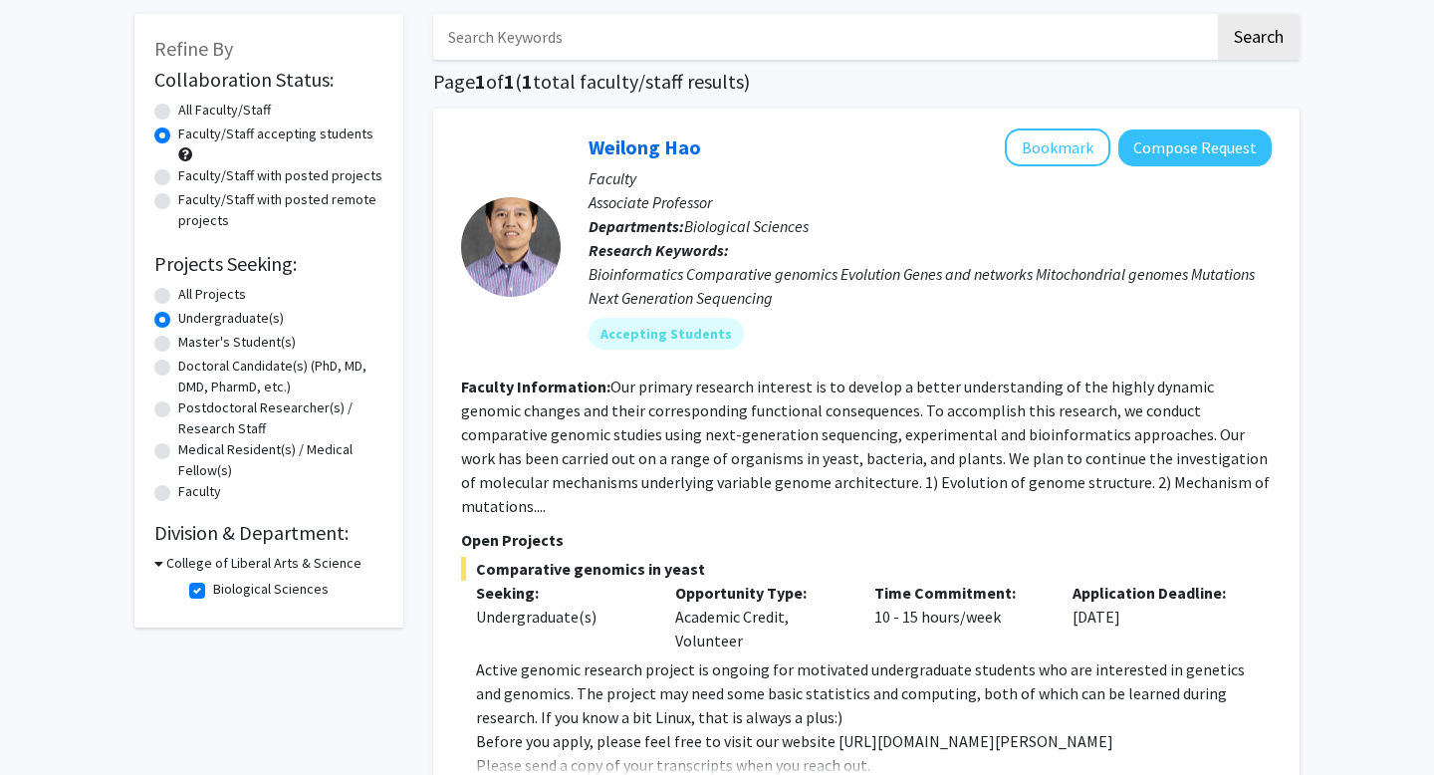
click at [159, 565] on icon at bounding box center [158, 563] width 9 height 21
click at [159, 565] on div "College of Liberal Arts & Science" at bounding box center [268, 563] width 229 height 21
click at [156, 560] on icon at bounding box center [156, 563] width 5 height 21
click at [213, 588] on label "Biological Sciences" at bounding box center [270, 588] width 115 height 21
click at [213, 588] on input "Biological Sciences" at bounding box center [219, 584] width 13 height 13
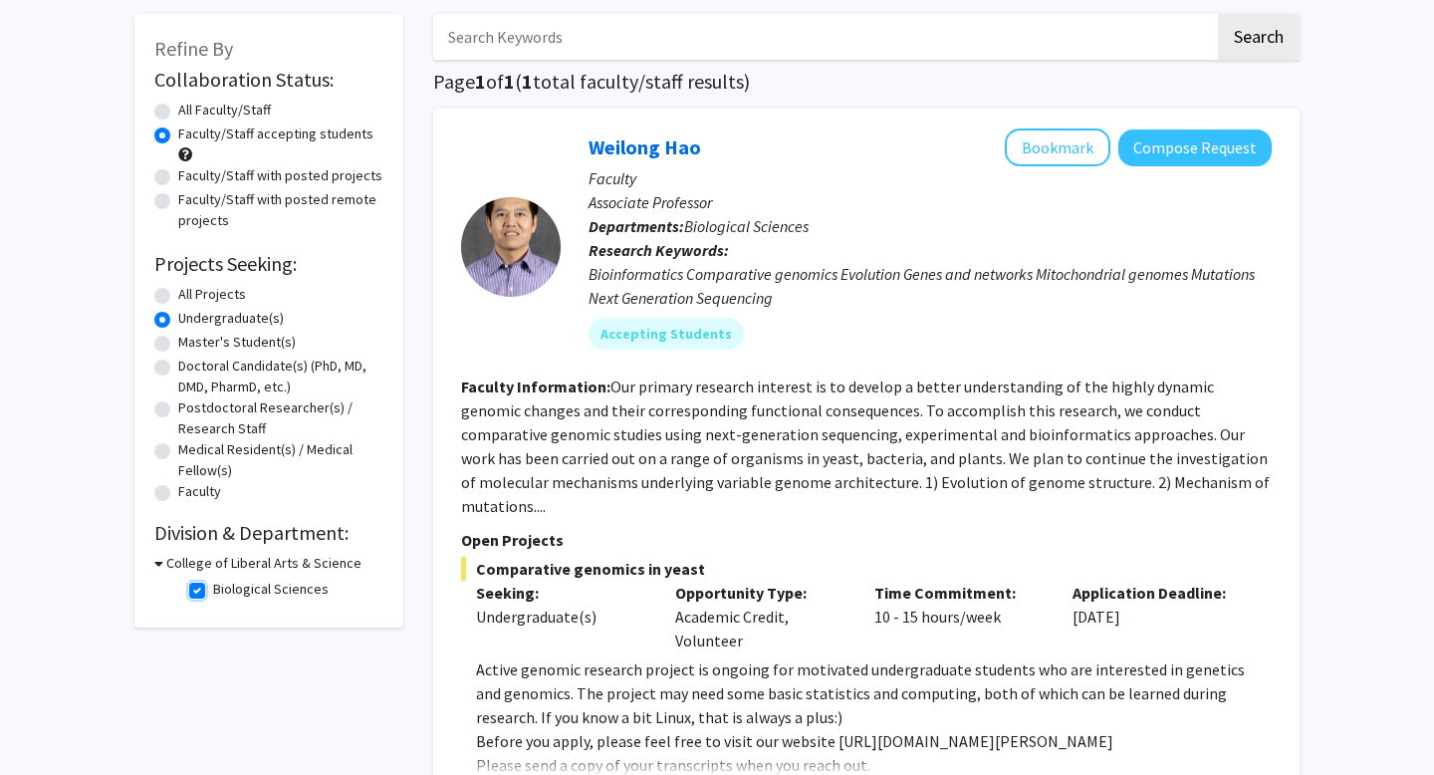
checkbox input "false"
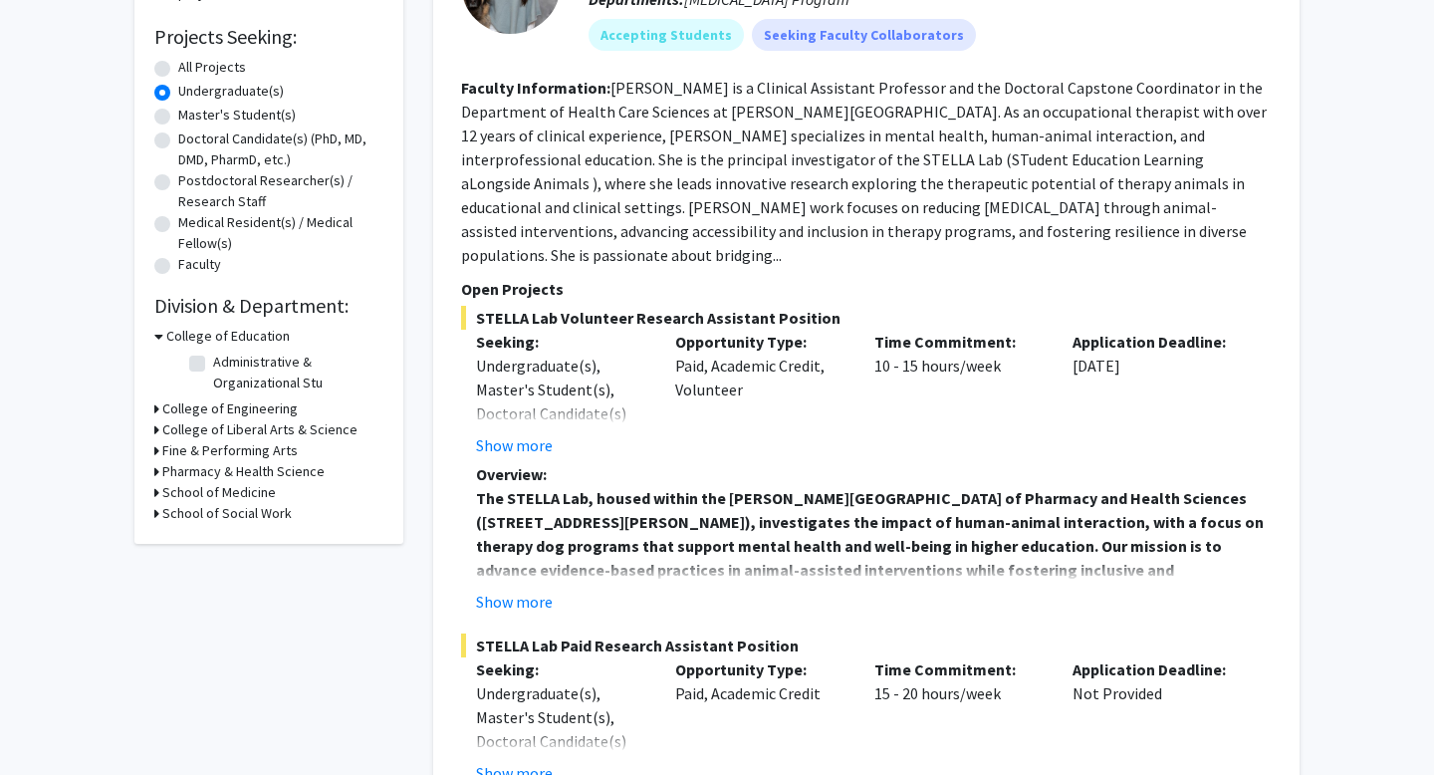
scroll to position [321, 0]
click at [154, 424] on icon at bounding box center [156, 428] width 5 height 21
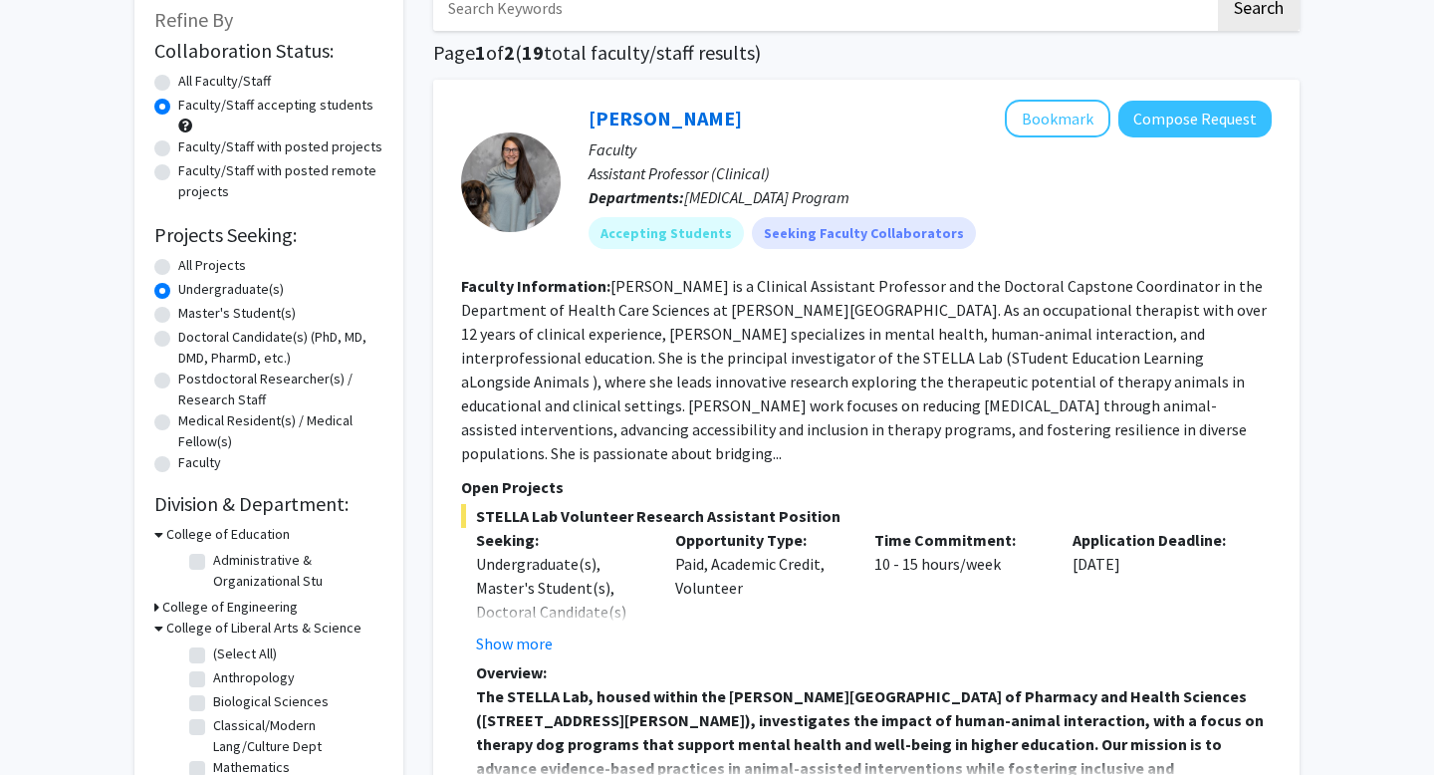
scroll to position [126, 0]
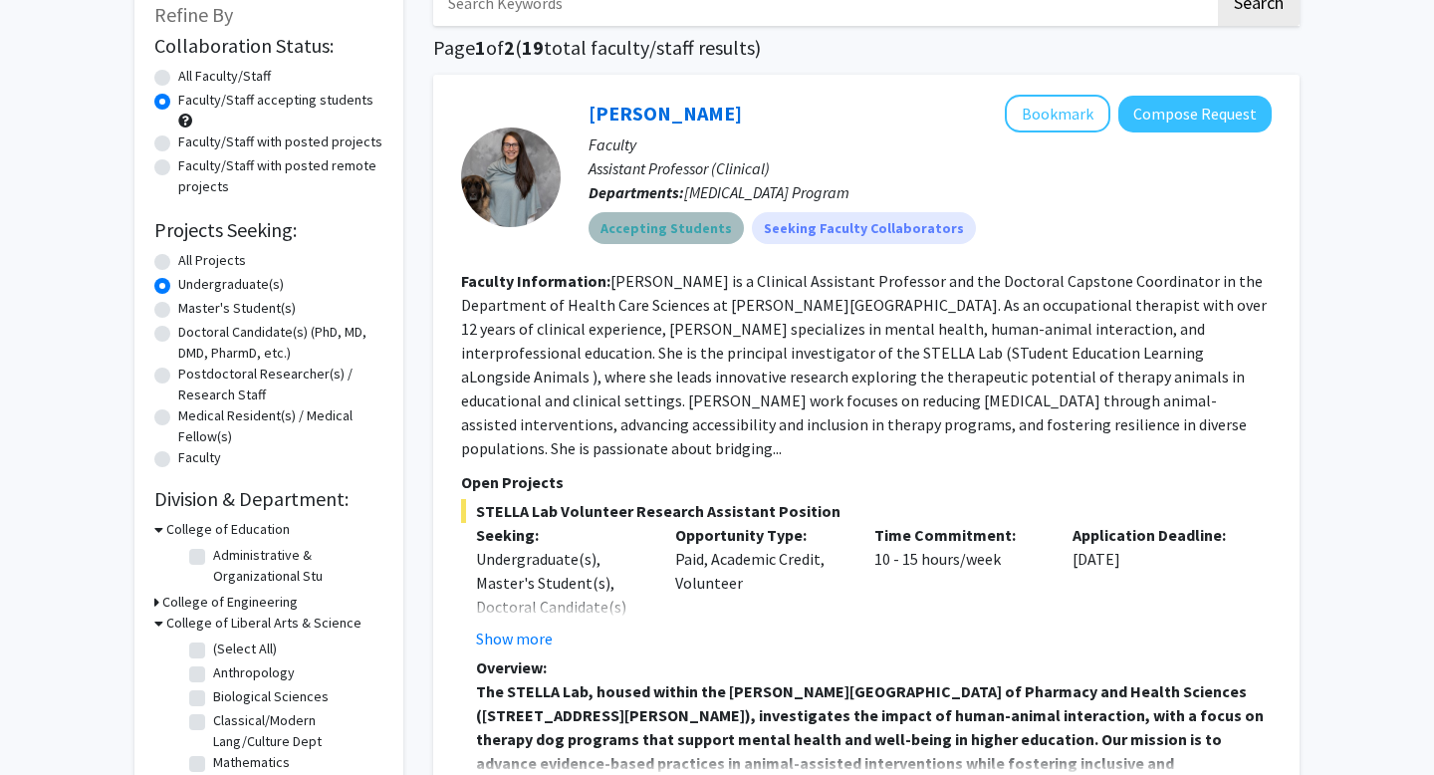
click at [690, 225] on mat-chip "Accepting Students" at bounding box center [665, 228] width 155 height 32
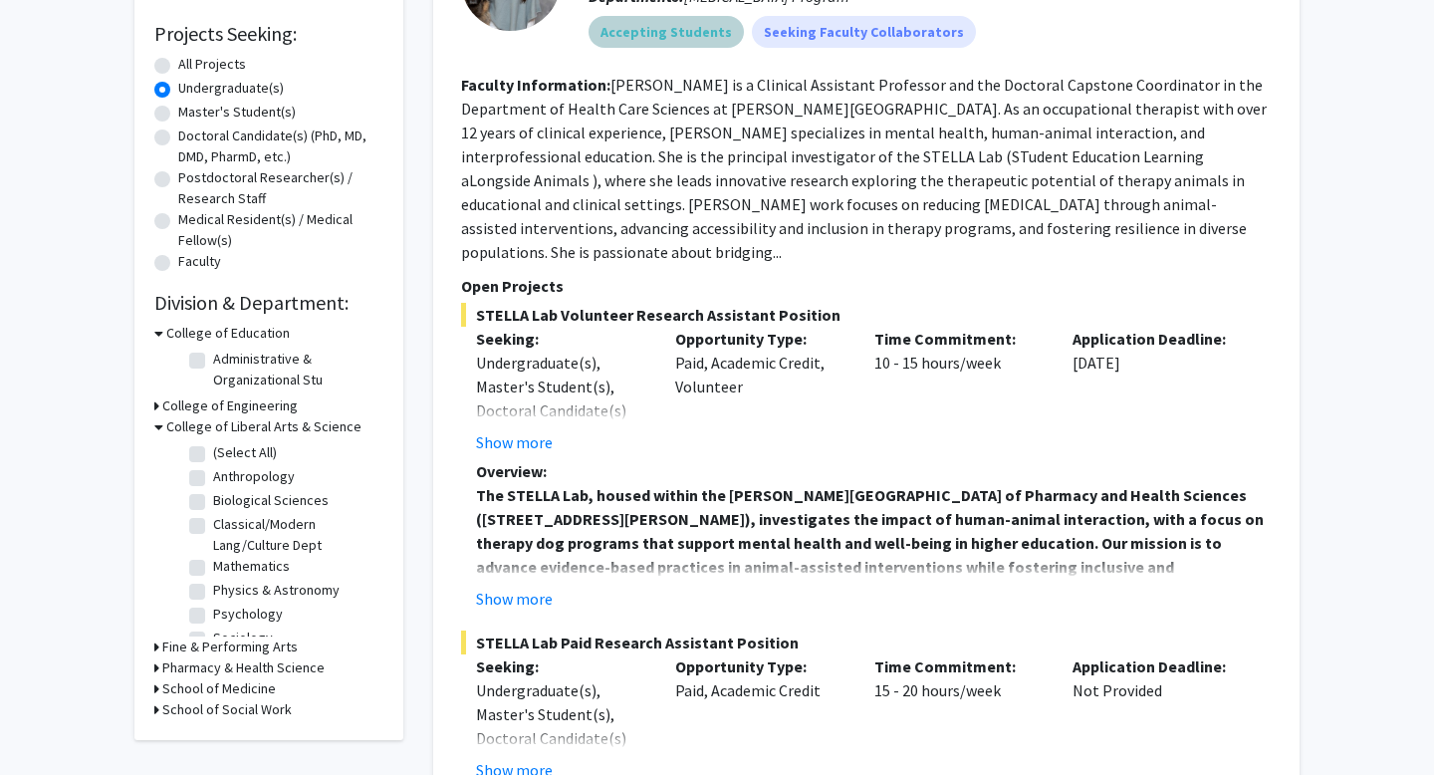
scroll to position [332, 0]
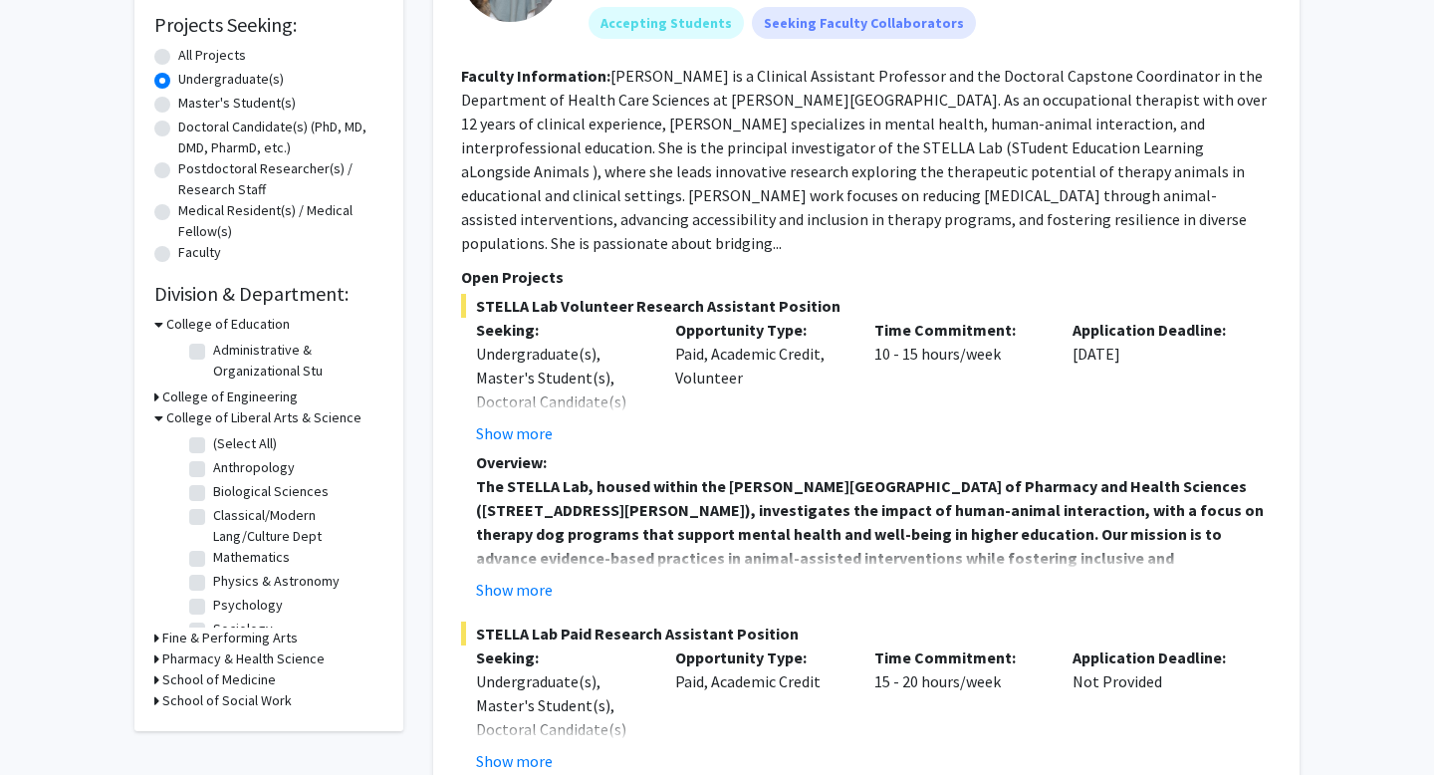
click at [213, 444] on label "(Select All)" at bounding box center [245, 443] width 64 height 21
click at [213, 444] on input "(Select All)" at bounding box center [219, 439] width 13 height 13
checkbox input "true"
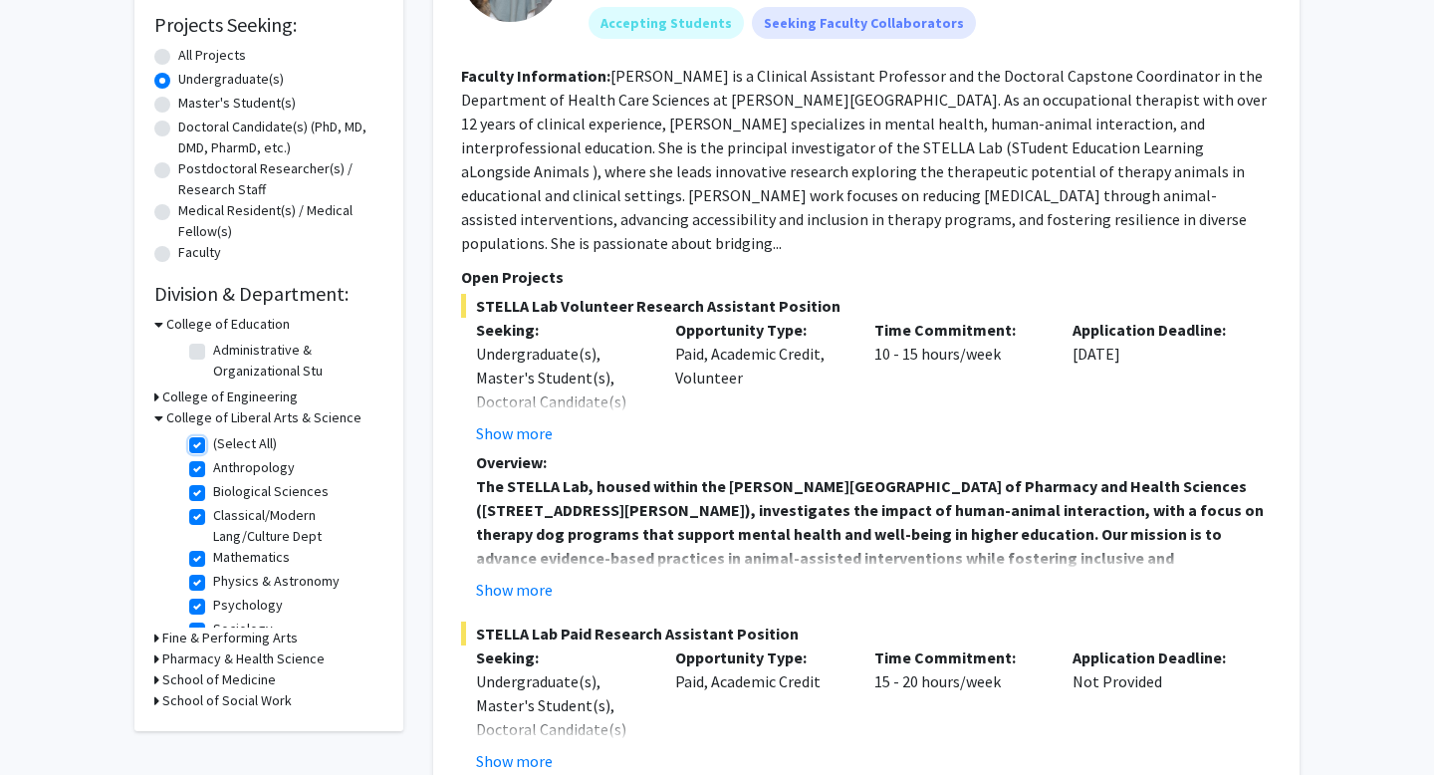
checkbox input "true"
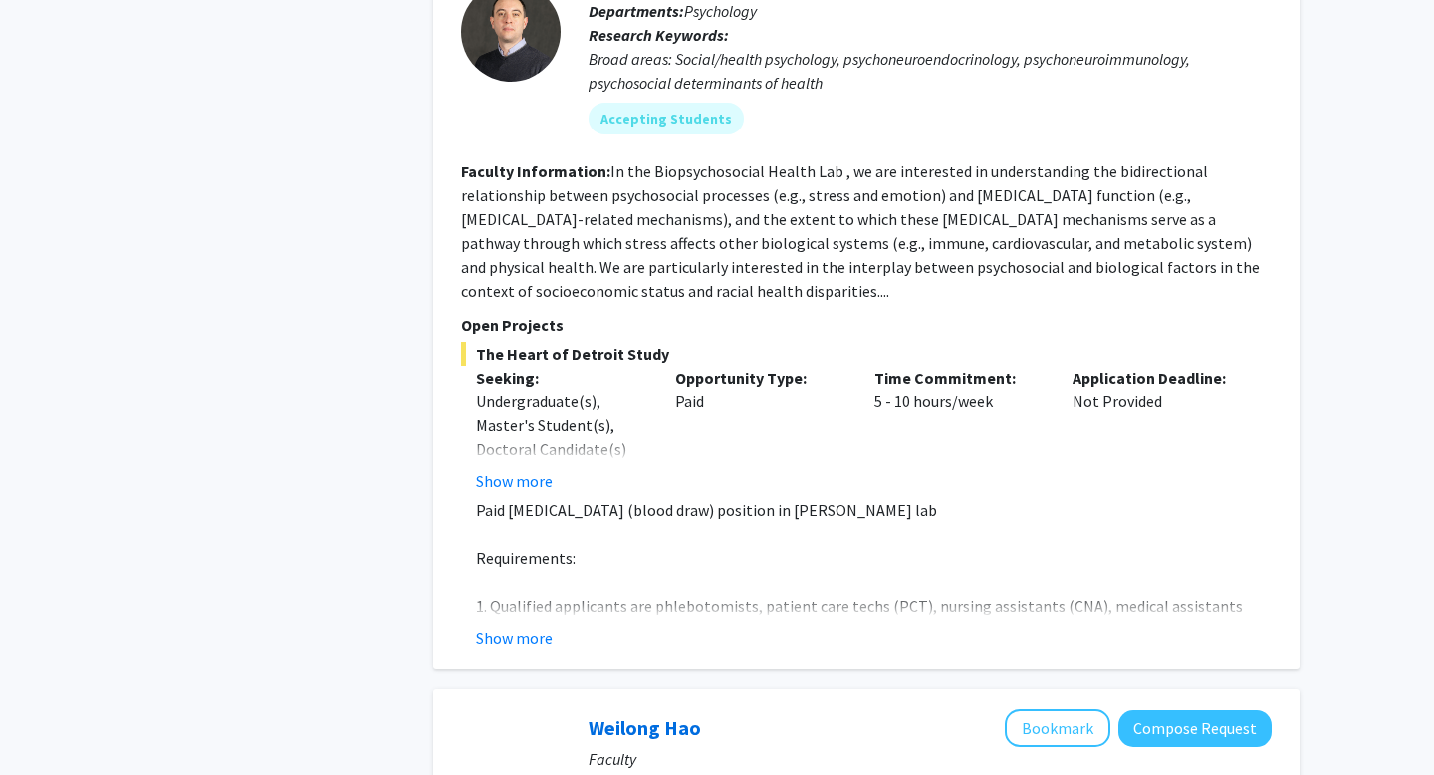
scroll to position [4950, 0]
click at [525, 624] on button "Show more" at bounding box center [514, 636] width 77 height 24
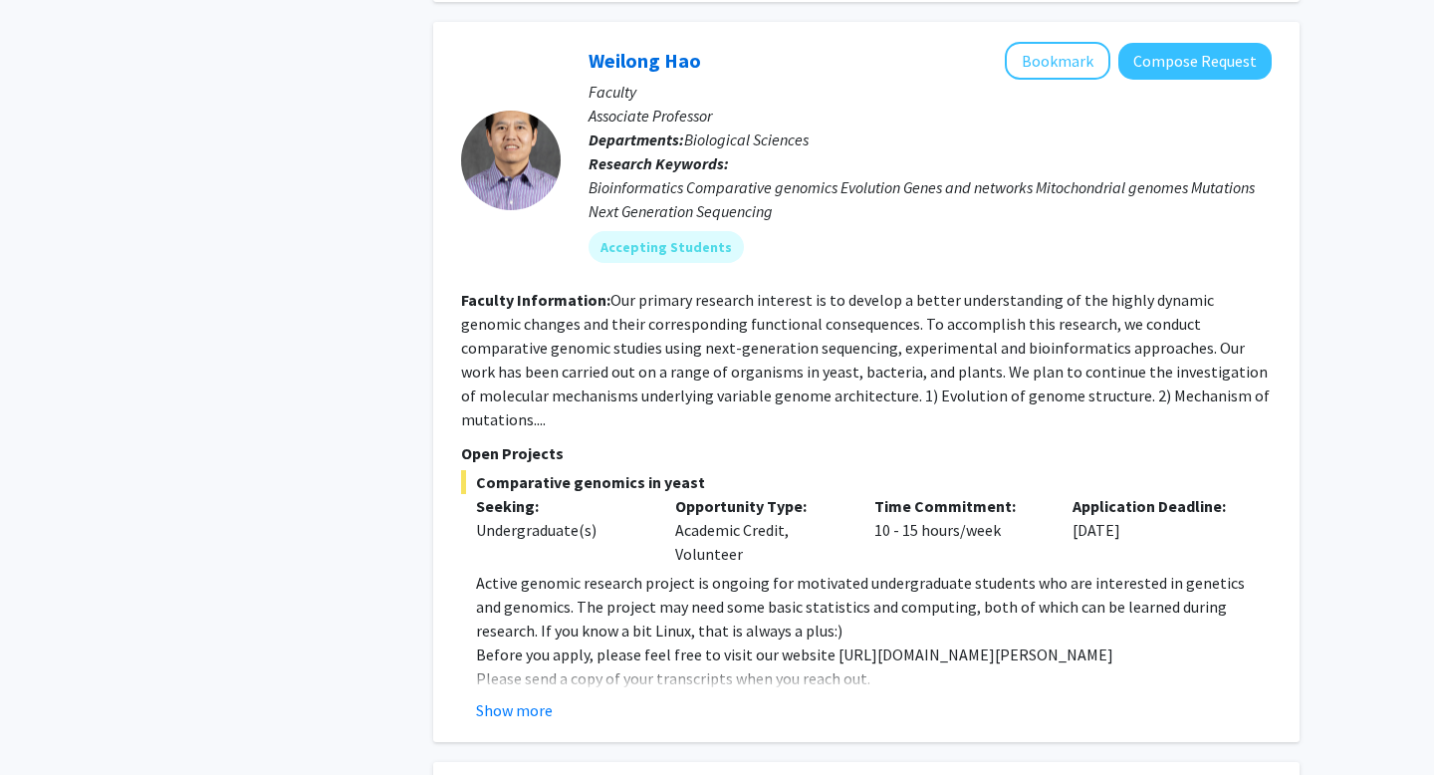
scroll to position [5856, 0]
click at [536, 697] on button "Show more" at bounding box center [514, 709] width 77 height 24
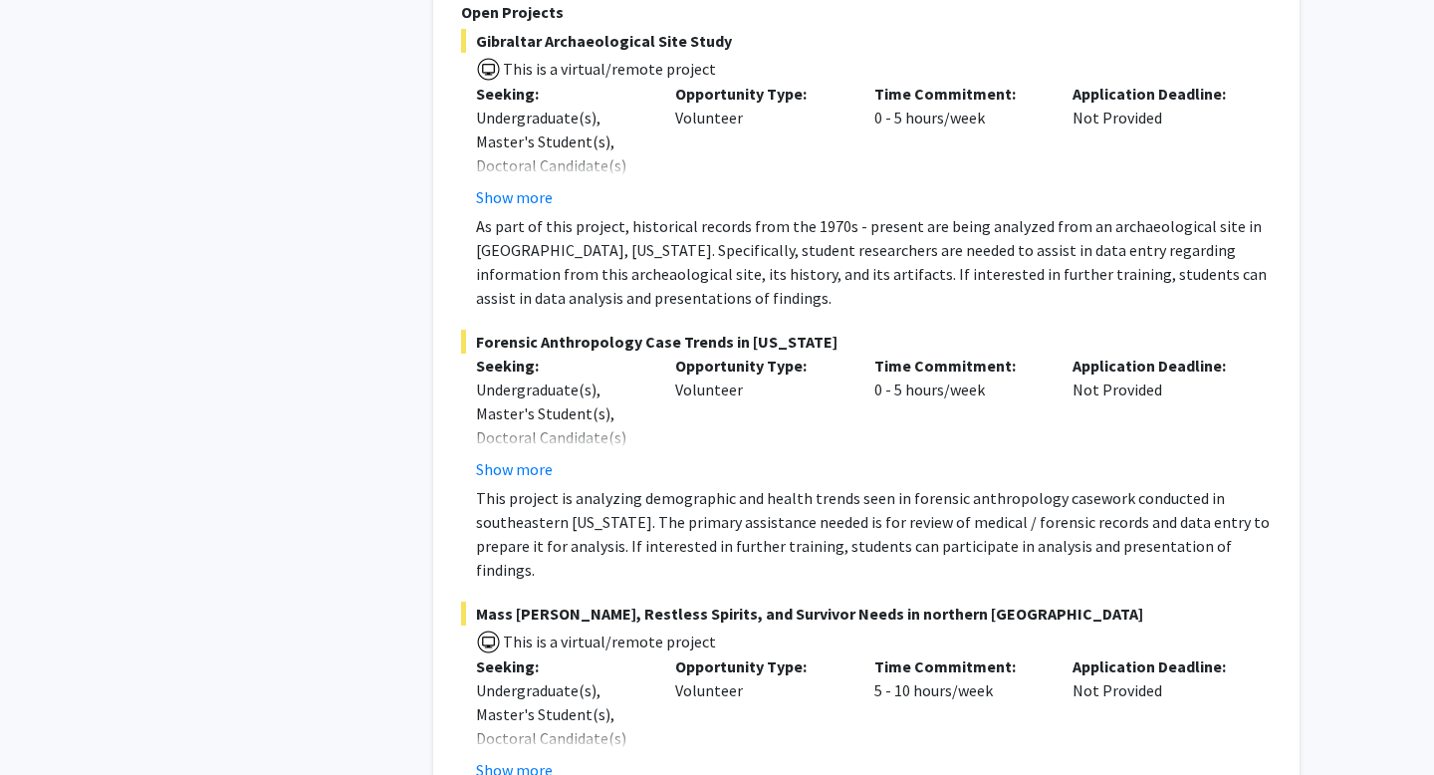
scroll to position [8122, 0]
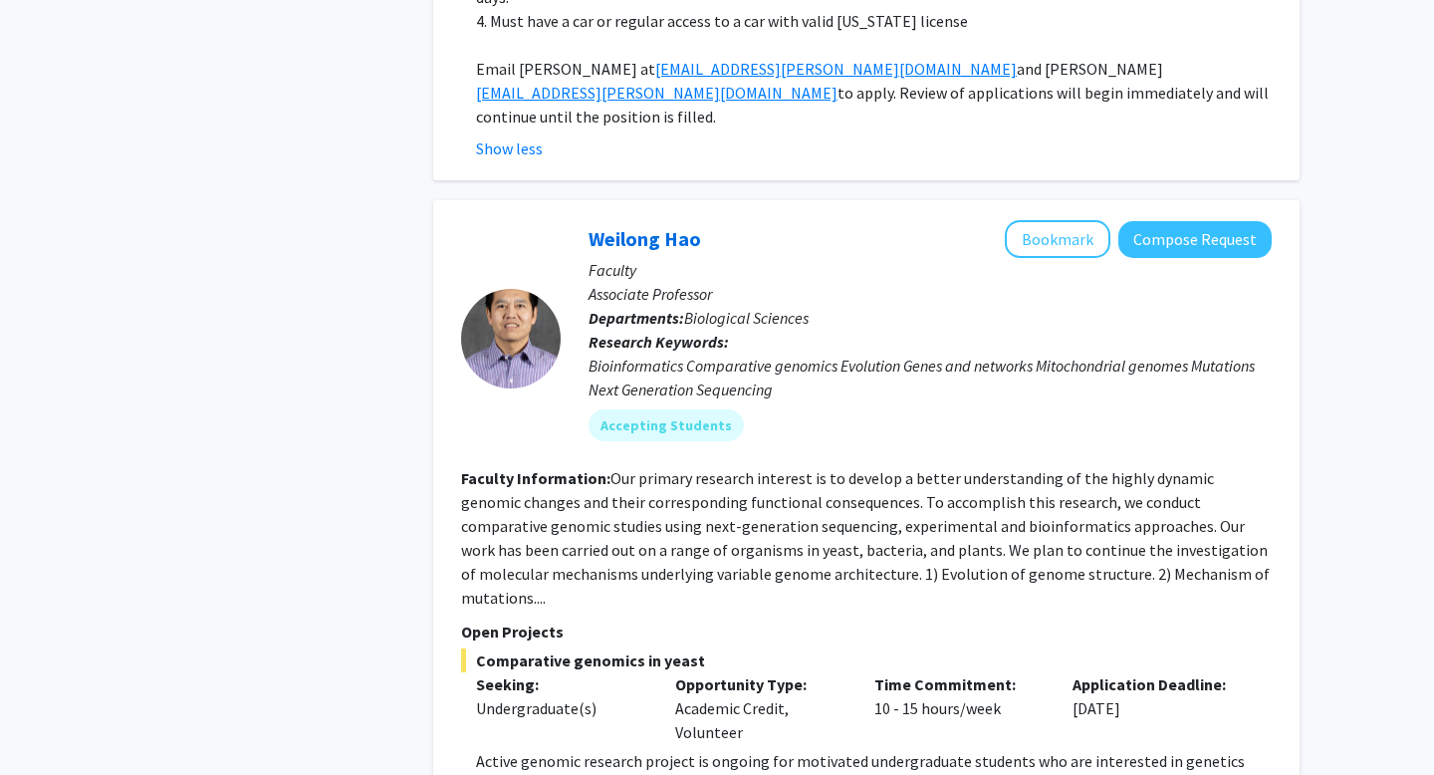
scroll to position [5667, 0]
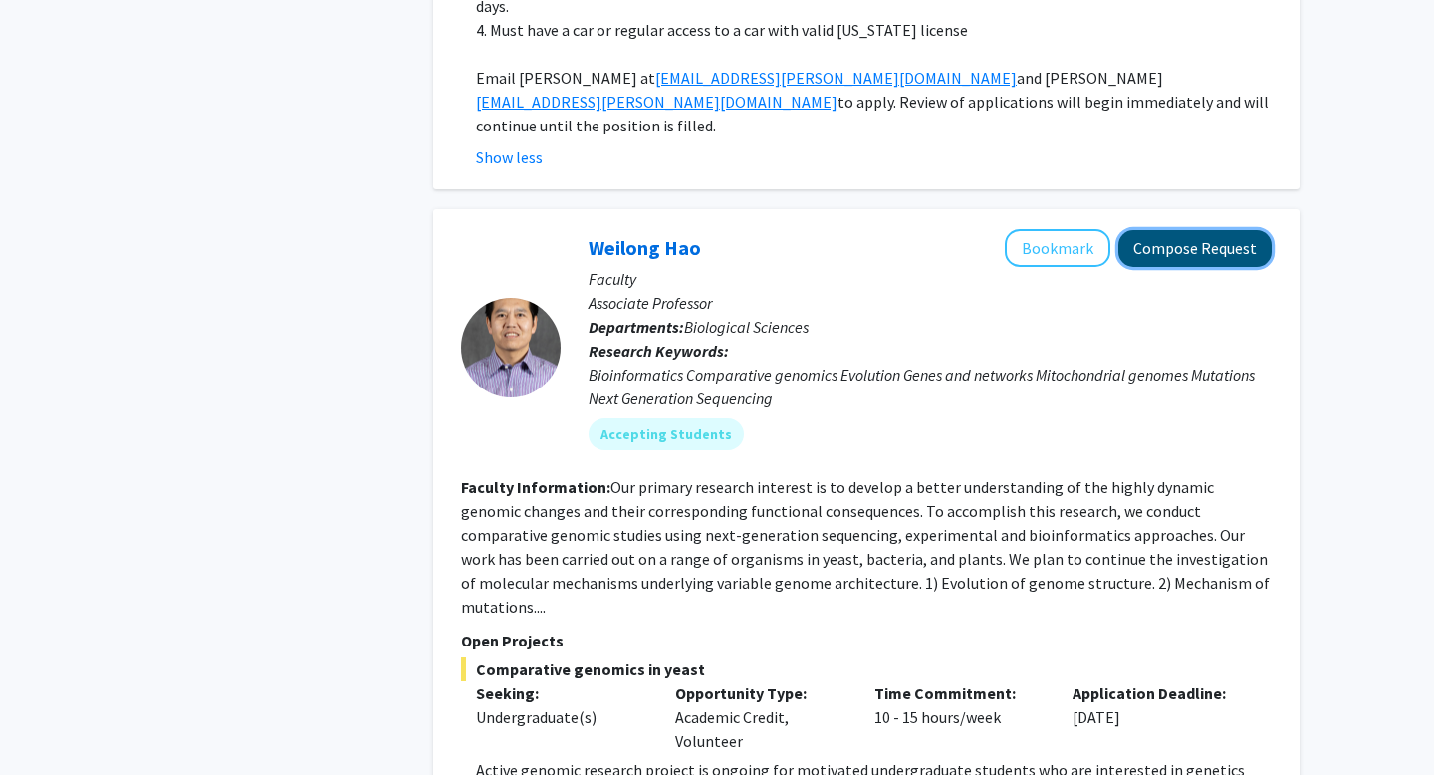
click at [1195, 230] on button "Compose Request" at bounding box center [1194, 248] width 153 height 37
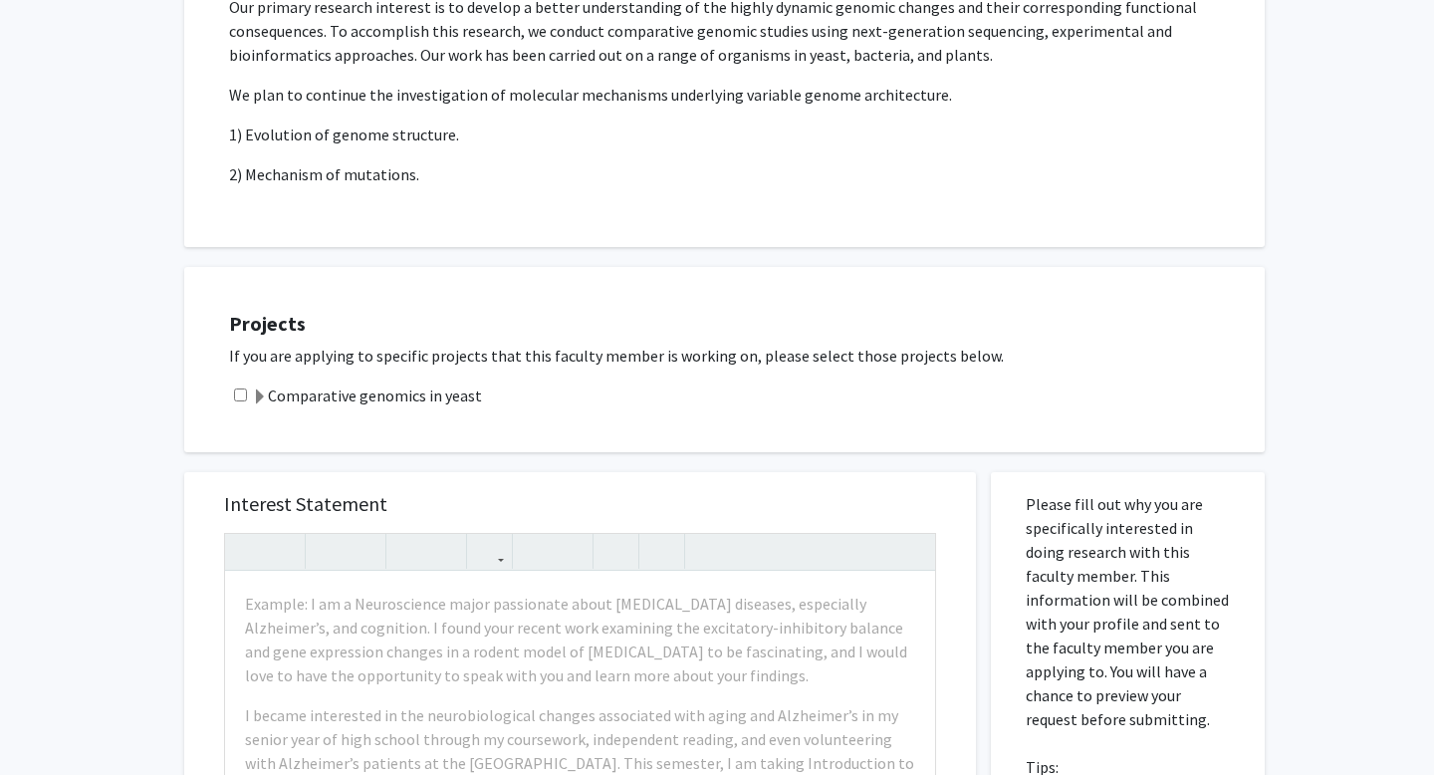
scroll to position [575, 0]
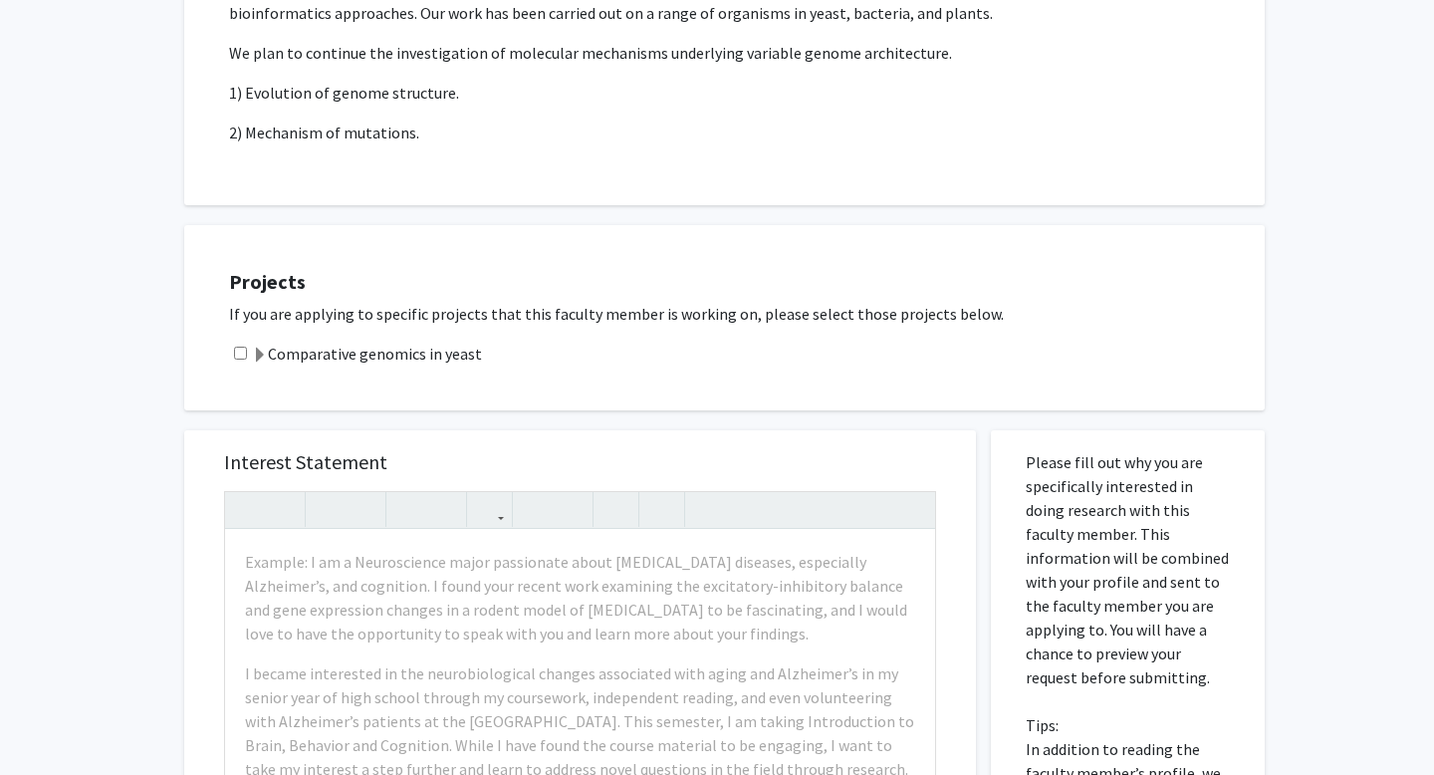
click at [244, 351] on input "checkbox" at bounding box center [240, 352] width 13 height 13
checkbox input "true"
click at [314, 348] on label "Comparative genomics in yeast" at bounding box center [367, 353] width 230 height 24
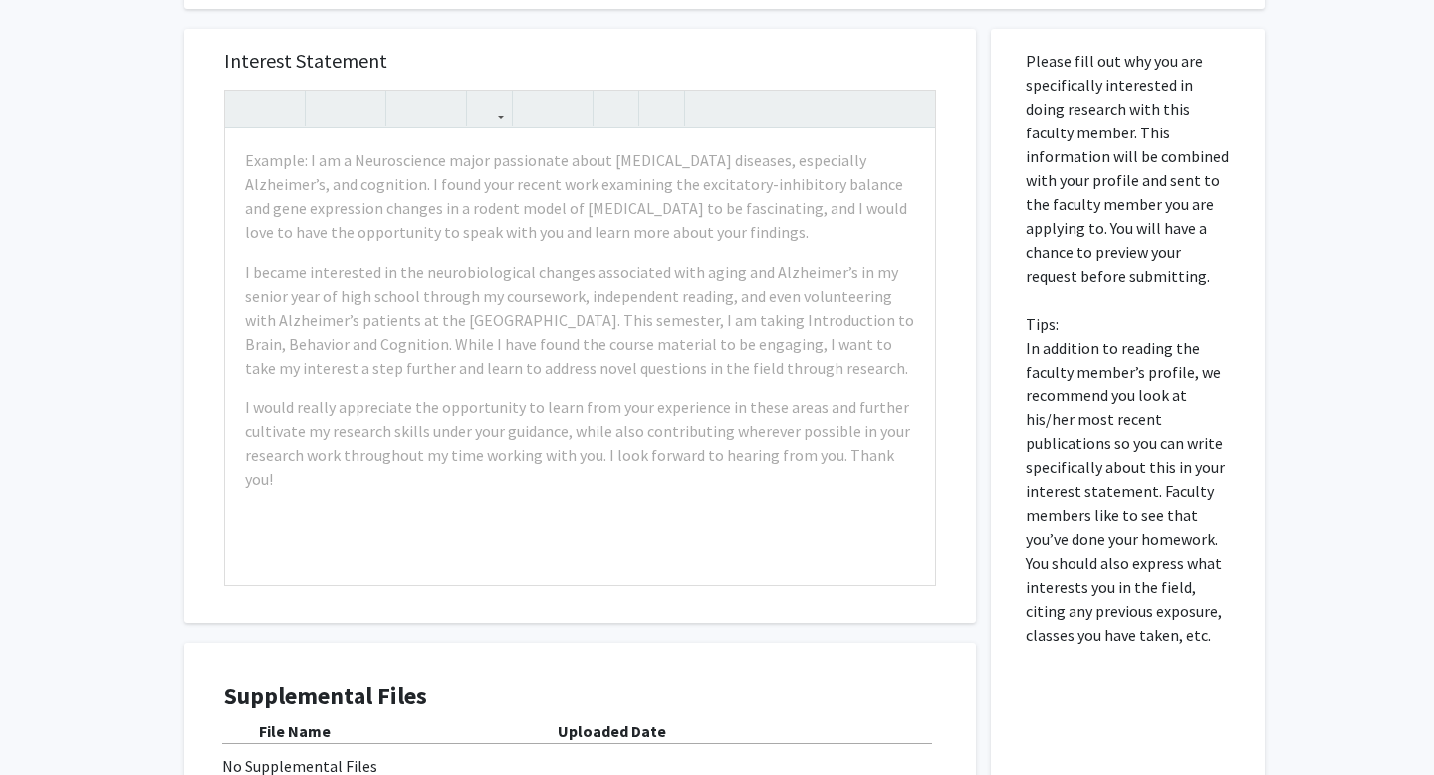
scroll to position [1189, 0]
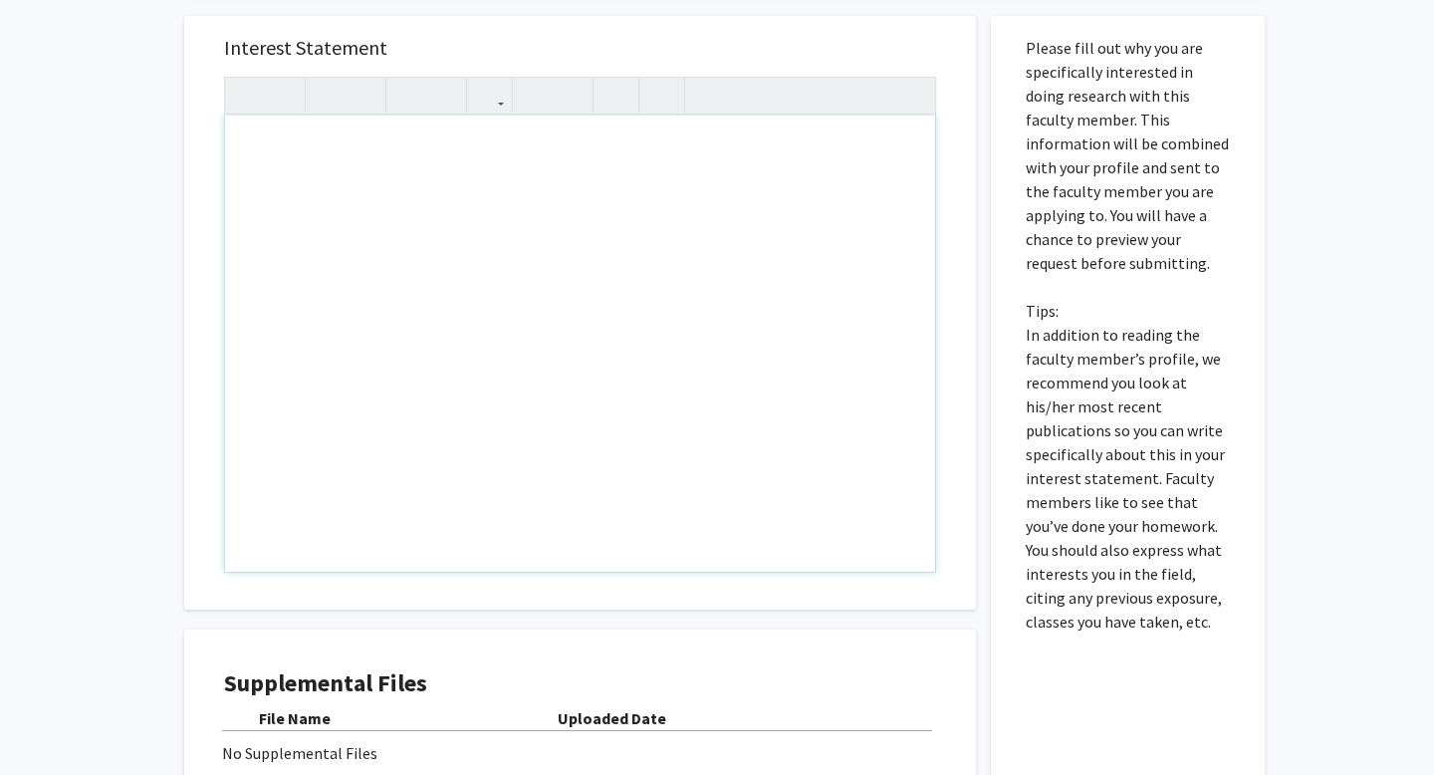
click at [490, 224] on div "Note to users with screen readers: Please press Alt+0 or Option+0 to deactivate…" at bounding box center [580, 343] width 710 height 456
click at [247, 97] on icon "button" at bounding box center [247, 95] width 17 height 33
click at [369, 276] on div "Note to users with screen readers: Please press Alt+0 or Option+0 to deactivate…" at bounding box center [580, 343] width 710 height 456
click at [415, 43] on h5 "Interest Statement" at bounding box center [580, 48] width 712 height 24
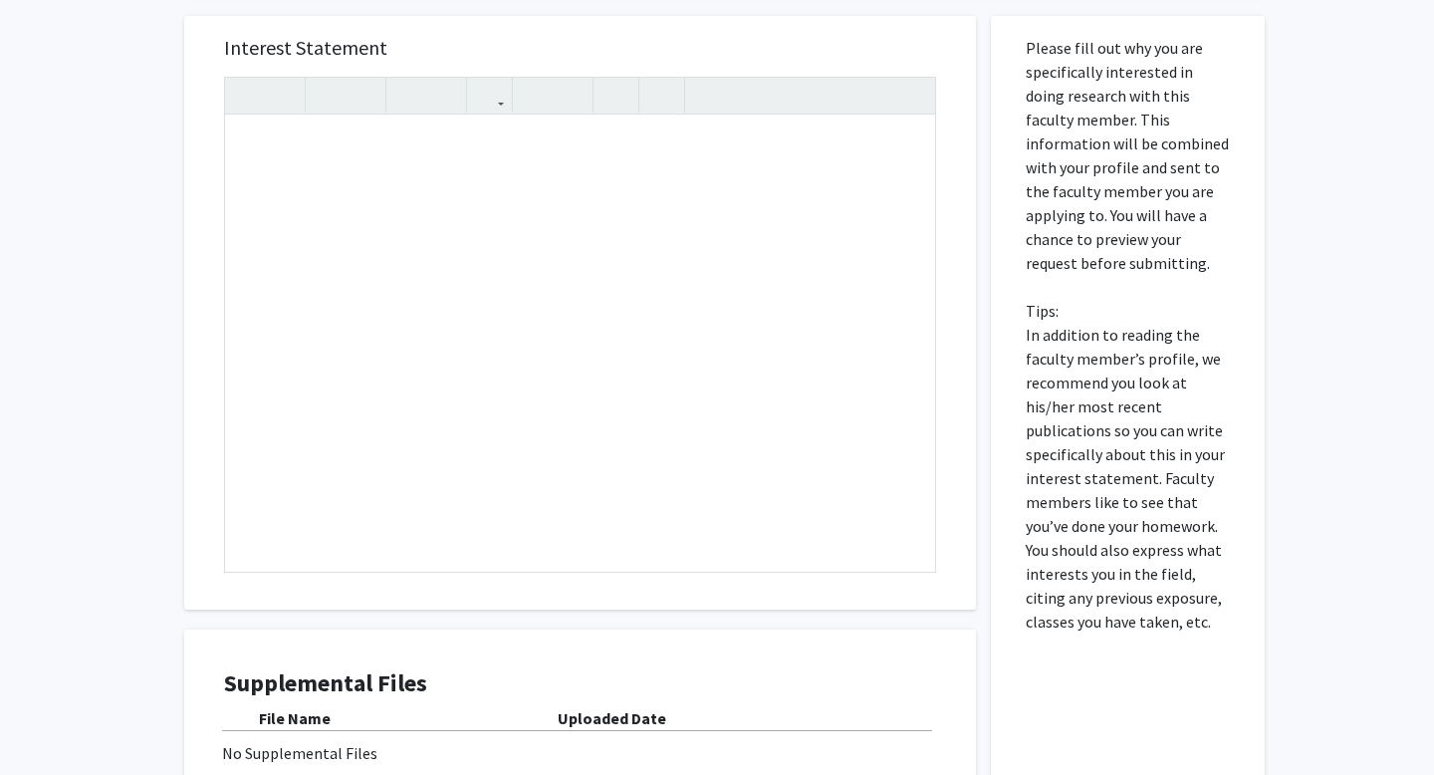
click at [738, 33] on div "Interest Statement Insert link Remove link" at bounding box center [580, 312] width 752 height 593
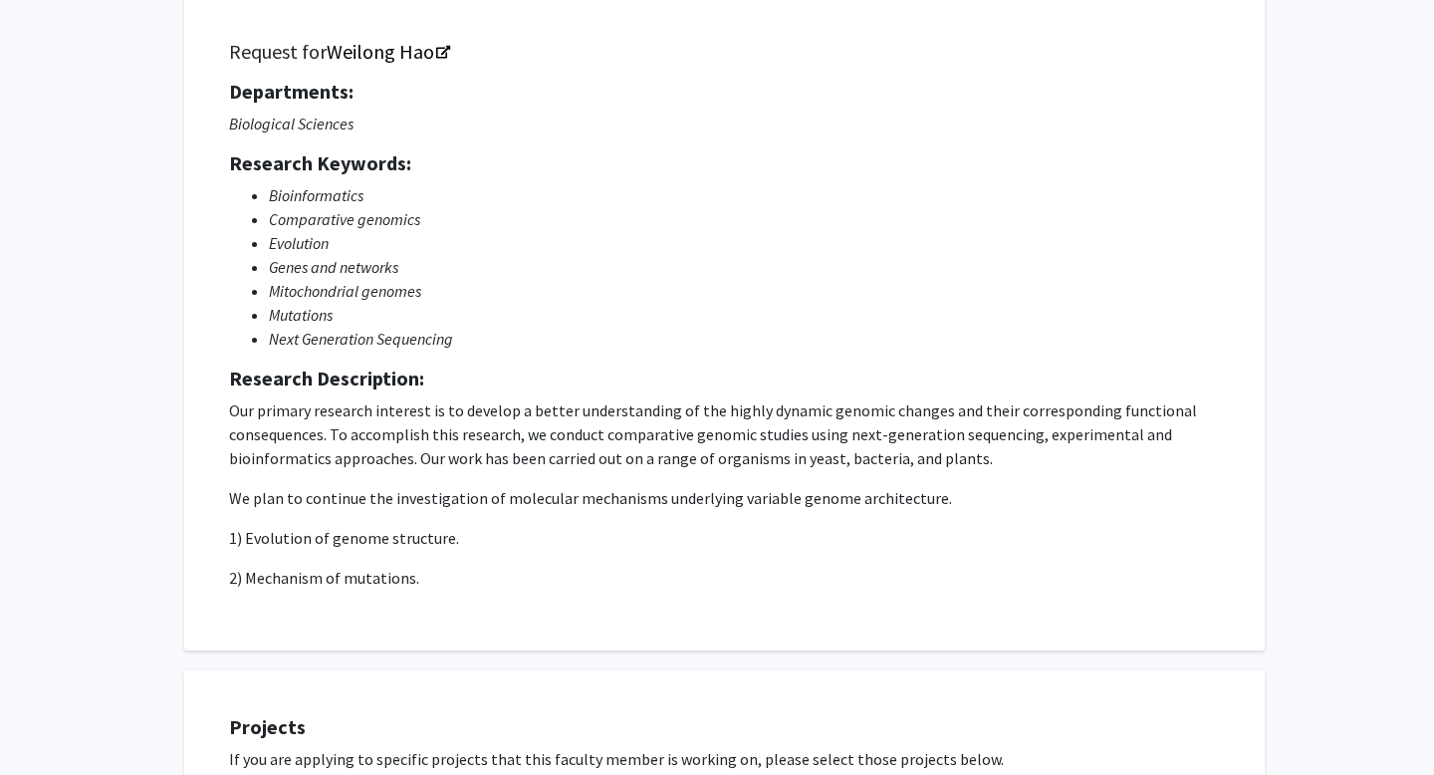
scroll to position [0, 0]
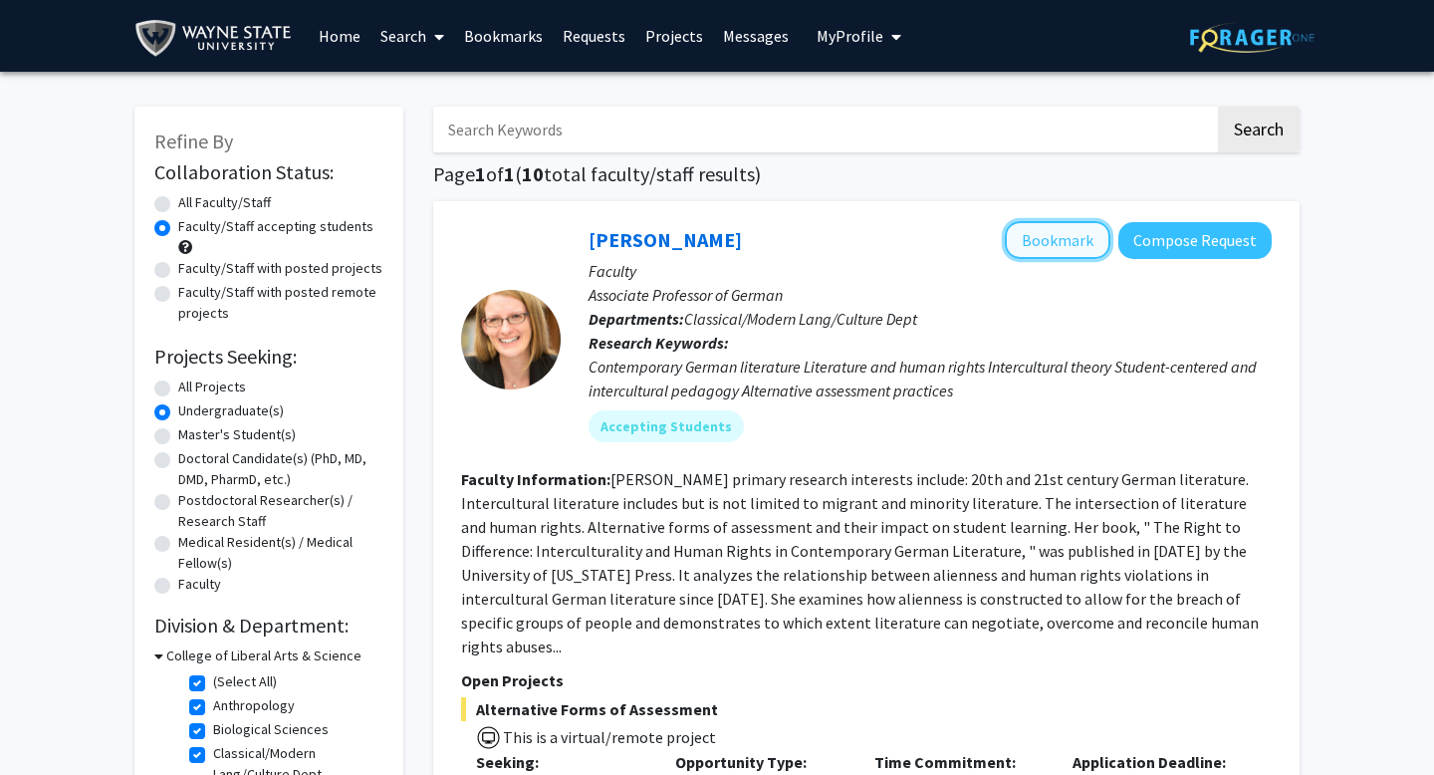
click at [1076, 239] on button "Bookmark" at bounding box center [1057, 240] width 106 height 38
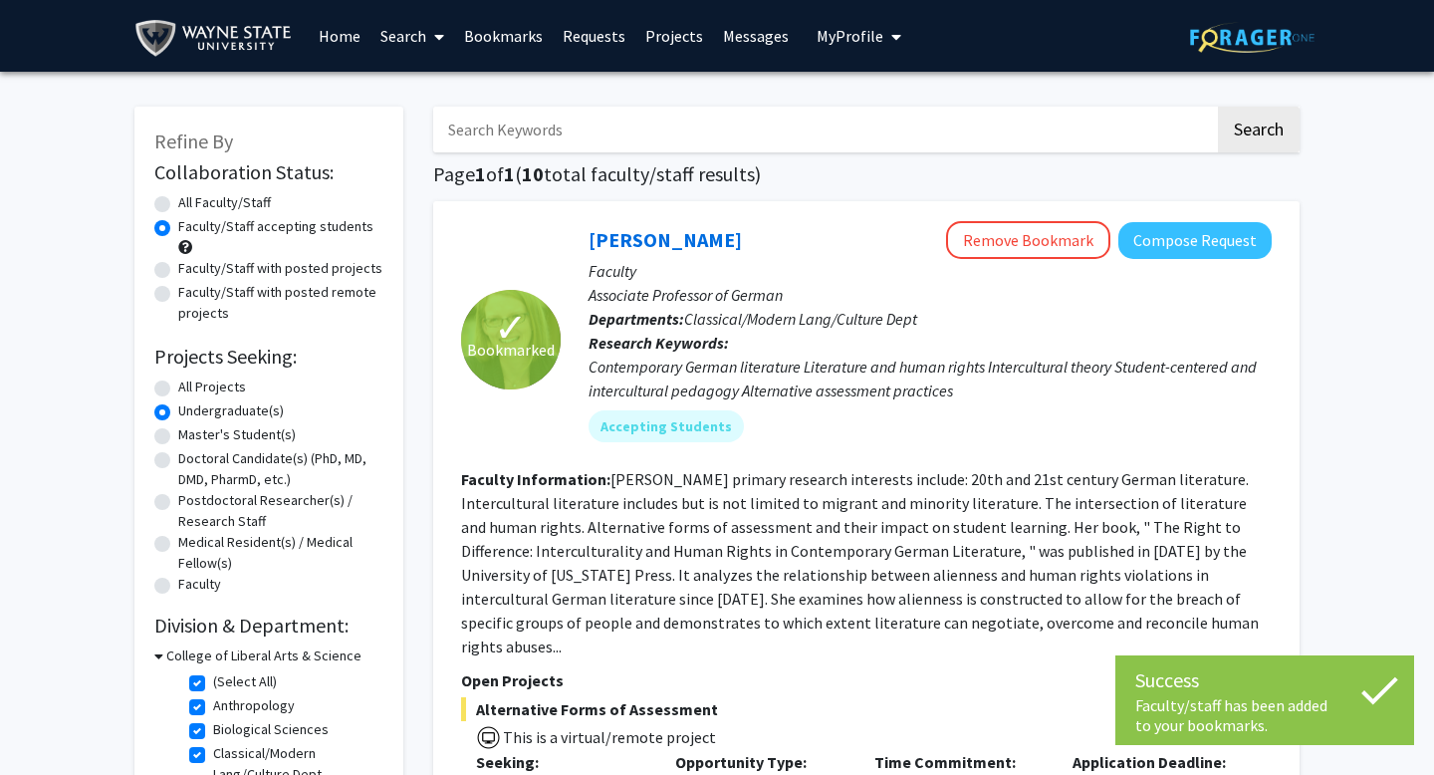
scroll to position [224, 0]
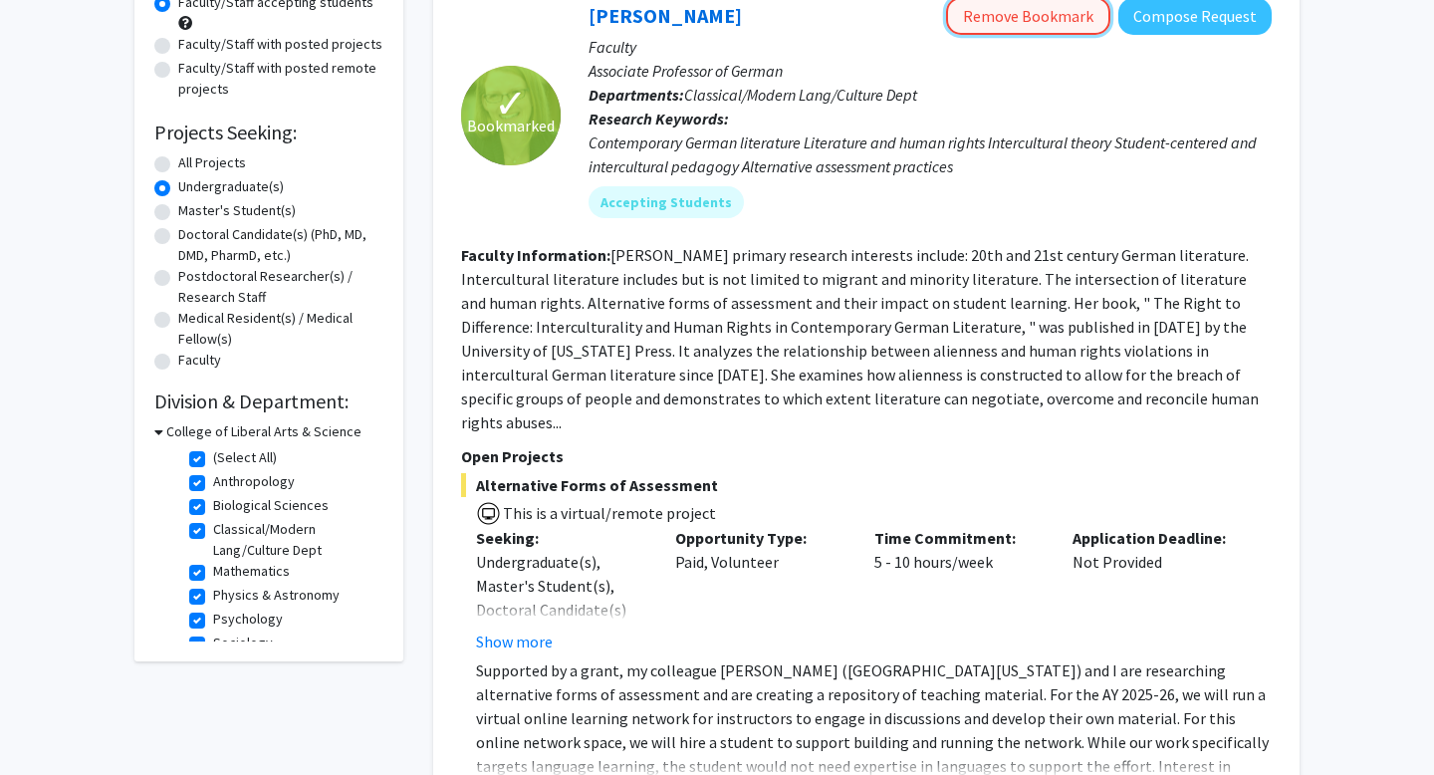
click at [1007, 19] on button "Remove Bookmark" at bounding box center [1028, 16] width 164 height 38
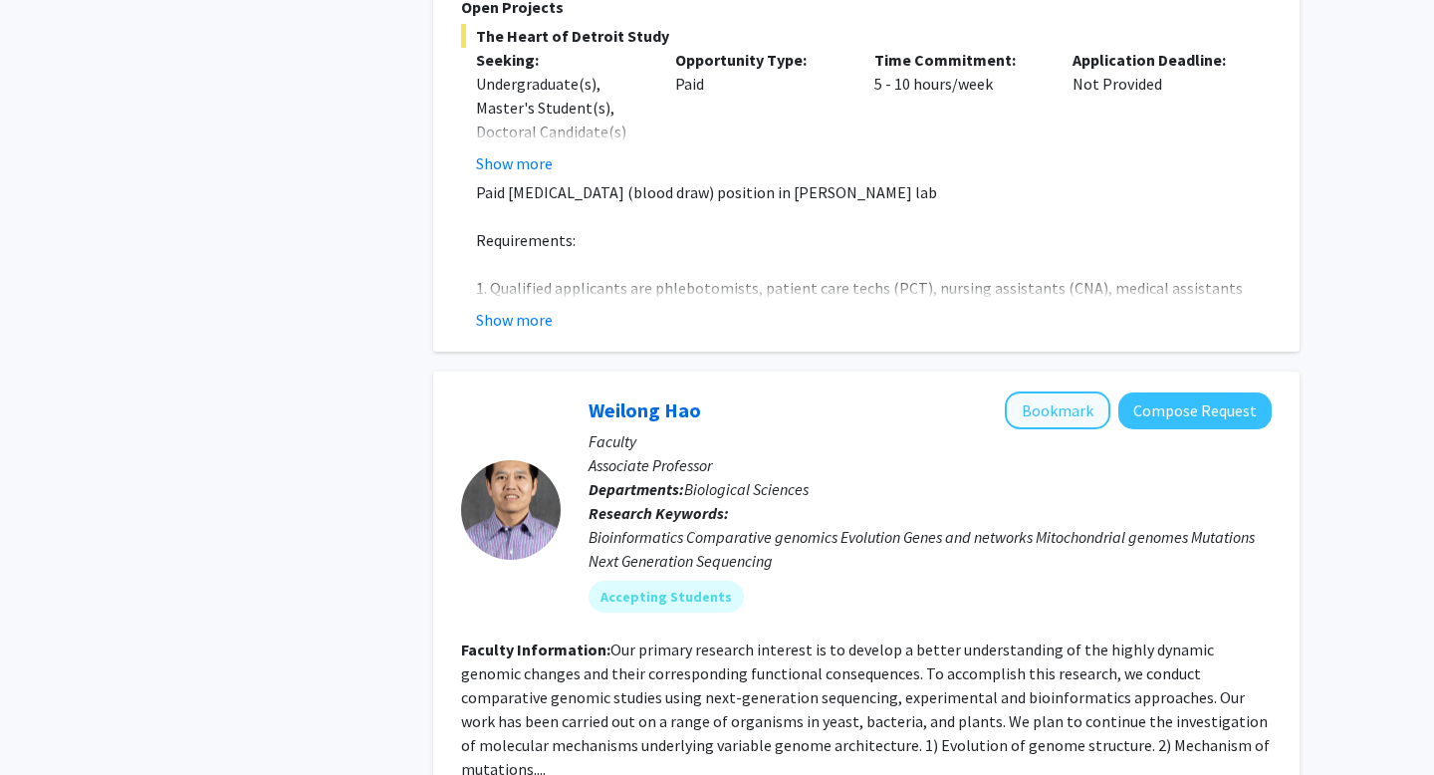
scroll to position [5273, 0]
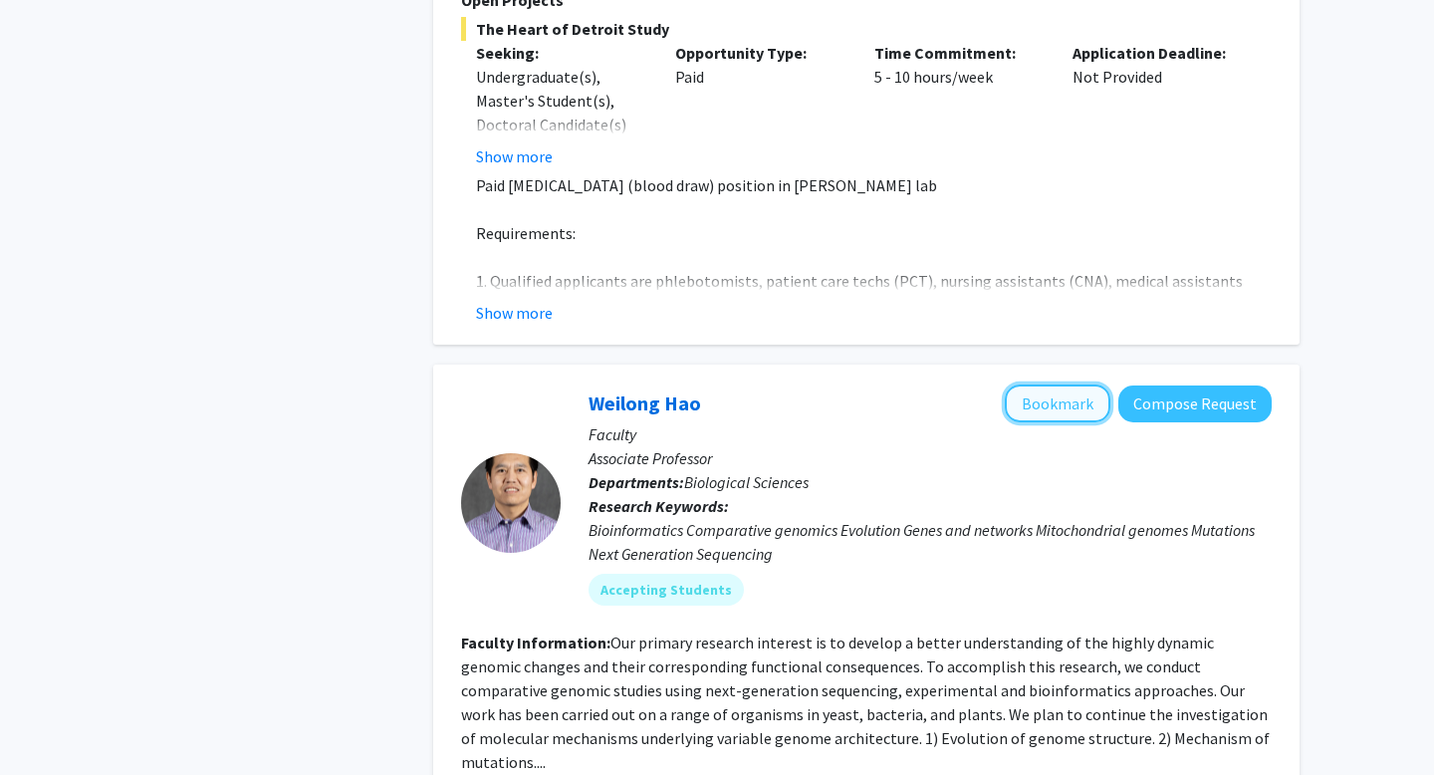
click at [1065, 384] on button "Bookmark" at bounding box center [1057, 403] width 106 height 38
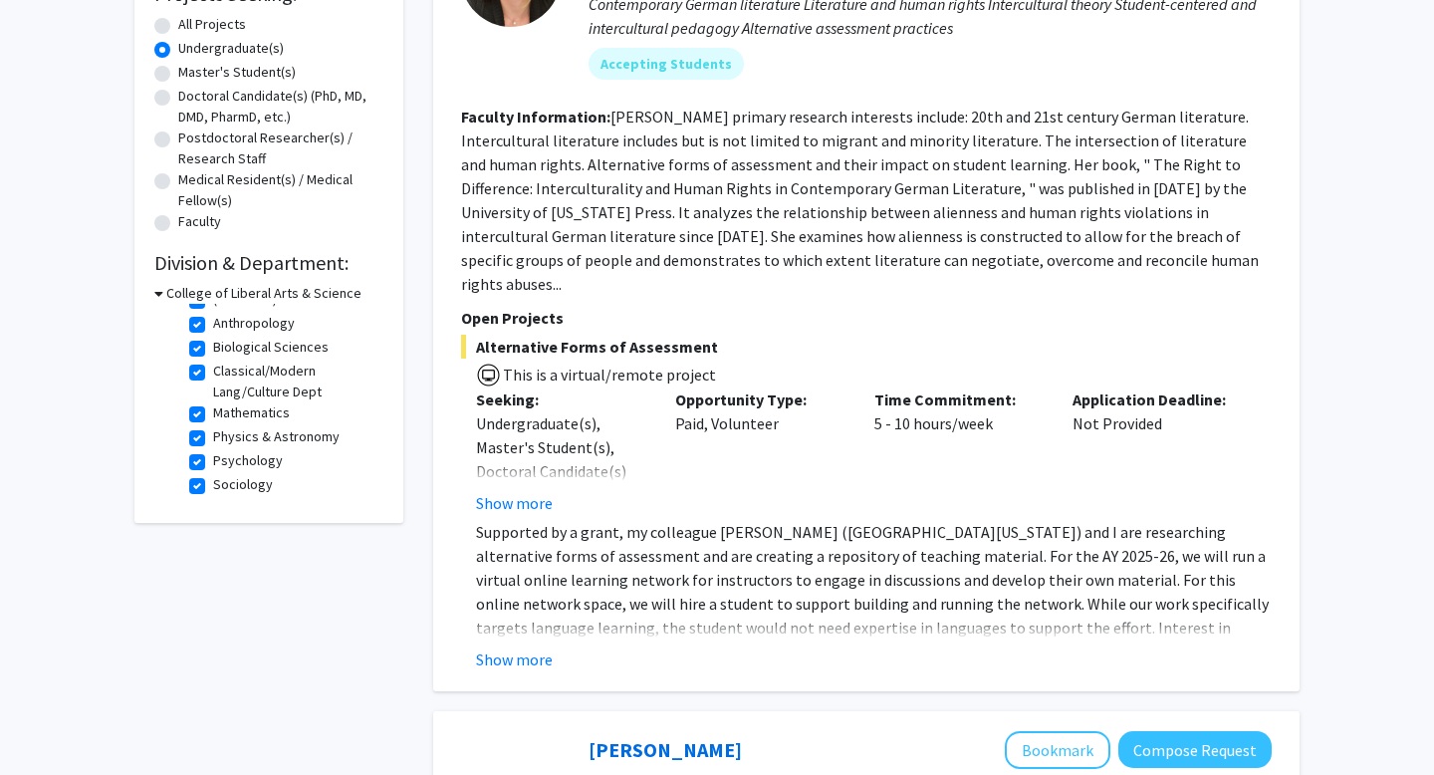
scroll to position [365, 0]
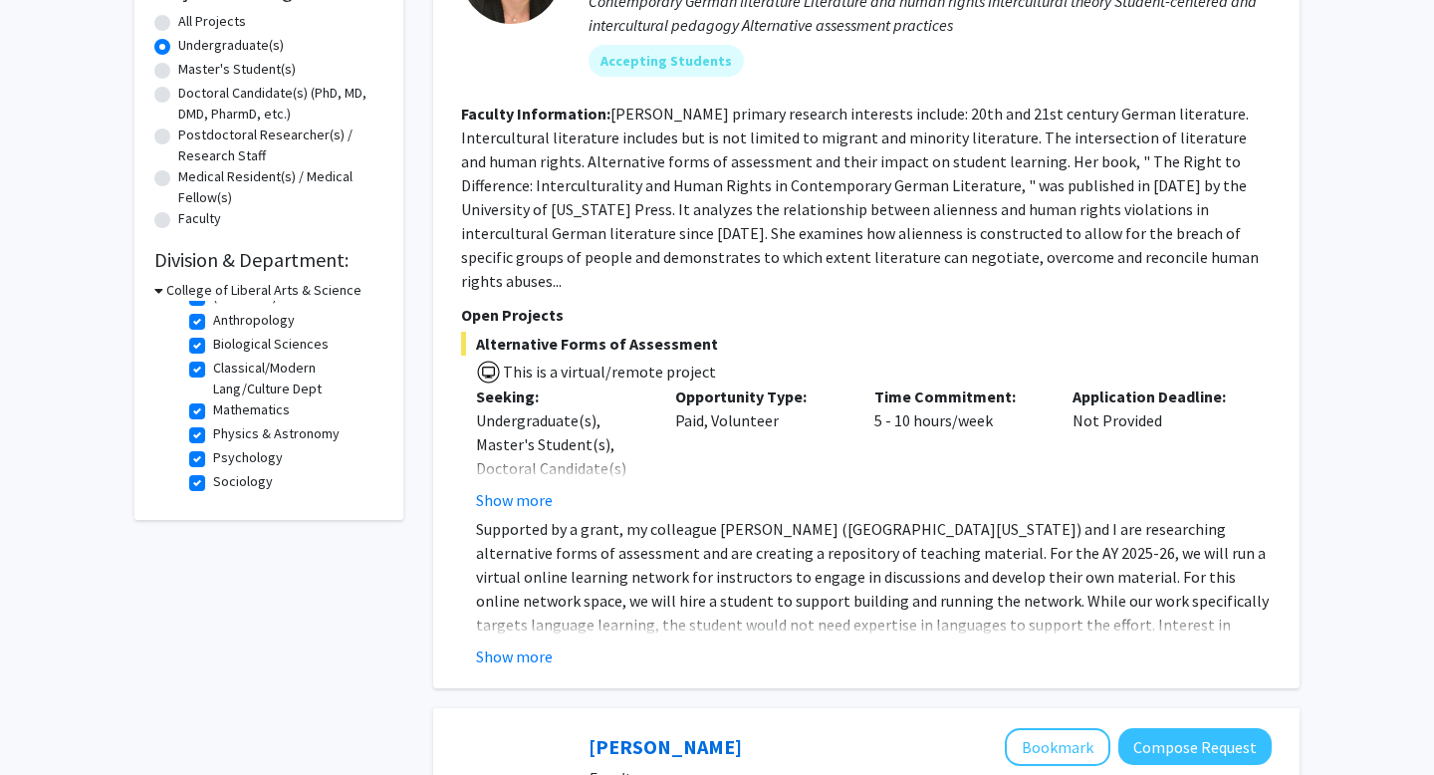
click at [161, 282] on icon at bounding box center [158, 290] width 9 height 21
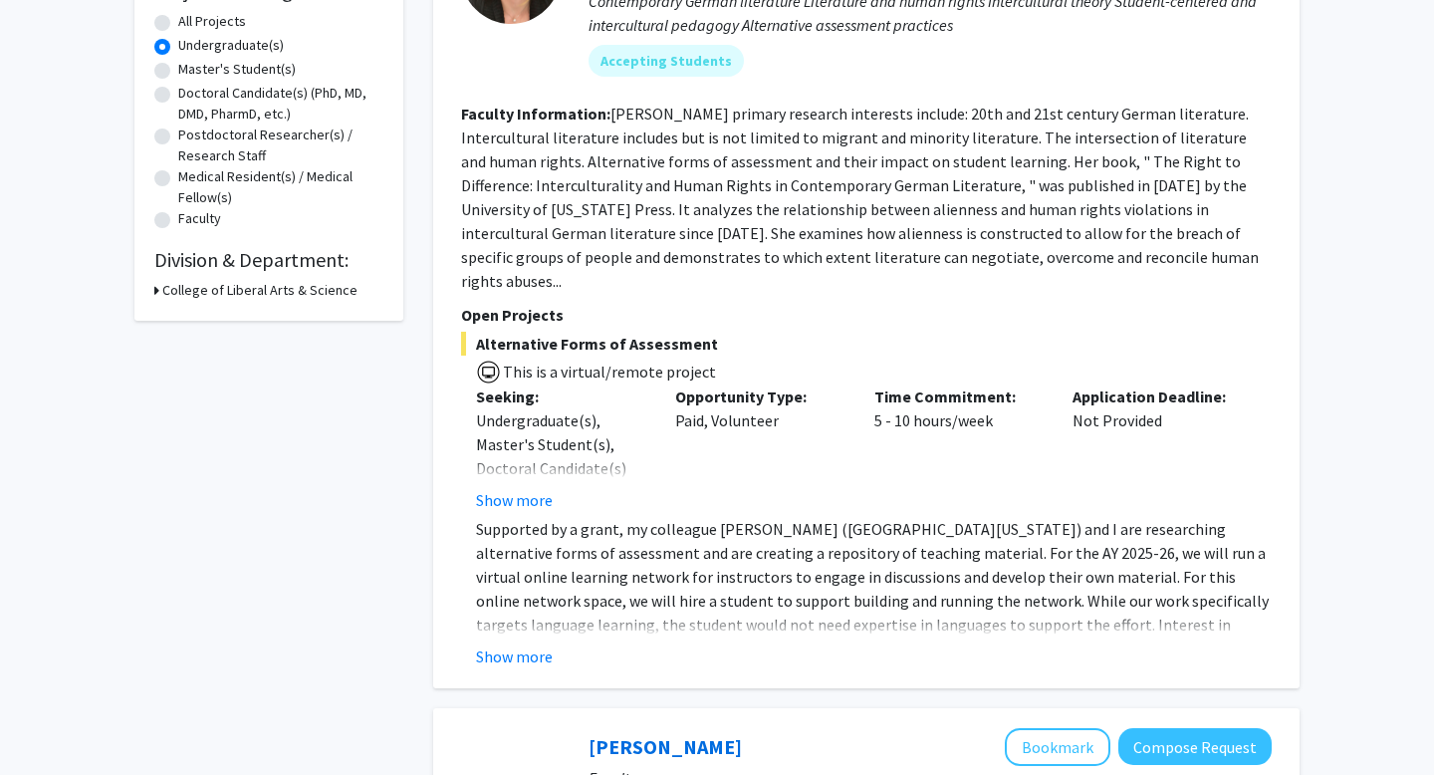
click at [159, 292] on div "College of Liberal Arts & Science" at bounding box center [268, 290] width 229 height 21
click at [151, 284] on div "Refine By Collaboration Status: Collaboration Status All Faculty/Staff Collabor…" at bounding box center [268, 30] width 269 height 579
click at [152, 288] on div "Refine By Collaboration Status: Collaboration Status All Faculty/Staff Collabor…" at bounding box center [268, 30] width 269 height 579
click at [156, 289] on icon at bounding box center [156, 290] width 5 height 21
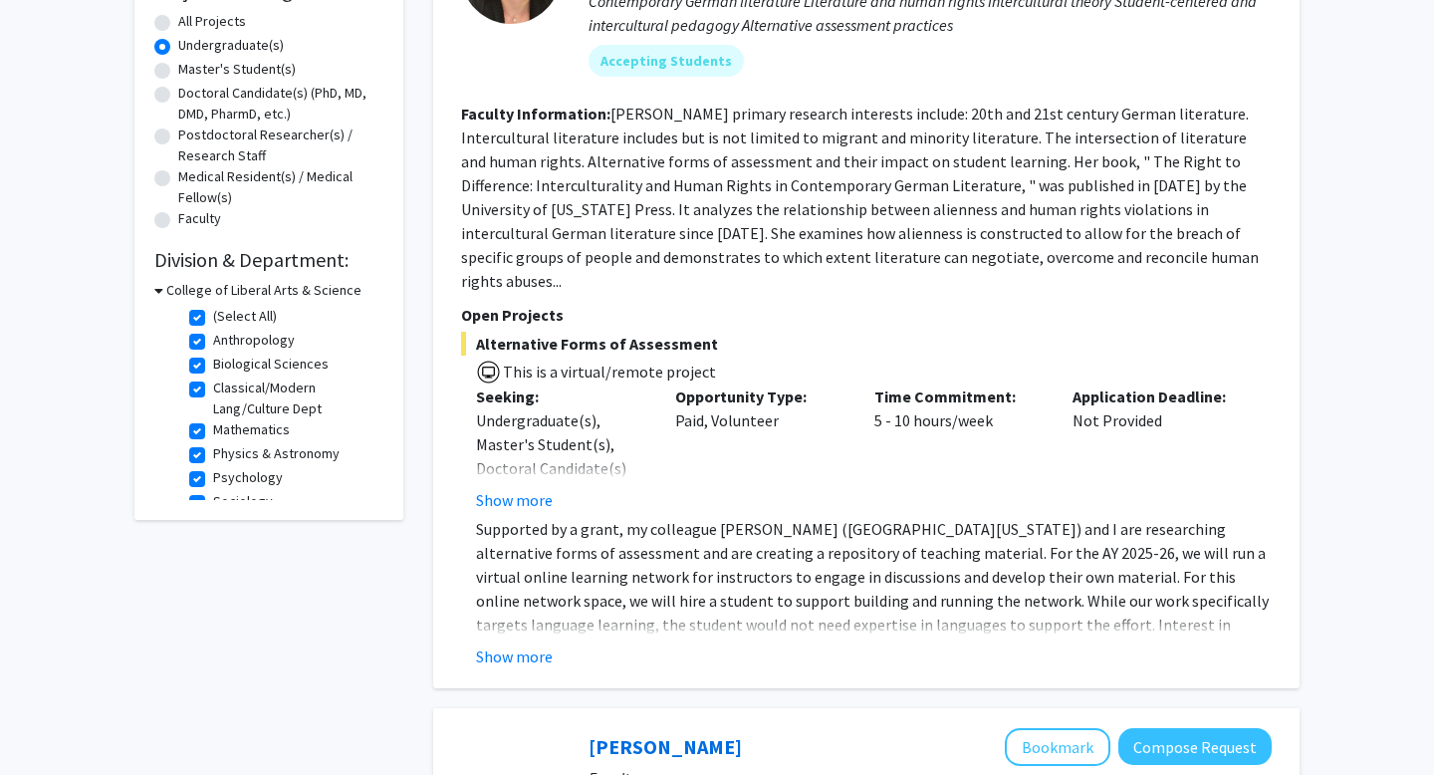
click at [213, 314] on label "(Select All)" at bounding box center [245, 316] width 64 height 21
click at [213, 314] on input "(Select All)" at bounding box center [219, 312] width 13 height 13
checkbox input "false"
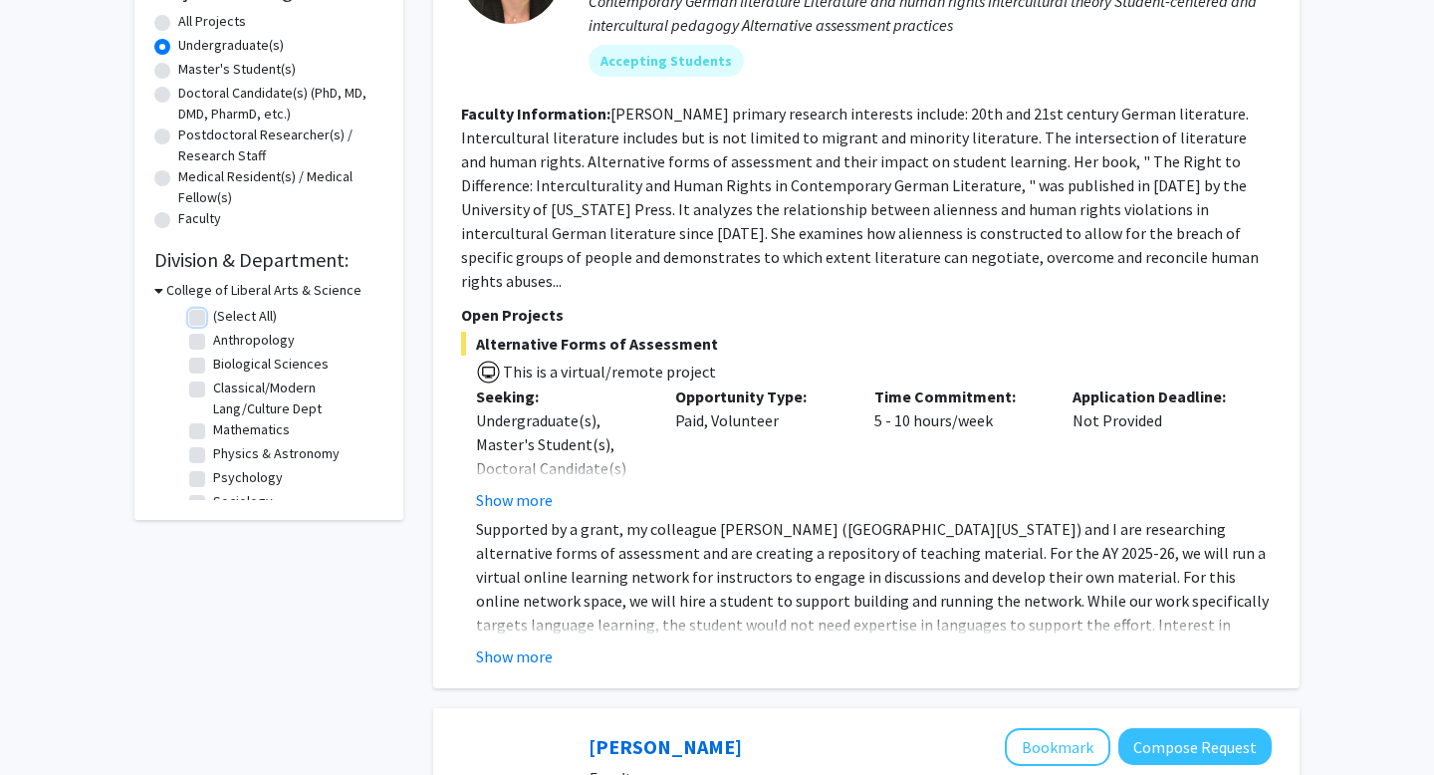
checkbox input "false"
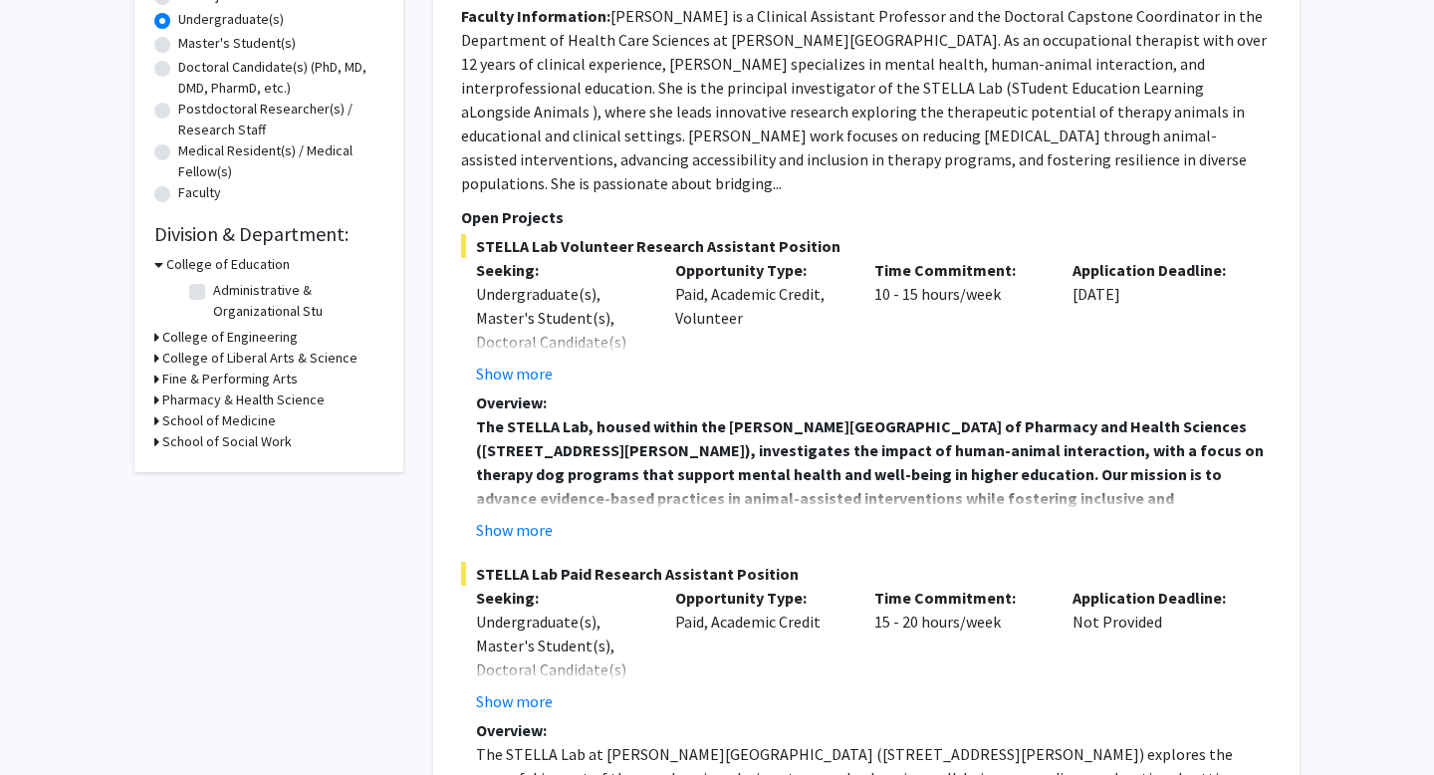
scroll to position [401, 0]
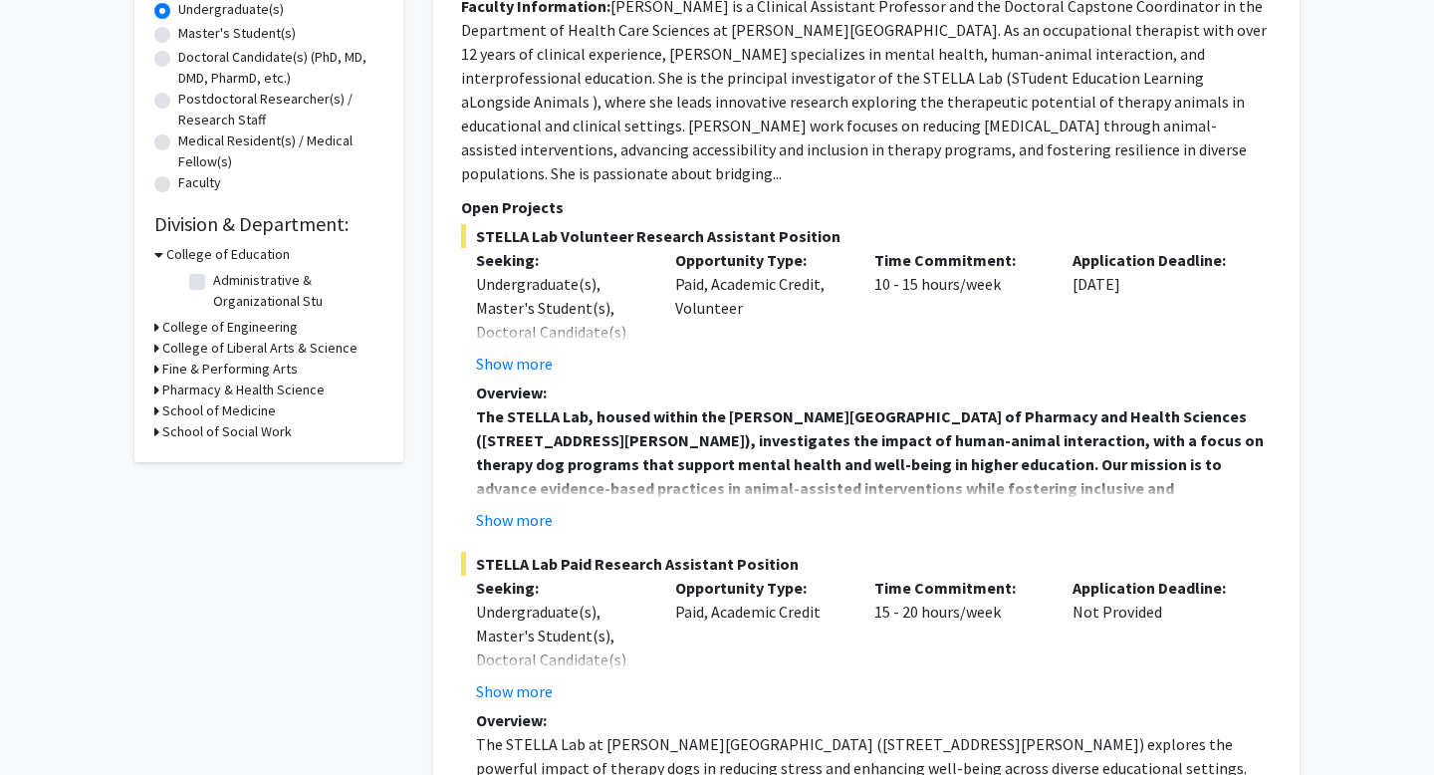
click at [159, 411] on div "School of Medicine" at bounding box center [268, 410] width 229 height 21
click at [160, 411] on div "School of Medicine" at bounding box center [268, 410] width 229 height 21
click at [176, 411] on h3 "School of Medicine" at bounding box center [218, 410] width 113 height 21
click at [160, 386] on div "Pharmacy & Health Science" at bounding box center [268, 389] width 229 height 21
click at [154, 391] on icon at bounding box center [156, 389] width 5 height 21
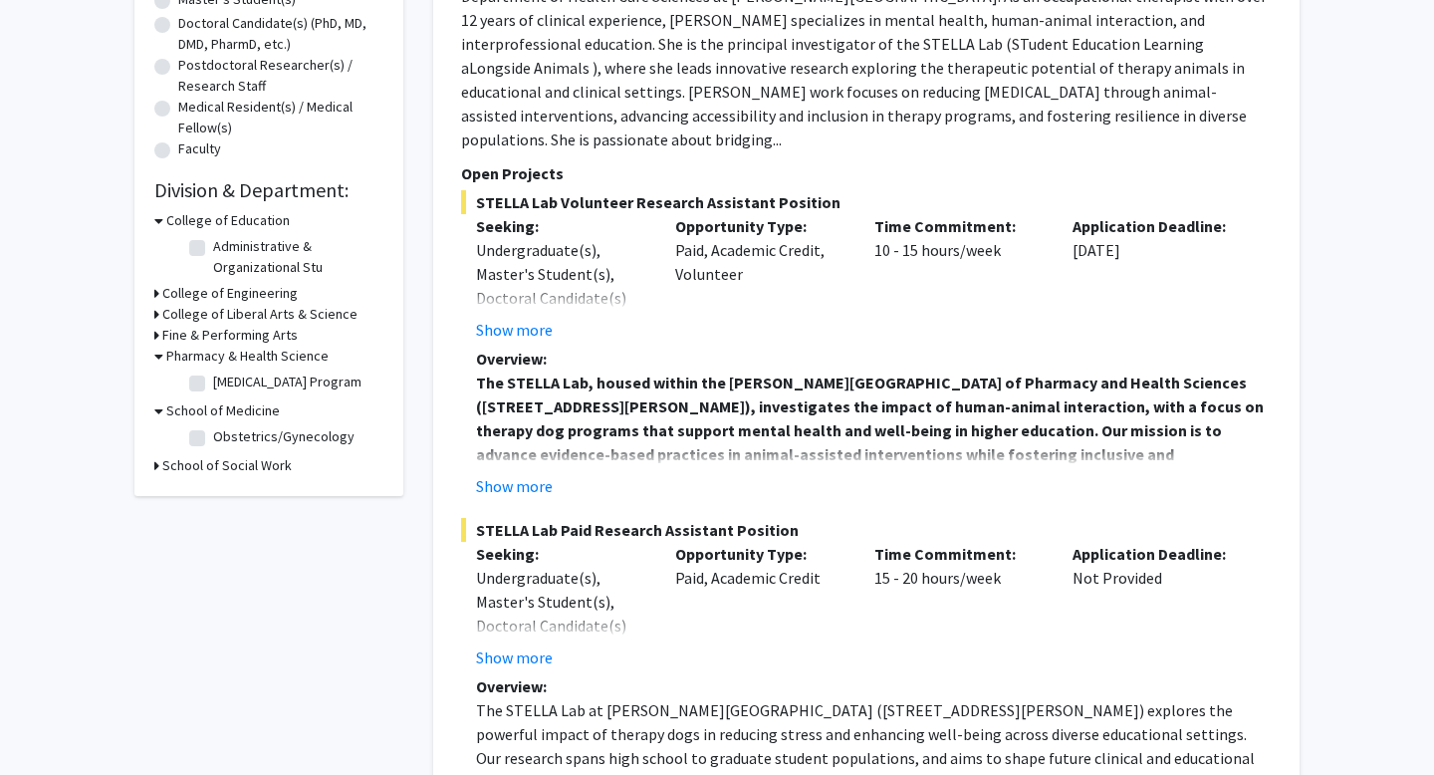
scroll to position [436, 0]
click at [159, 315] on div "College of Liberal Arts & Science" at bounding box center [268, 313] width 229 height 21
click at [155, 312] on icon at bounding box center [156, 313] width 5 height 21
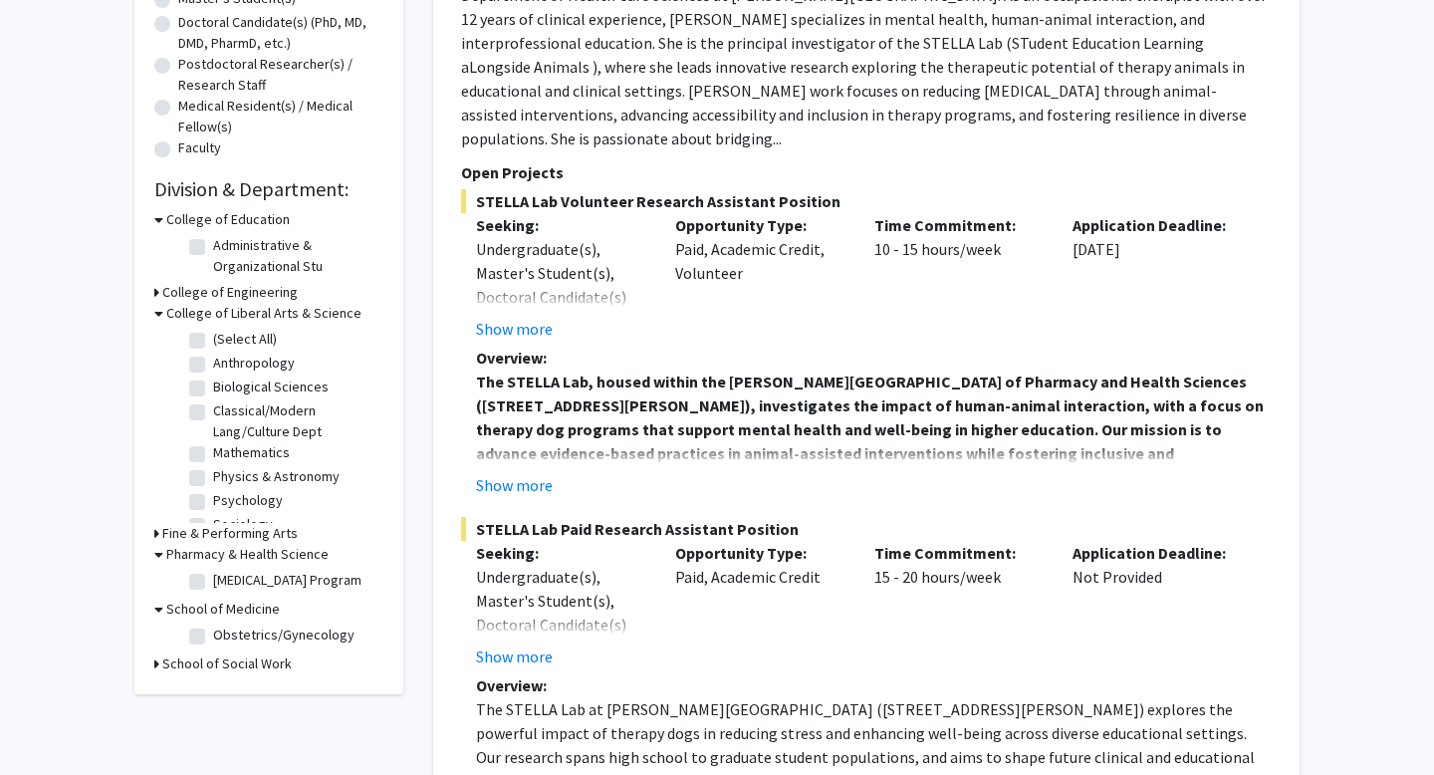
click at [610, 473] on div "Show more" at bounding box center [873, 485] width 795 height 24
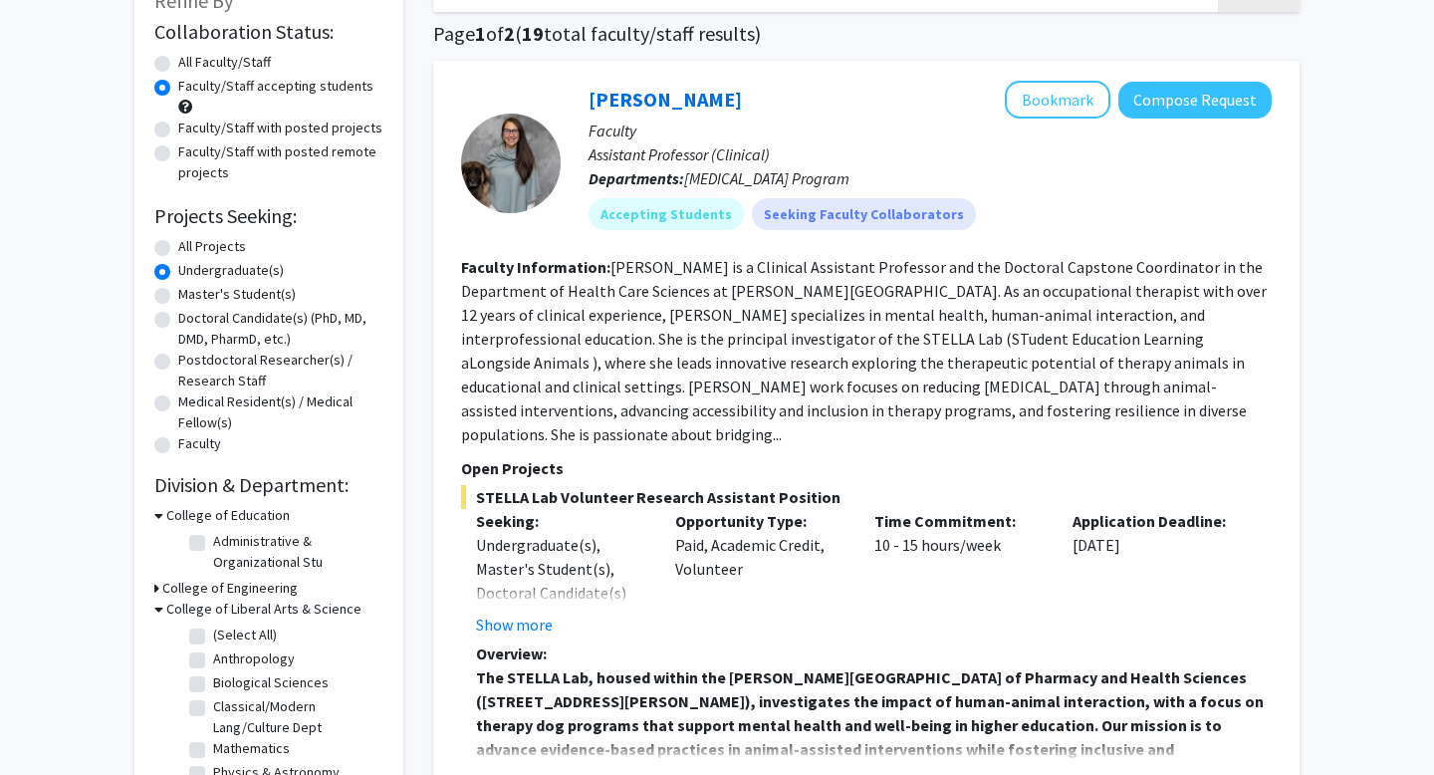
scroll to position [123, 0]
